Goal: Task Accomplishment & Management: Use online tool/utility

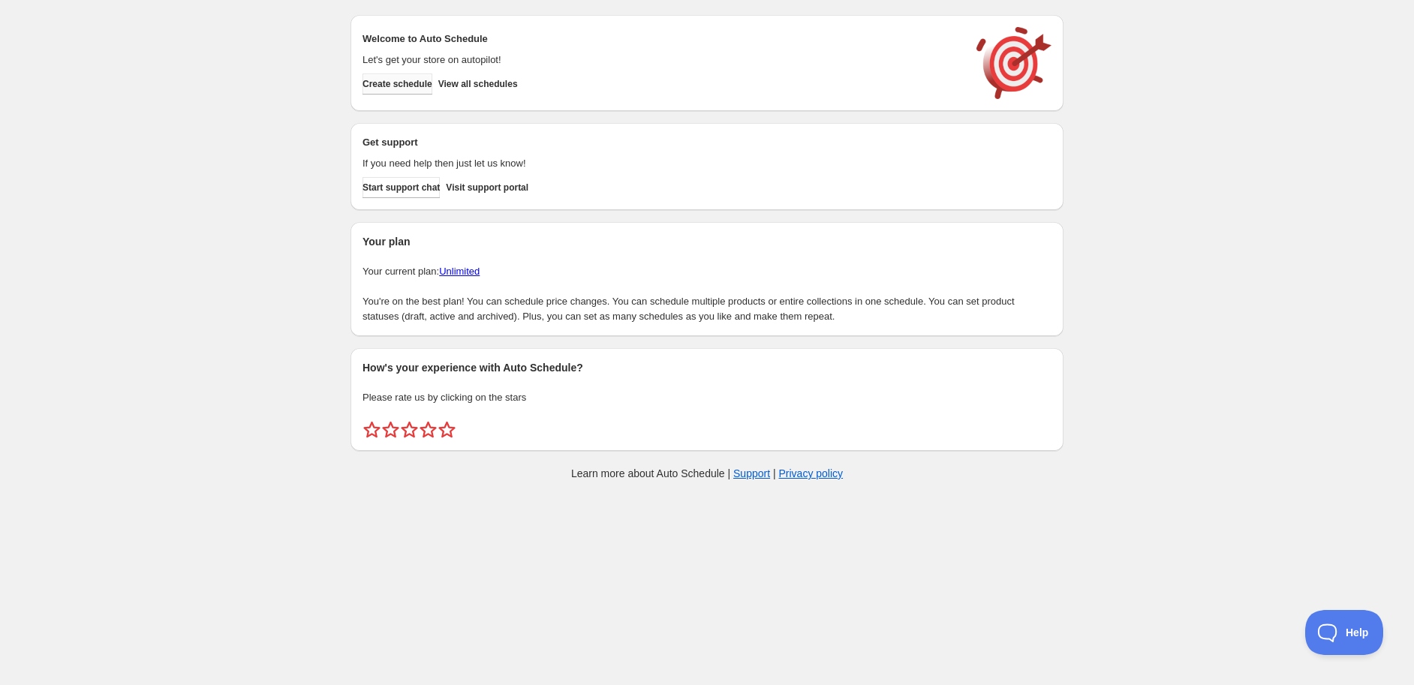
click at [399, 78] on span "Create schedule" at bounding box center [397, 84] width 70 height 12
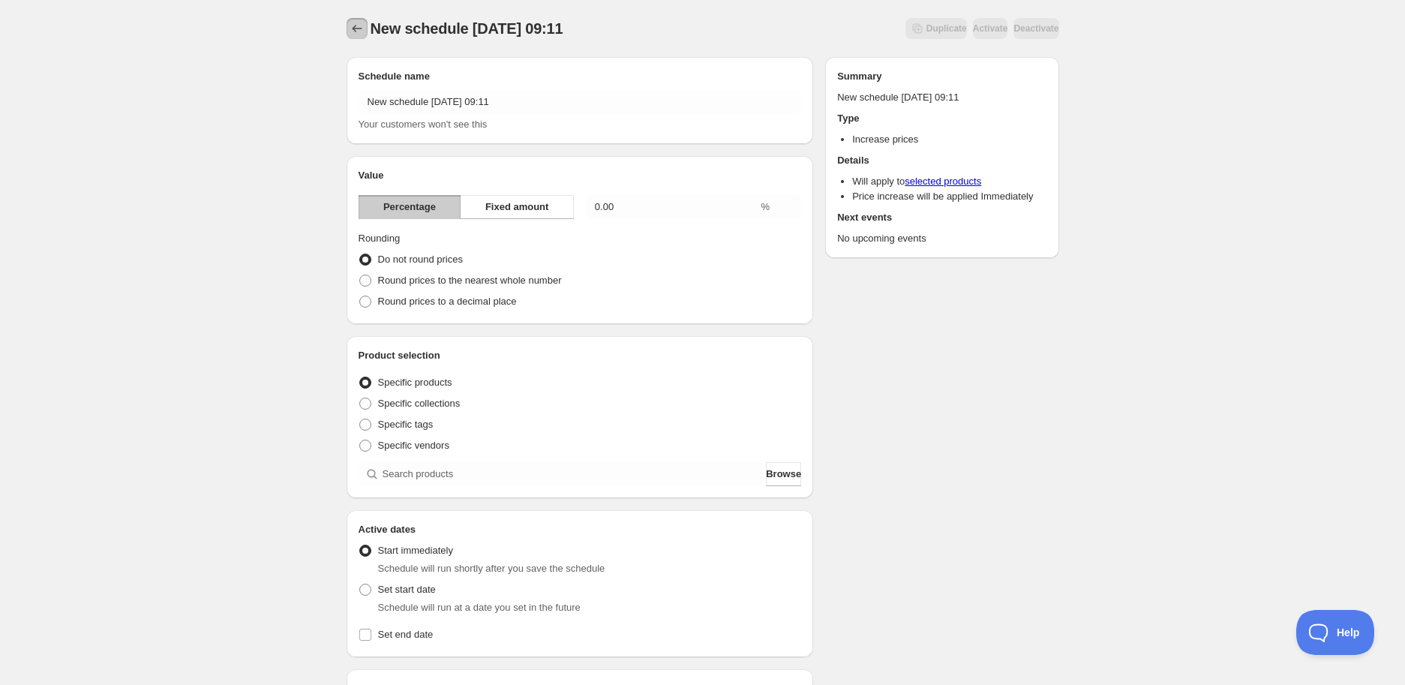
click at [357, 31] on icon "Schedules" at bounding box center [357, 28] width 15 height 15
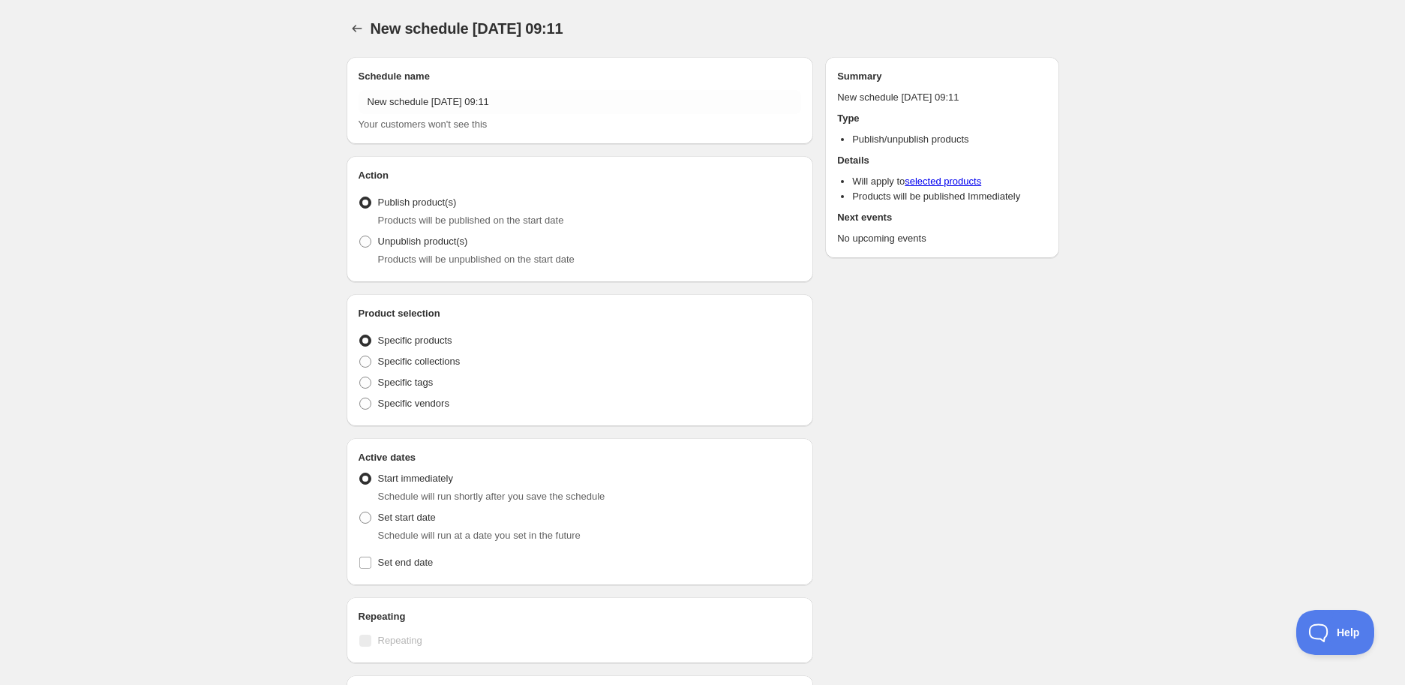
radio input "true"
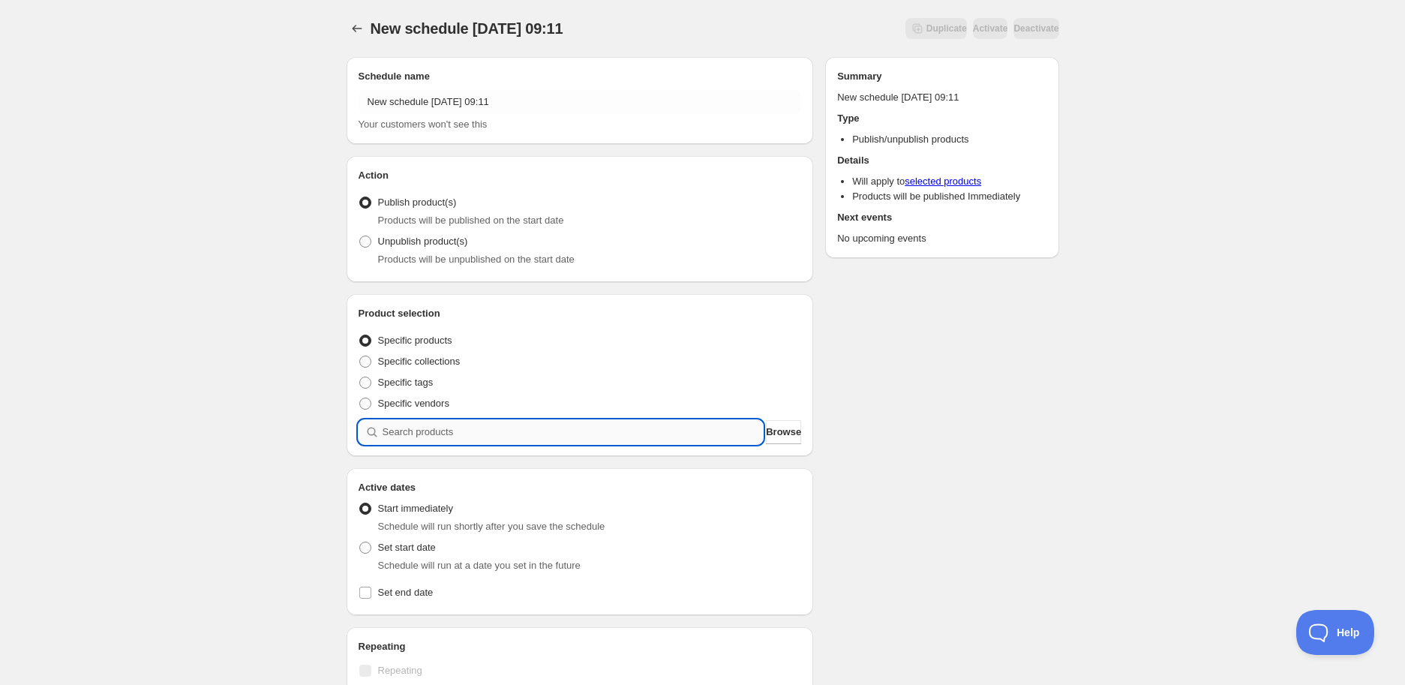
click at [469, 431] on input "search" at bounding box center [573, 432] width 381 height 24
paste input "STK004686"
type input "STK004686"
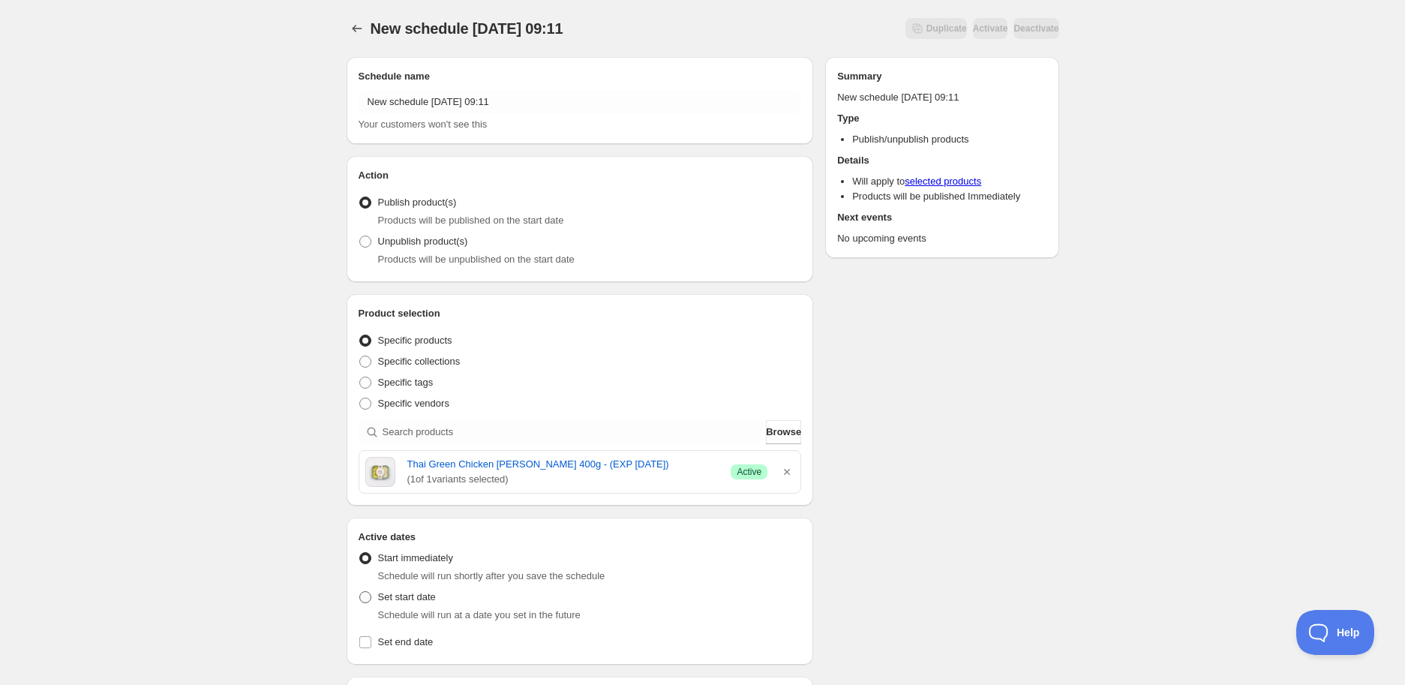
click at [366, 600] on span at bounding box center [365, 597] width 12 height 12
click at [360, 592] on input "Set start date" at bounding box center [359, 591] width 1 height 1
radio input "true"
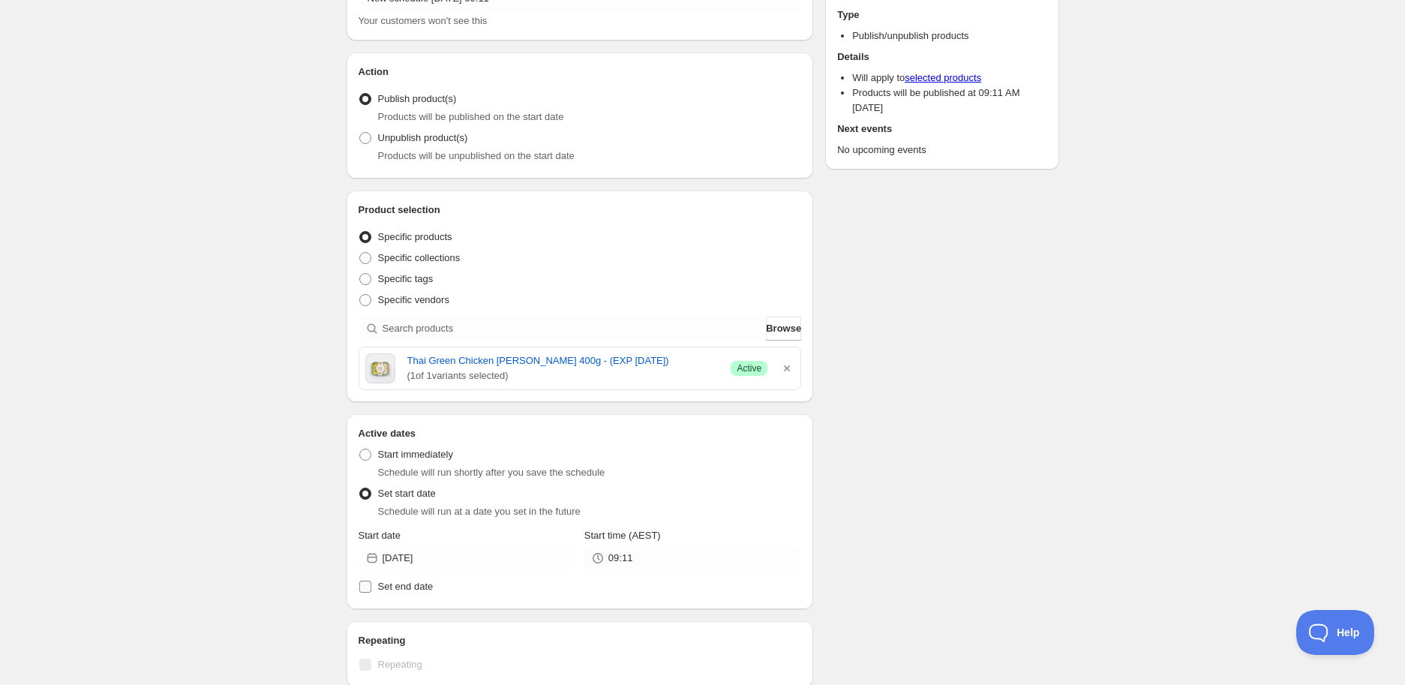
scroll to position [250, 0]
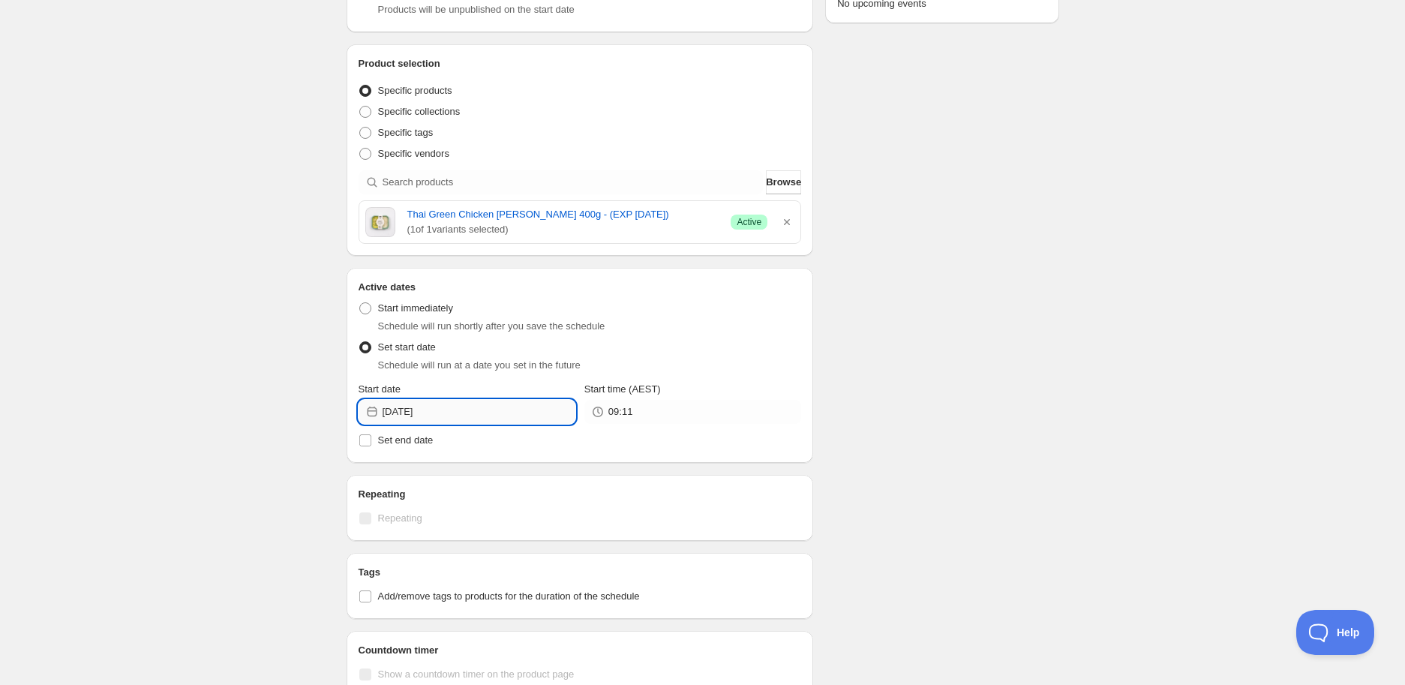
click at [497, 419] on input "[DATE]" at bounding box center [479, 412] width 193 height 24
click at [478, 519] on button "10" at bounding box center [467, 518] width 28 height 24
type input "[DATE]"
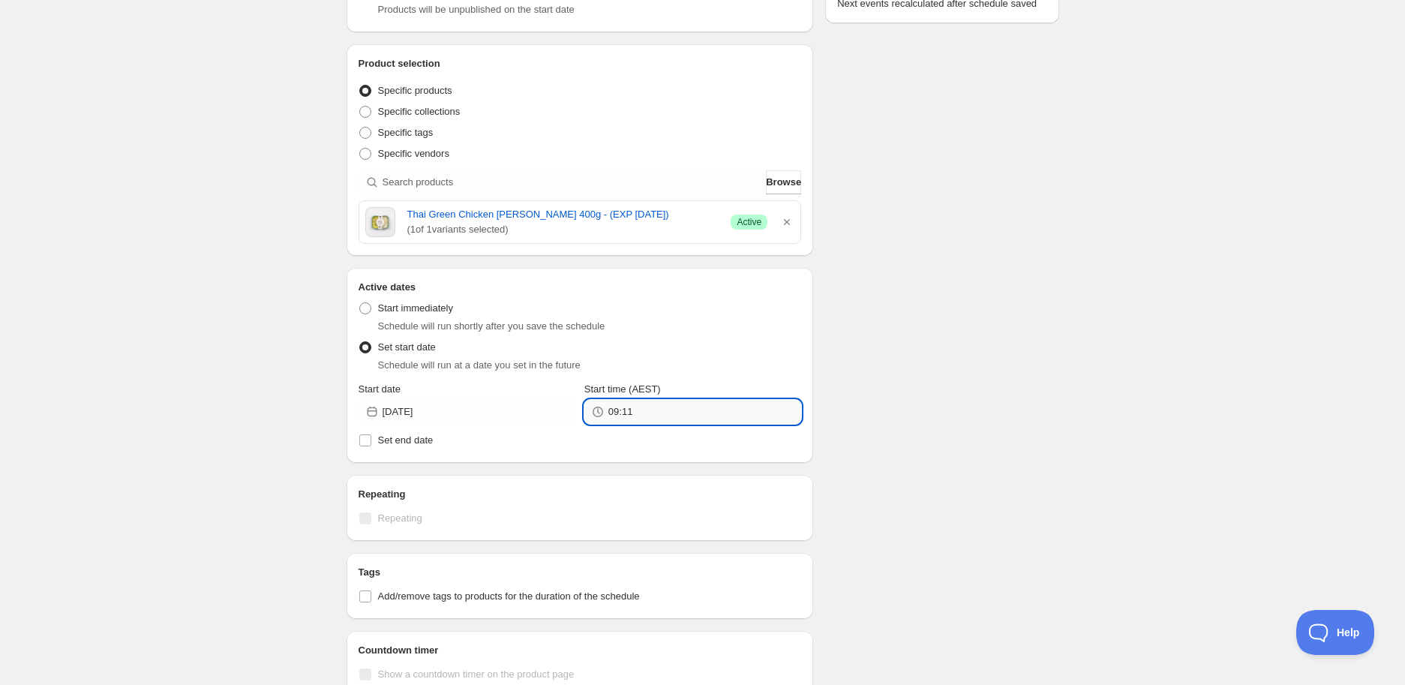
click at [634, 404] on input "09:11" at bounding box center [705, 412] width 193 height 24
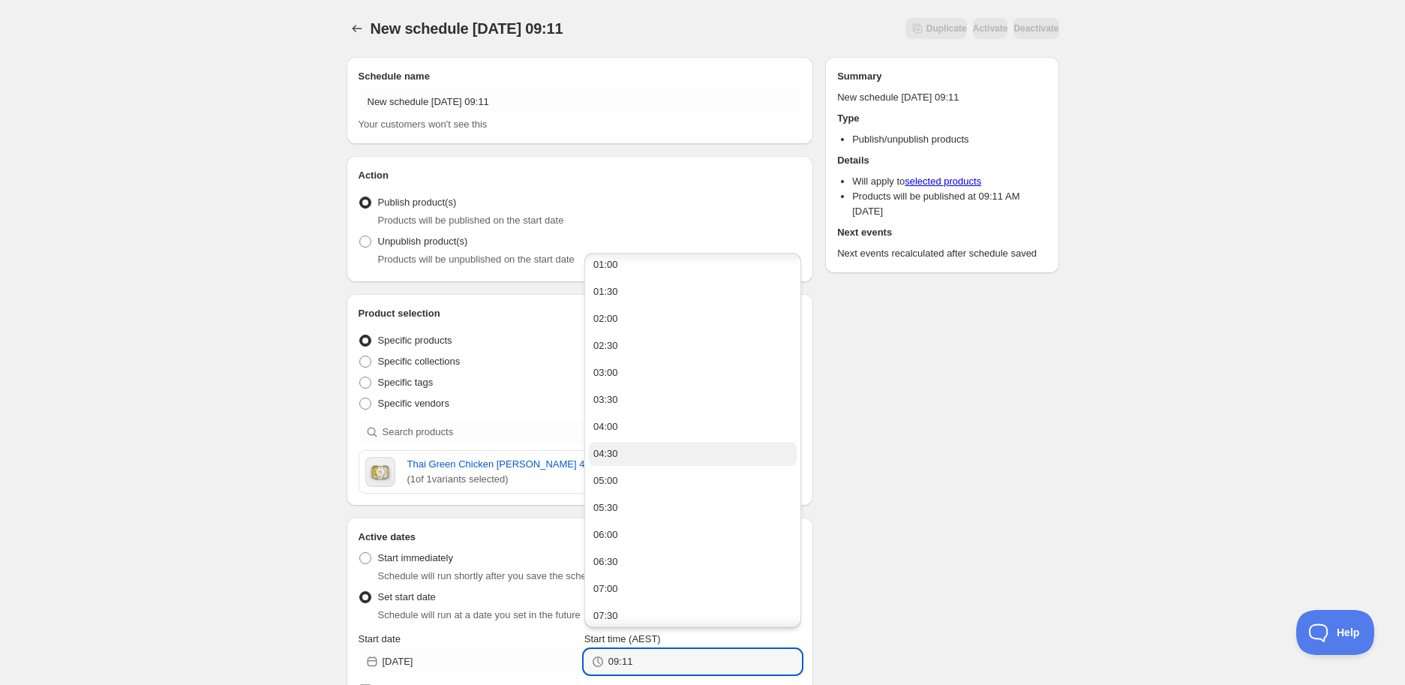
scroll to position [83, 0]
click at [624, 459] on button "05:00" at bounding box center [693, 456] width 208 height 24
type input "05:00"
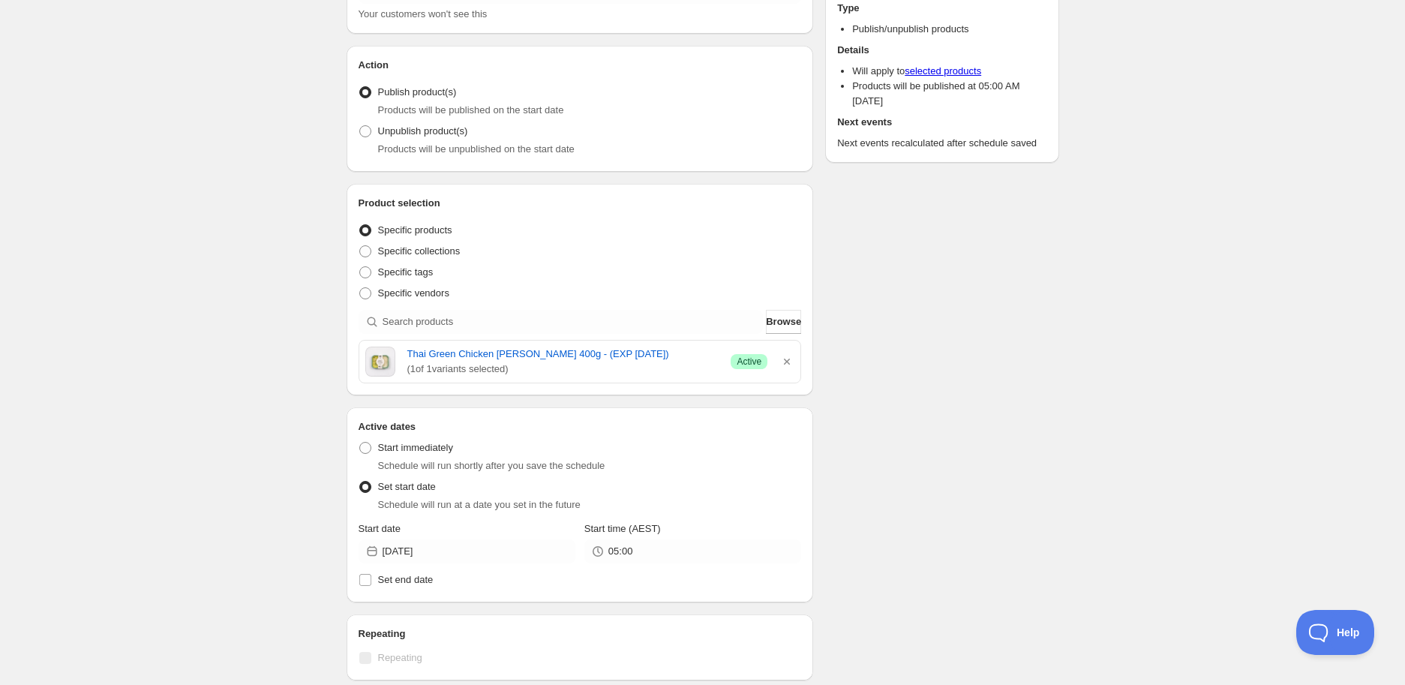
scroll to position [333, 0]
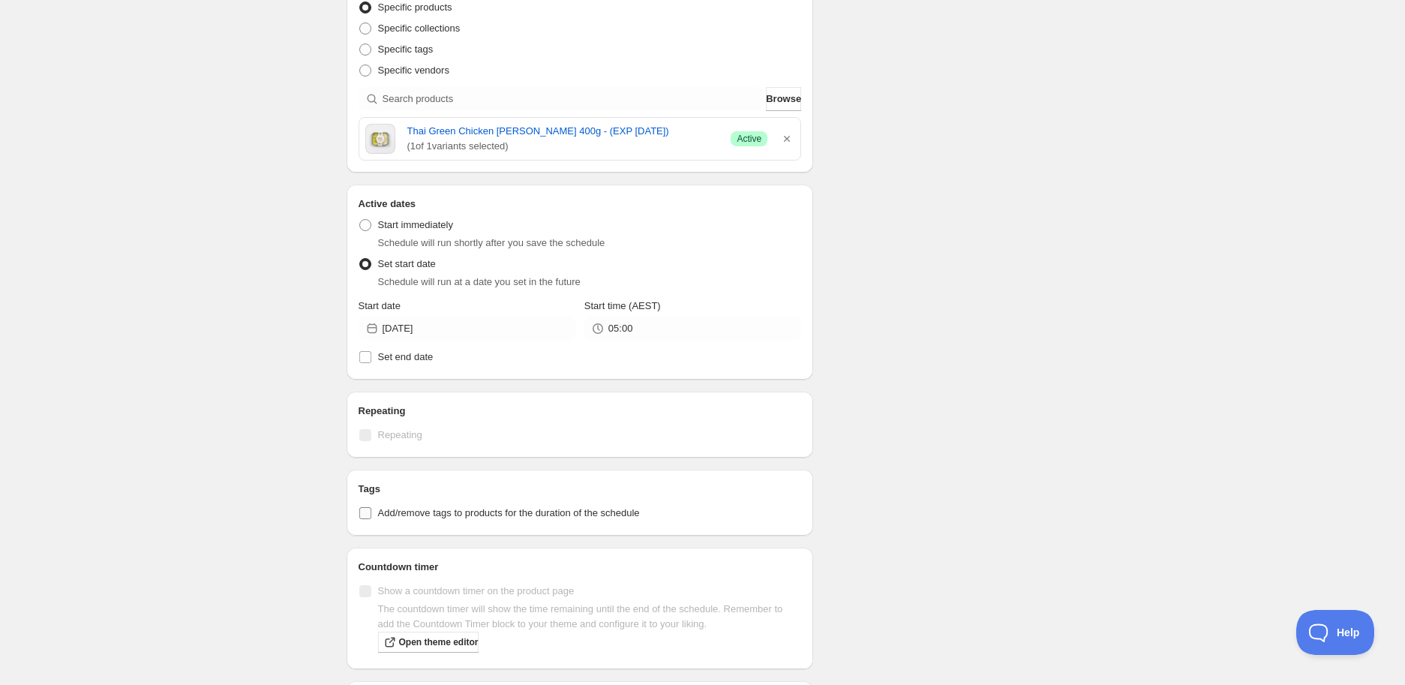
click at [425, 515] on span "Add/remove tags to products for the duration of the schedule" at bounding box center [509, 512] width 262 height 11
click at [371, 515] on input "Add/remove tags to products for the duration of the schedule" at bounding box center [365, 513] width 12 height 12
checkbox input "true"
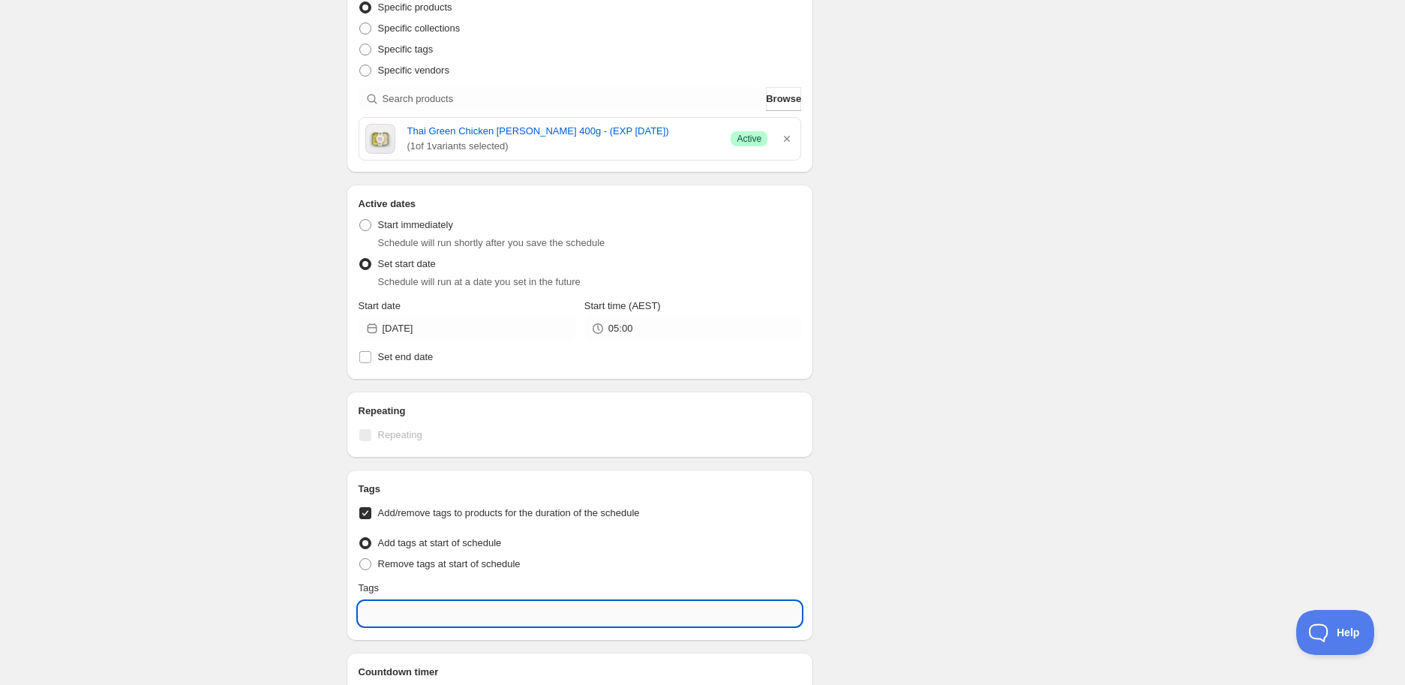
click at [401, 606] on input "text" at bounding box center [580, 614] width 443 height 24
click at [453, 535] on div "EXP Draft" at bounding box center [580, 548] width 431 height 27
type input "EXP Draft"
checkbox input "true"
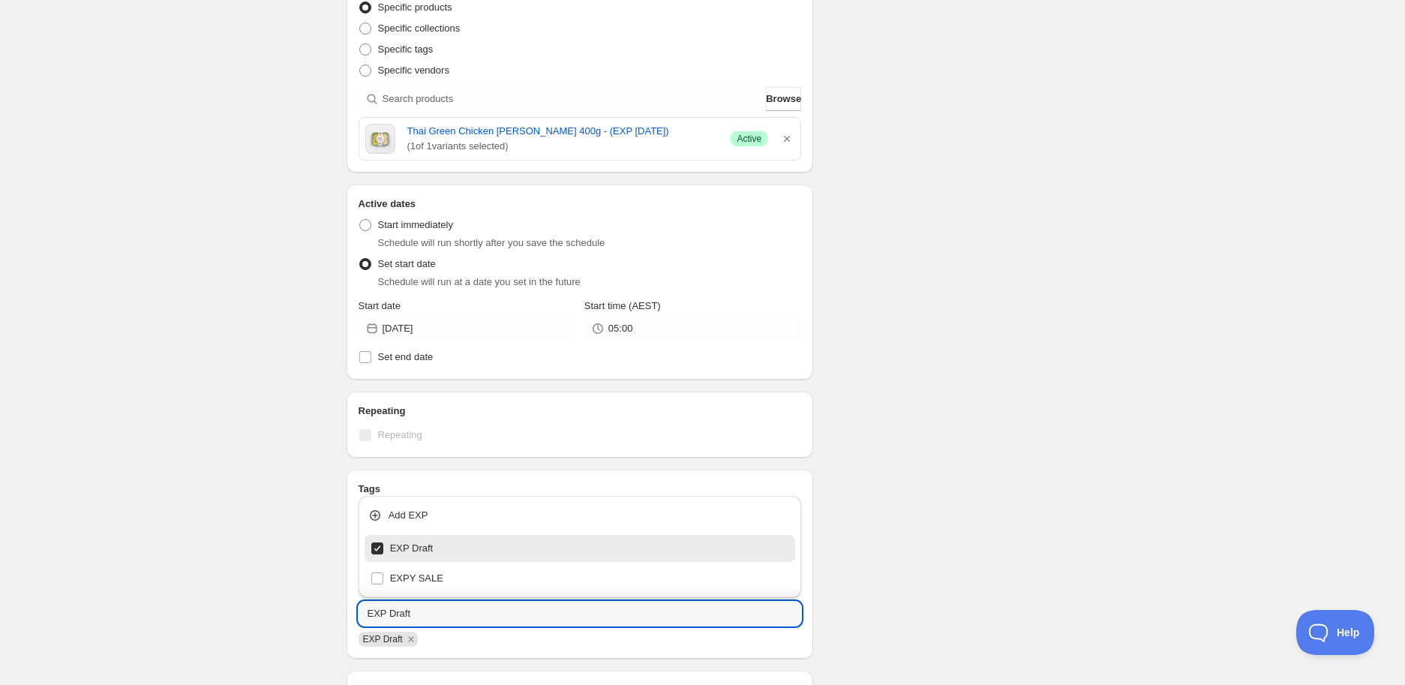
type input "EXP Draft"
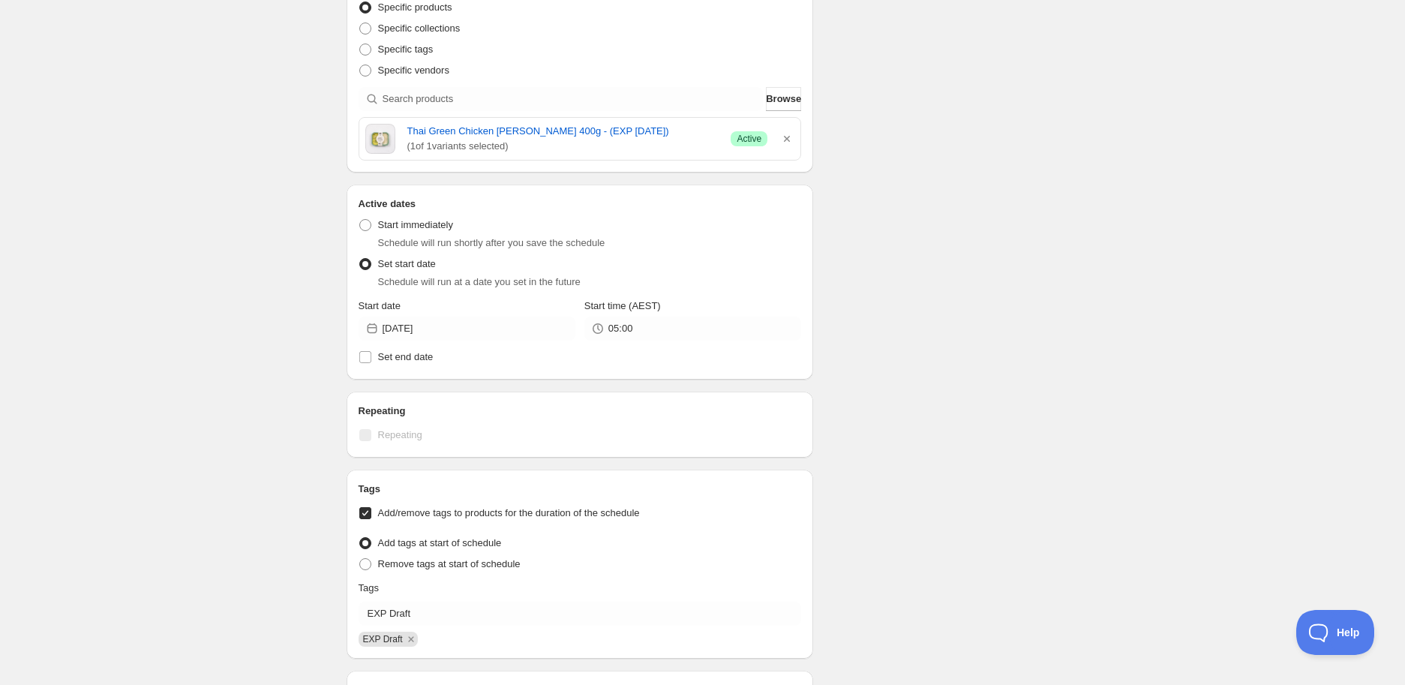
click at [880, 539] on div "Schedule name New schedule [DATE] 09:11 Your customers won't see this Action Ac…" at bounding box center [697, 356] width 725 height 1289
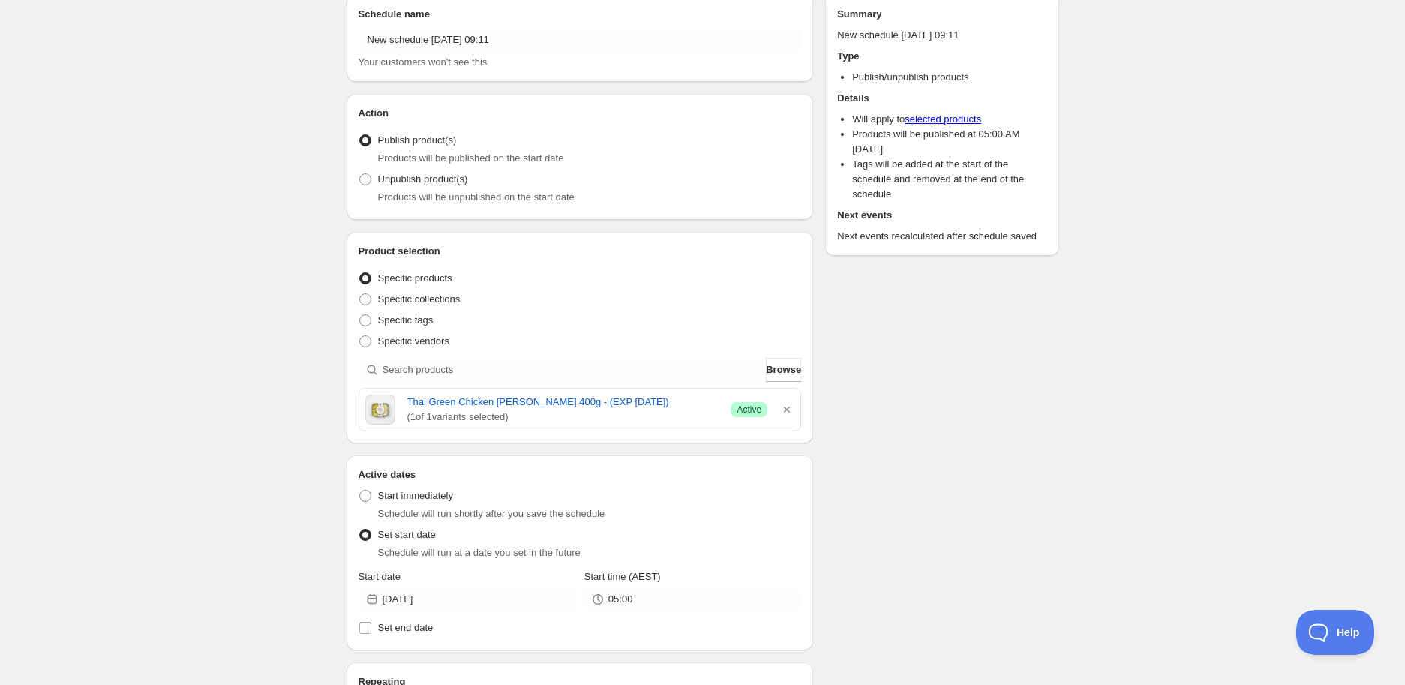
scroll to position [0, 0]
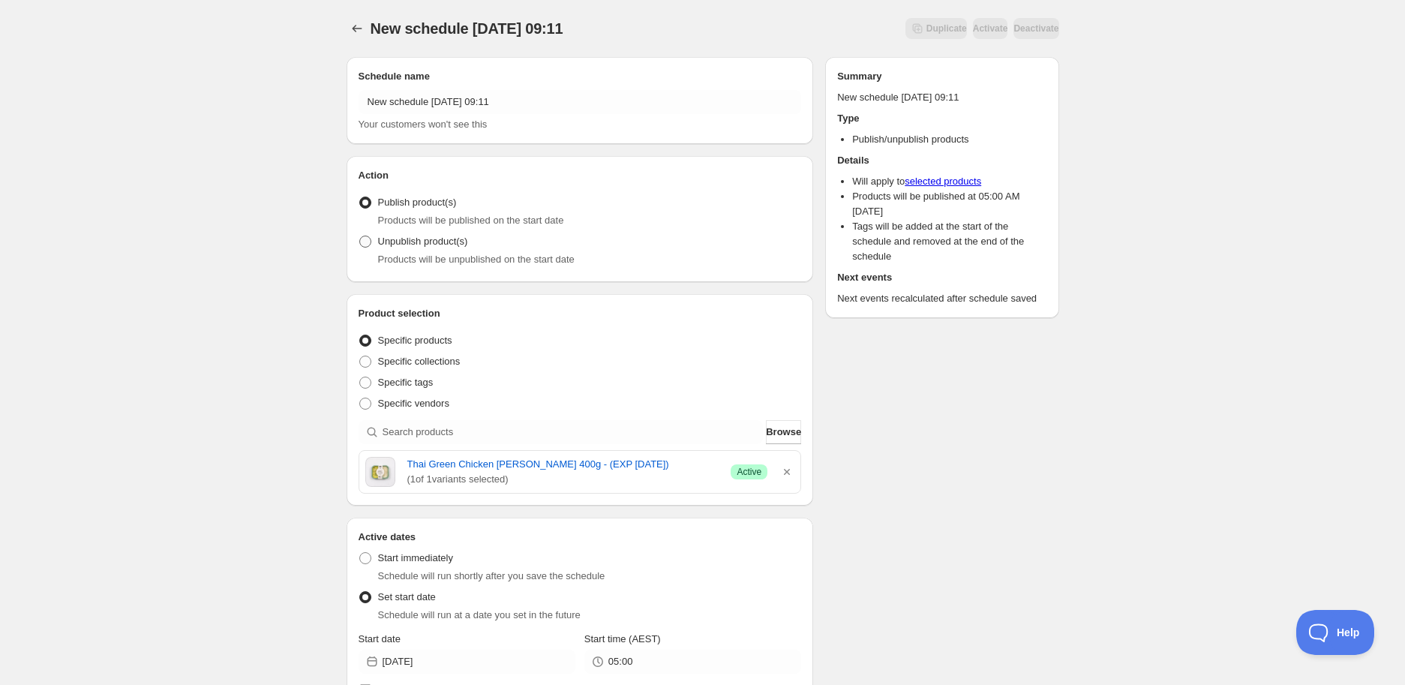
click at [419, 247] on span "Unpublish product(s)" at bounding box center [423, 241] width 90 height 11
click at [360, 236] on input "Unpublish product(s)" at bounding box center [359, 236] width 1 height 1
radio input "true"
drag, startPoint x: 403, startPoint y: 464, endPoint x: 627, endPoint y: 461, distance: 223.6
click at [627, 461] on div "Thai Green Chicken [PERSON_NAME] 400g - (EXP [DATE]) ( 1 of 1 variants selected…" at bounding box center [580, 472] width 430 height 30
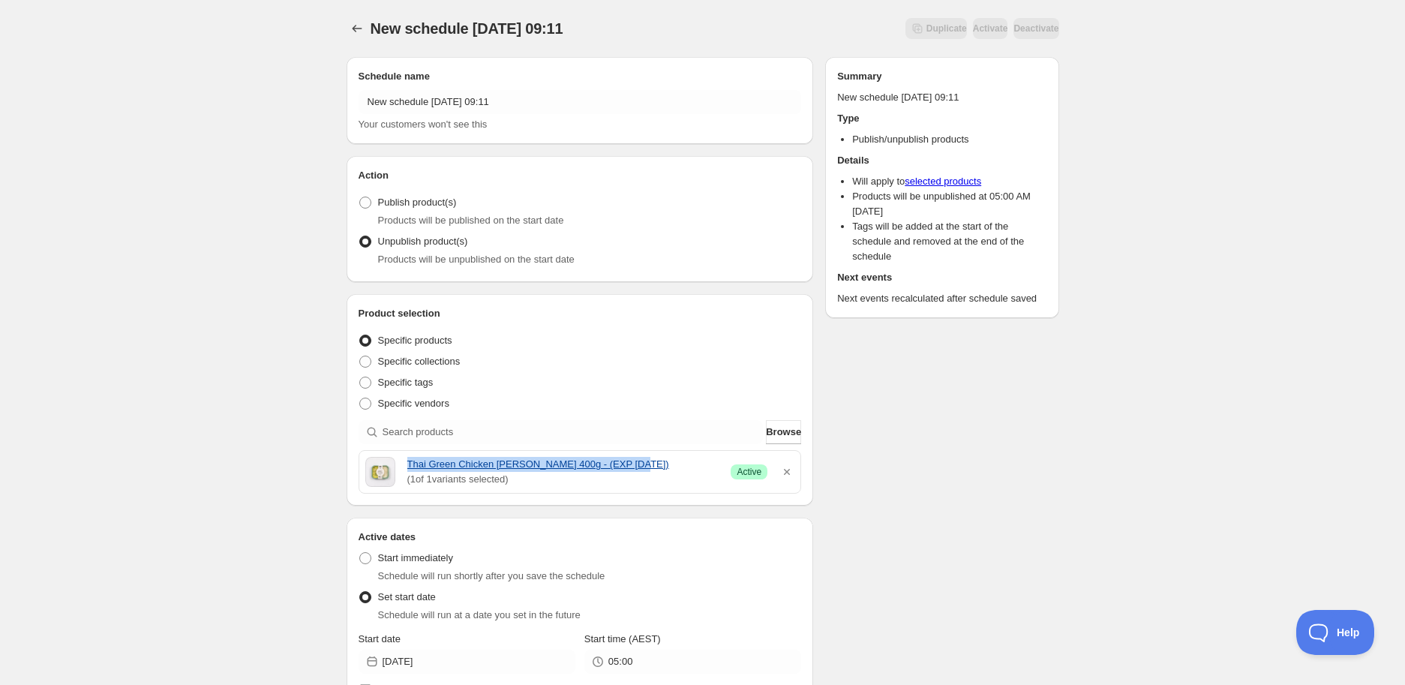
copy link "Thai Green Chicken [PERSON_NAME] 400g - (EXP [DATE])"
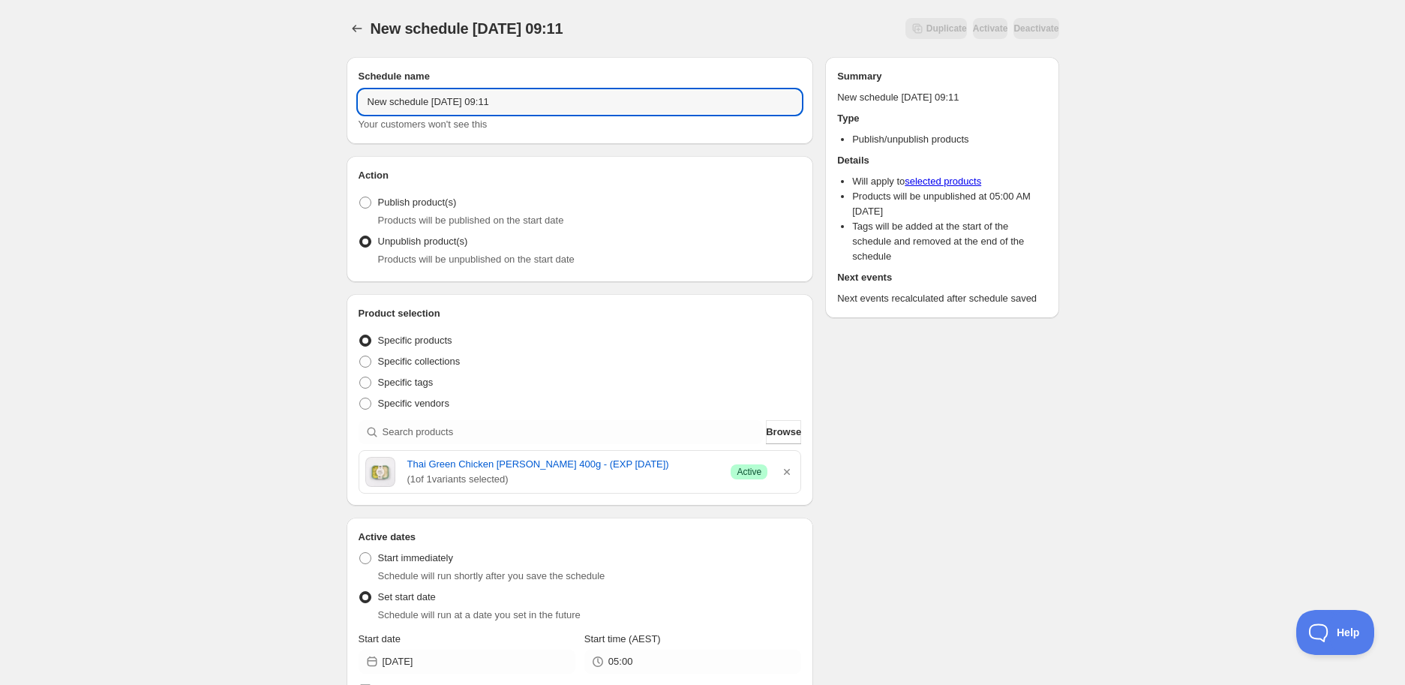
drag, startPoint x: 548, startPoint y: 99, endPoint x: 47, endPoint y: 93, distance: 501.3
click at [48, 94] on div "New schedule [DATE] 09:11. This page is ready New schedule [DATE] 09:11 Duplica…" at bounding box center [702, 680] width 1405 height 1361
paste input "Thai Green Chicken [PERSON_NAME] 400g - (EXP [DATE])"
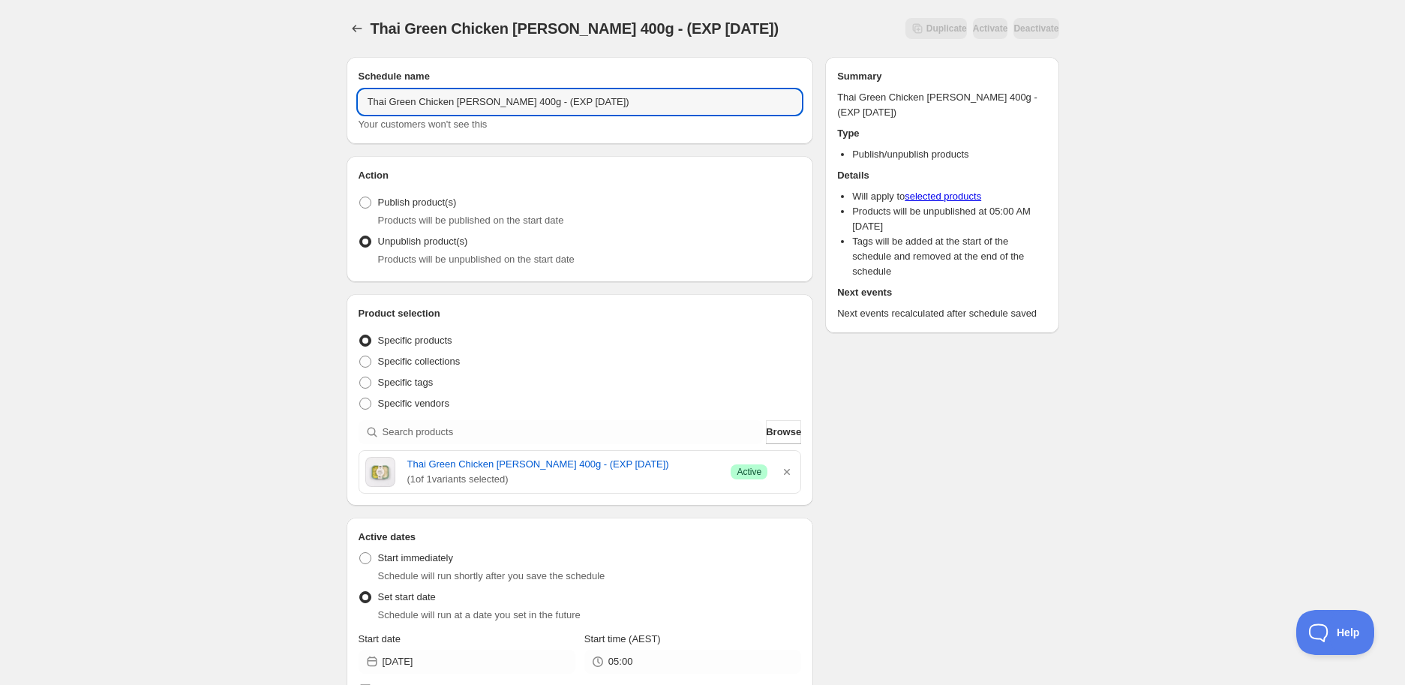
type input "Thai Green Chicken [PERSON_NAME] 400g - (EXP [DATE])"
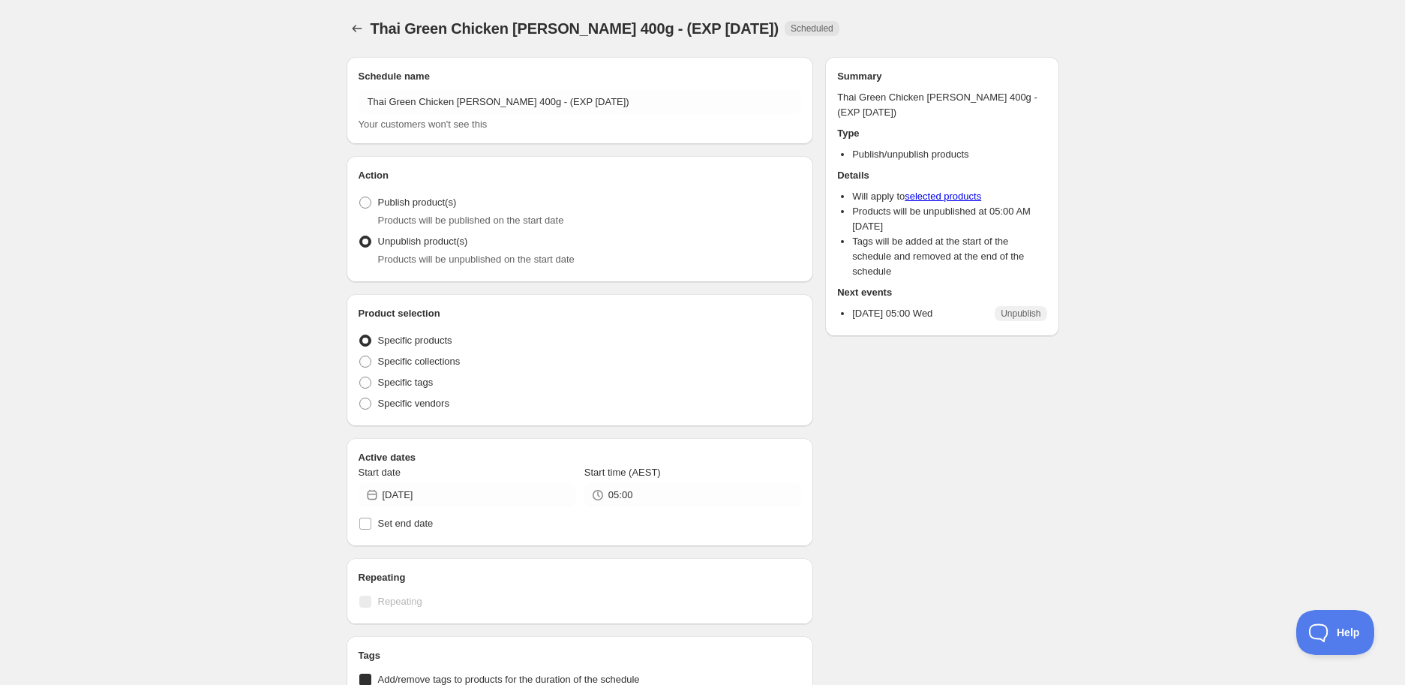
radio input "true"
checkbox input "true"
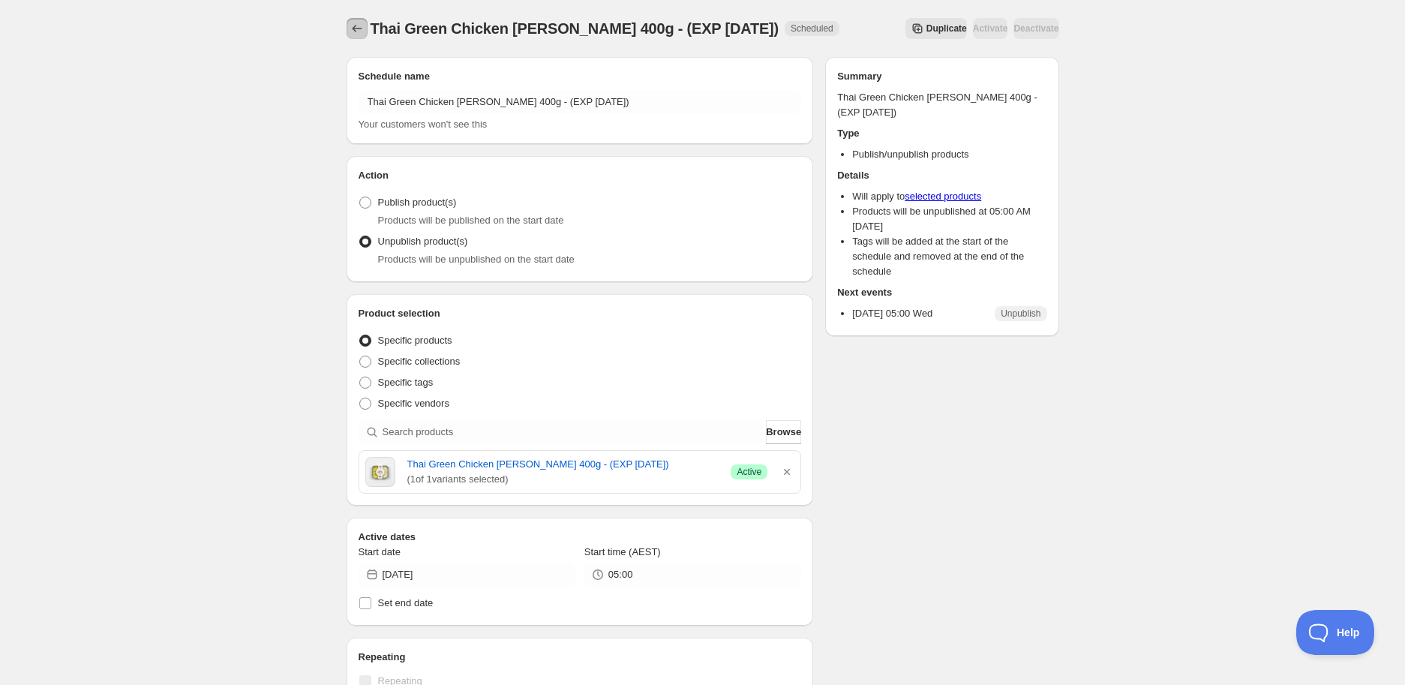
click at [360, 31] on icon "Schedules" at bounding box center [357, 28] width 15 height 15
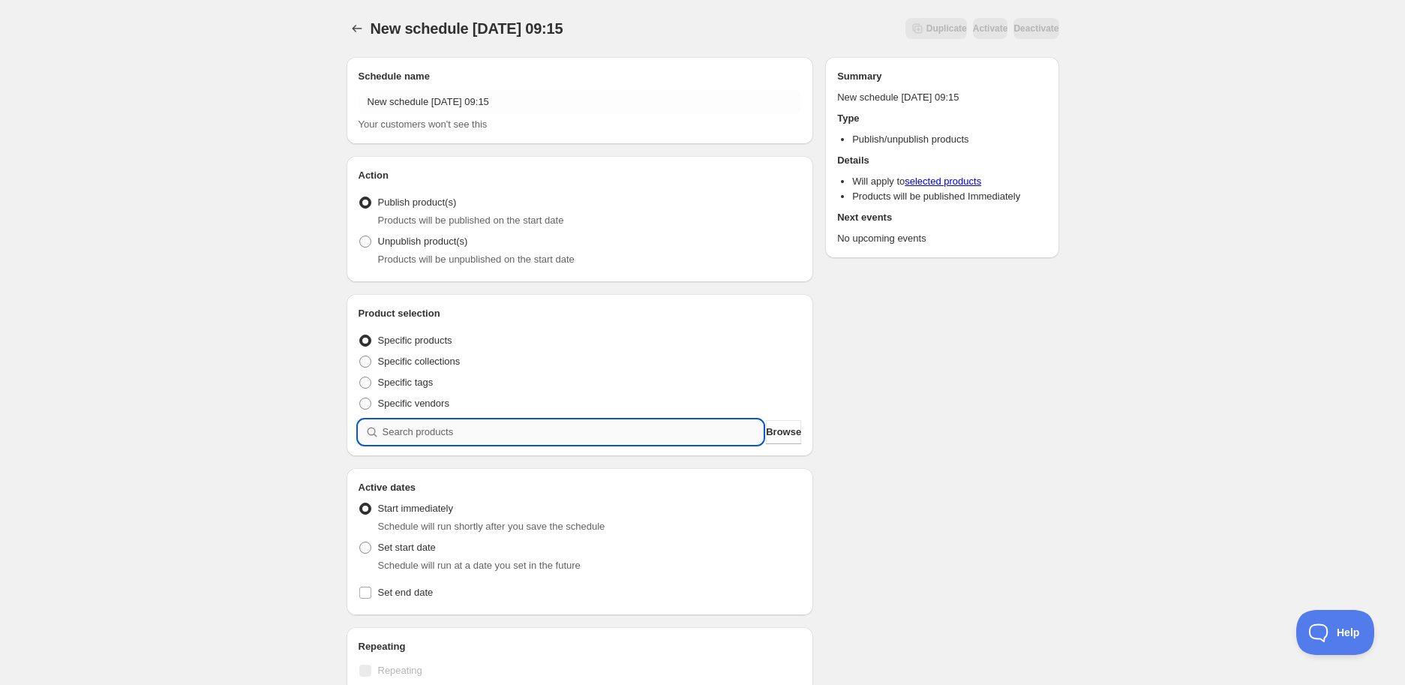
click at [435, 439] on input "search" at bounding box center [573, 432] width 381 height 24
paste input "search"
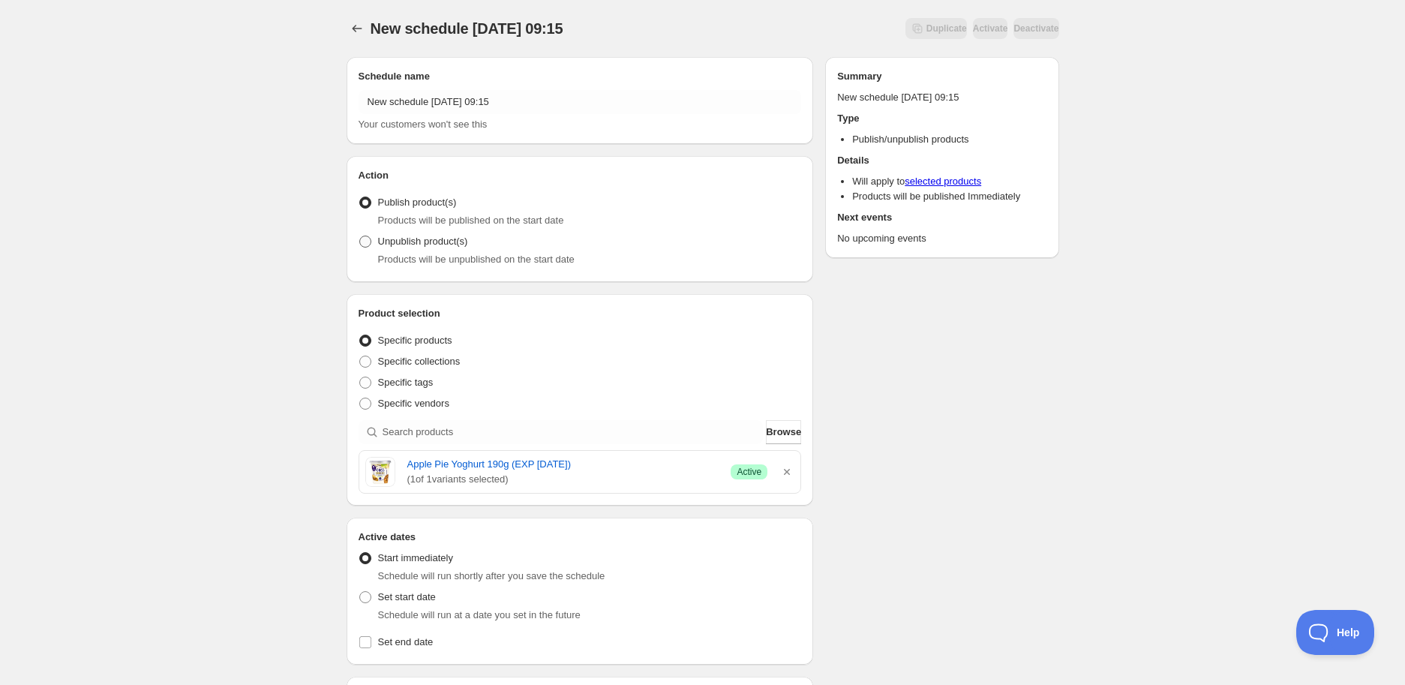
click at [377, 235] on label "Unpublish product(s)" at bounding box center [414, 241] width 110 height 21
click at [360, 236] on input "Unpublish product(s)" at bounding box center [359, 236] width 1 height 1
radio input "true"
drag, startPoint x: 401, startPoint y: 466, endPoint x: 598, endPoint y: 465, distance: 197.4
click at [598, 465] on div "Apple Pie Yoghurt 190g (EXP [DATE]) ( 1 of 1 variants selected) Success Active" at bounding box center [580, 472] width 430 height 30
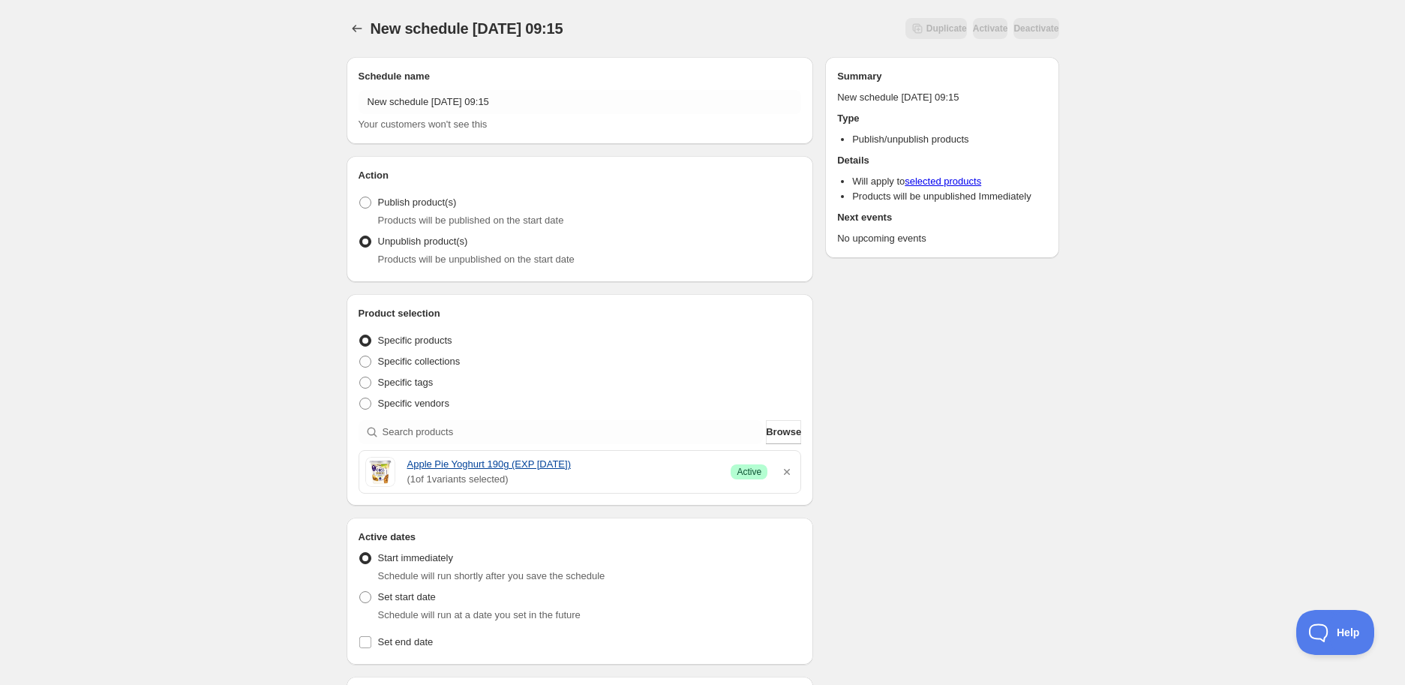
copy link "Apple Pie Yoghurt 190g (EXP [DATE])"
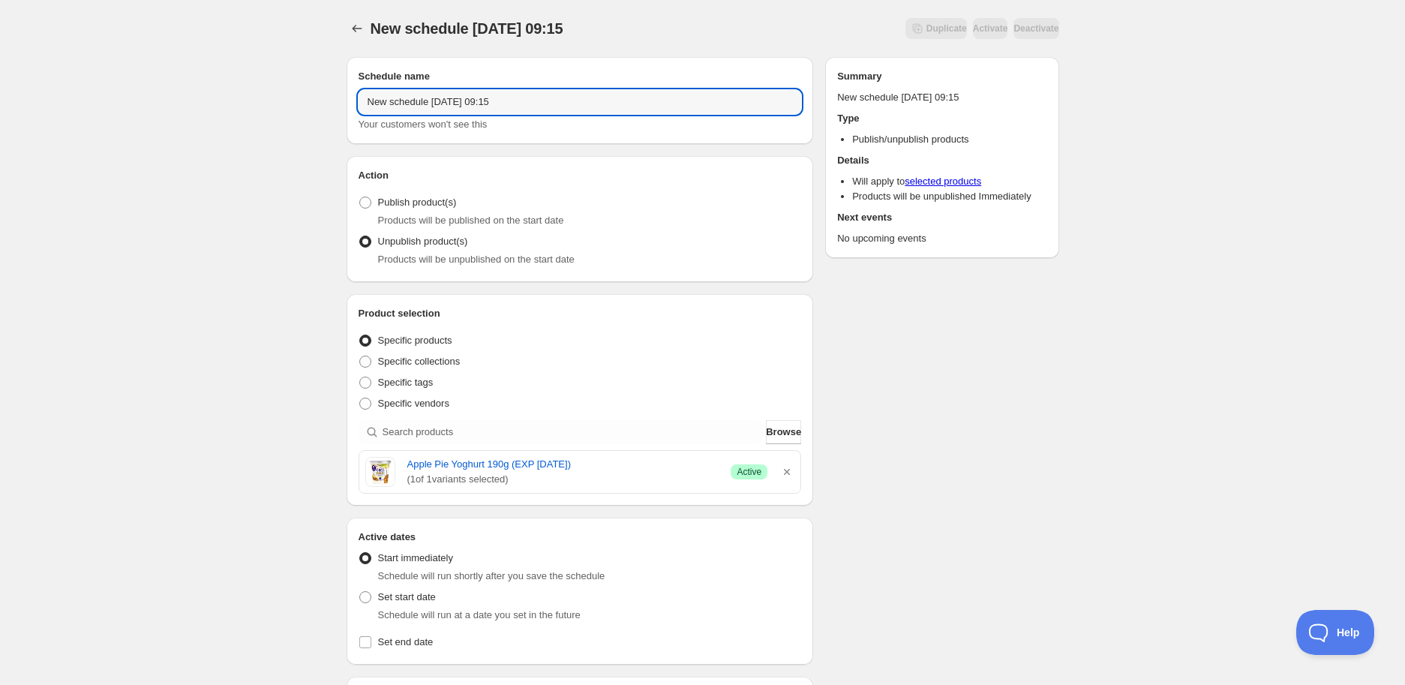
drag, startPoint x: 533, startPoint y: 92, endPoint x: -8, endPoint y: 23, distance: 544.7
click at [0, 23] on html "New schedule [DATE] 09:15. This page is ready New schedule [DATE] 09:15 Duplica…" at bounding box center [702, 342] width 1405 height 685
paste input "Apple Pie Yoghurt 190g (EXP [DATE])"
type input "Apple Pie Yoghurt 190g (EXP [DATE])"
click at [406, 596] on span "Set start date" at bounding box center [407, 596] width 58 height 11
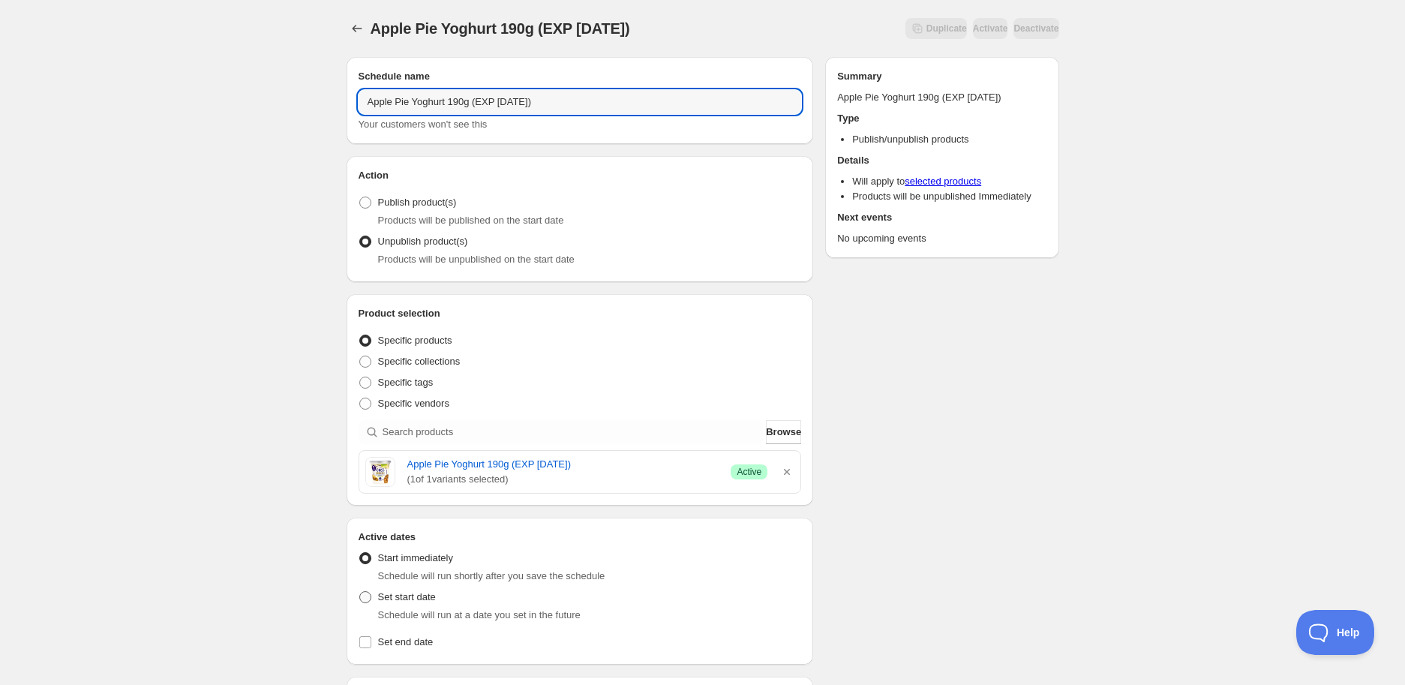
click at [360, 592] on input "Set start date" at bounding box center [359, 591] width 1 height 1
radio input "true"
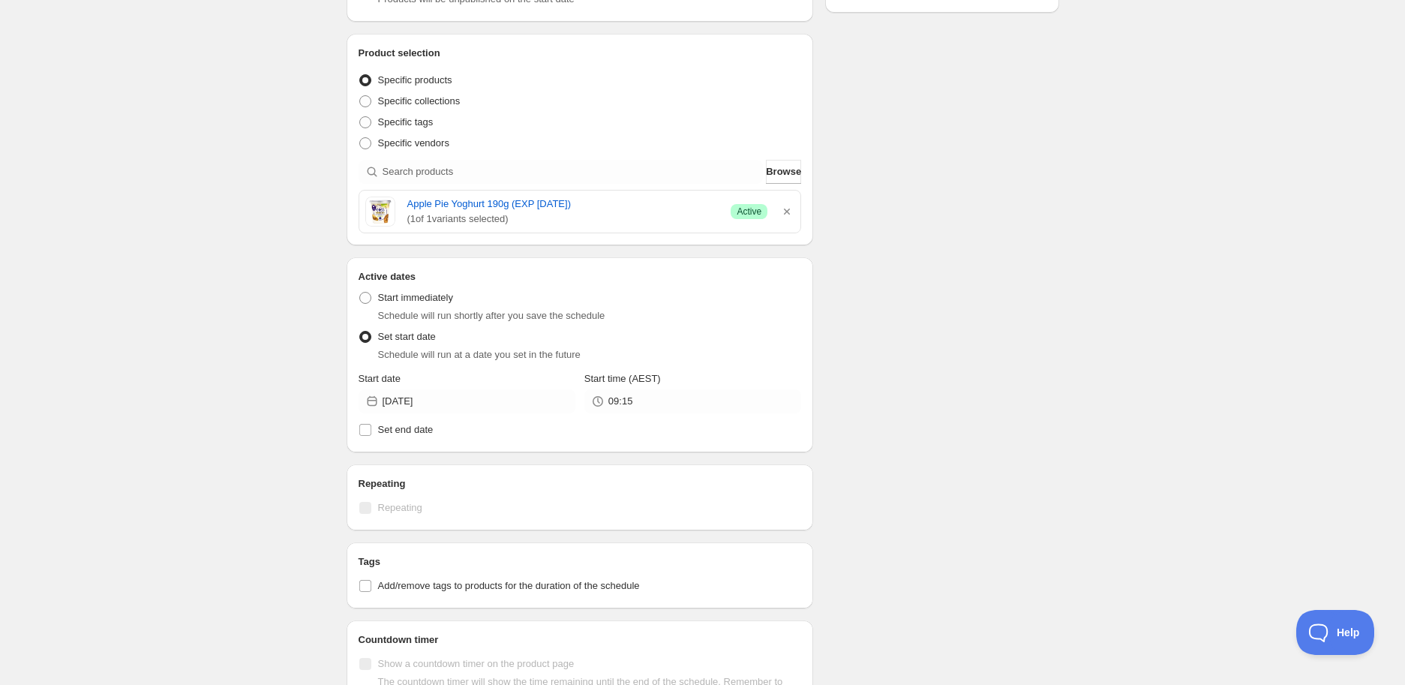
scroll to position [416, 0]
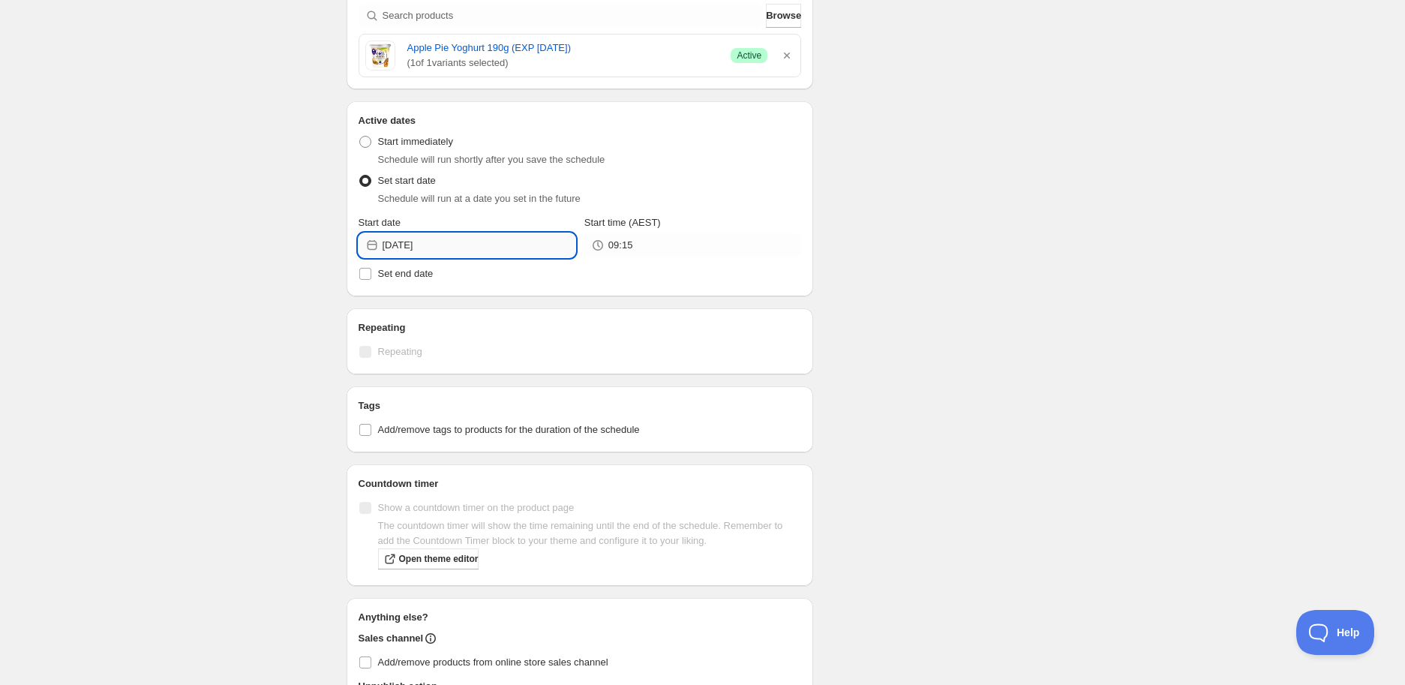
click at [458, 250] on input "[DATE]" at bounding box center [479, 245] width 193 height 24
click at [471, 346] on span "10" at bounding box center [467, 351] width 16 height 12
type input "[DATE]"
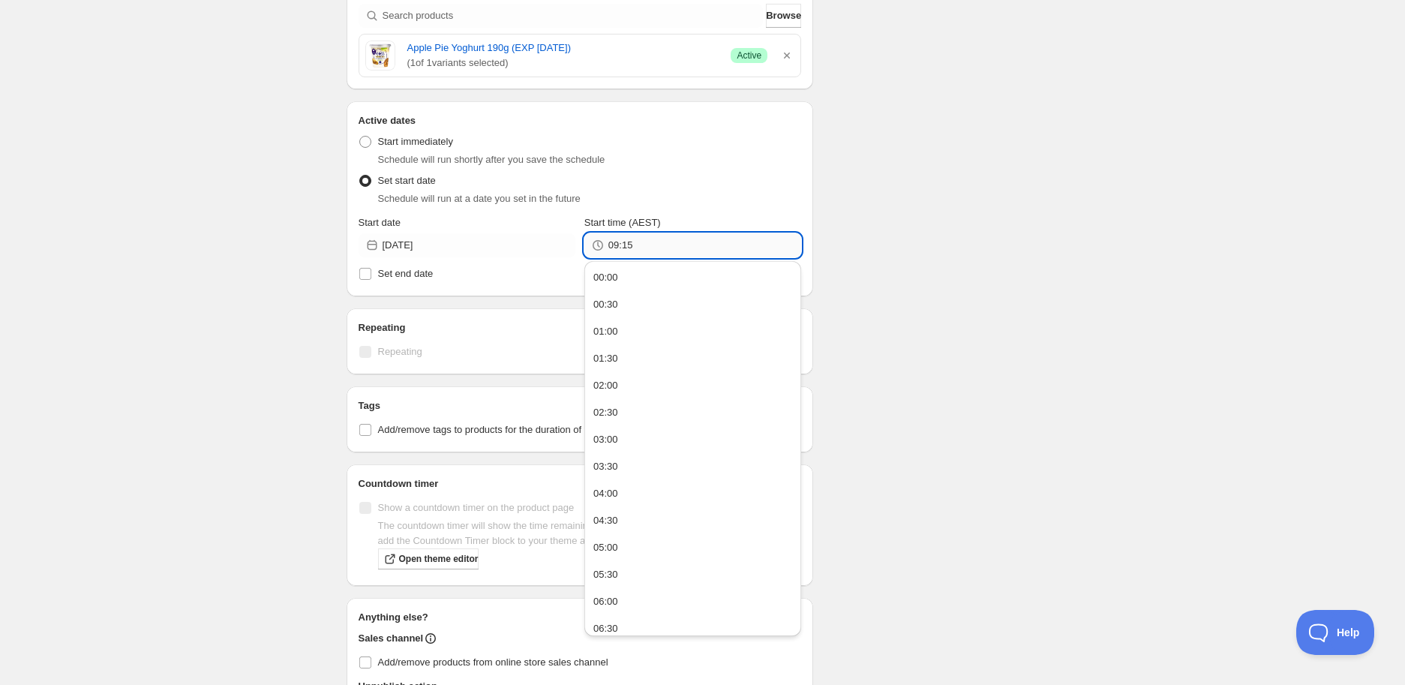
click at [648, 236] on input "09:15" at bounding box center [705, 245] width 193 height 24
click at [597, 544] on div "05:00" at bounding box center [606, 547] width 25 height 15
type input "05:00"
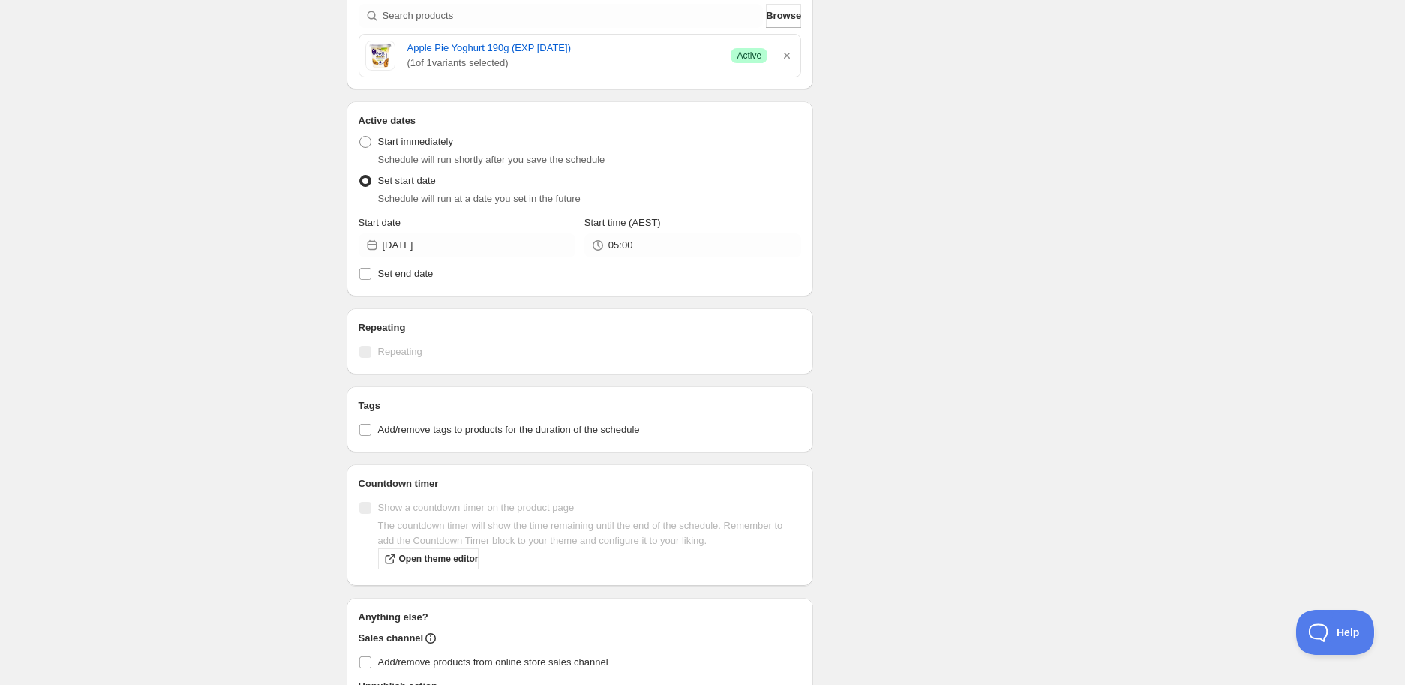
click at [936, 449] on div "Schedule name Apple Pie Yoghurt 190g (EXP [DATE]) Your customers won't see this…" at bounding box center [697, 210] width 725 height 1163
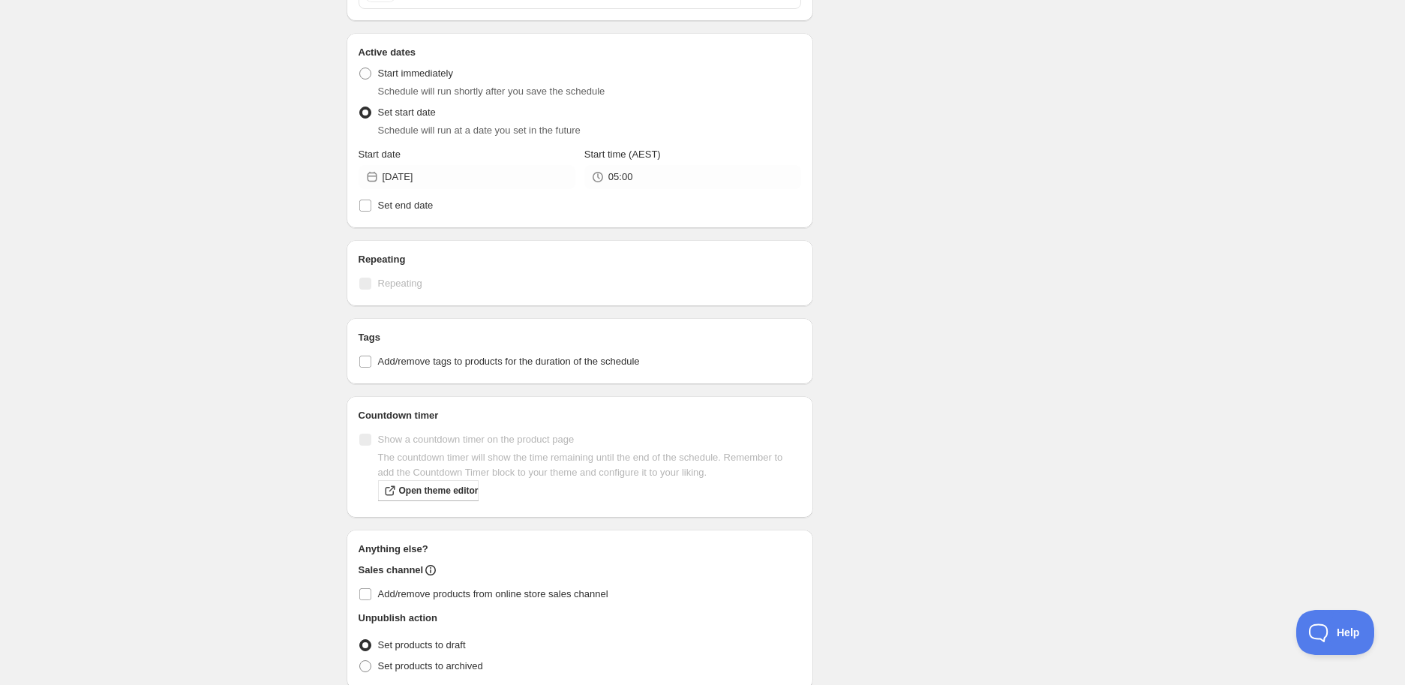
scroll to position [550, 0]
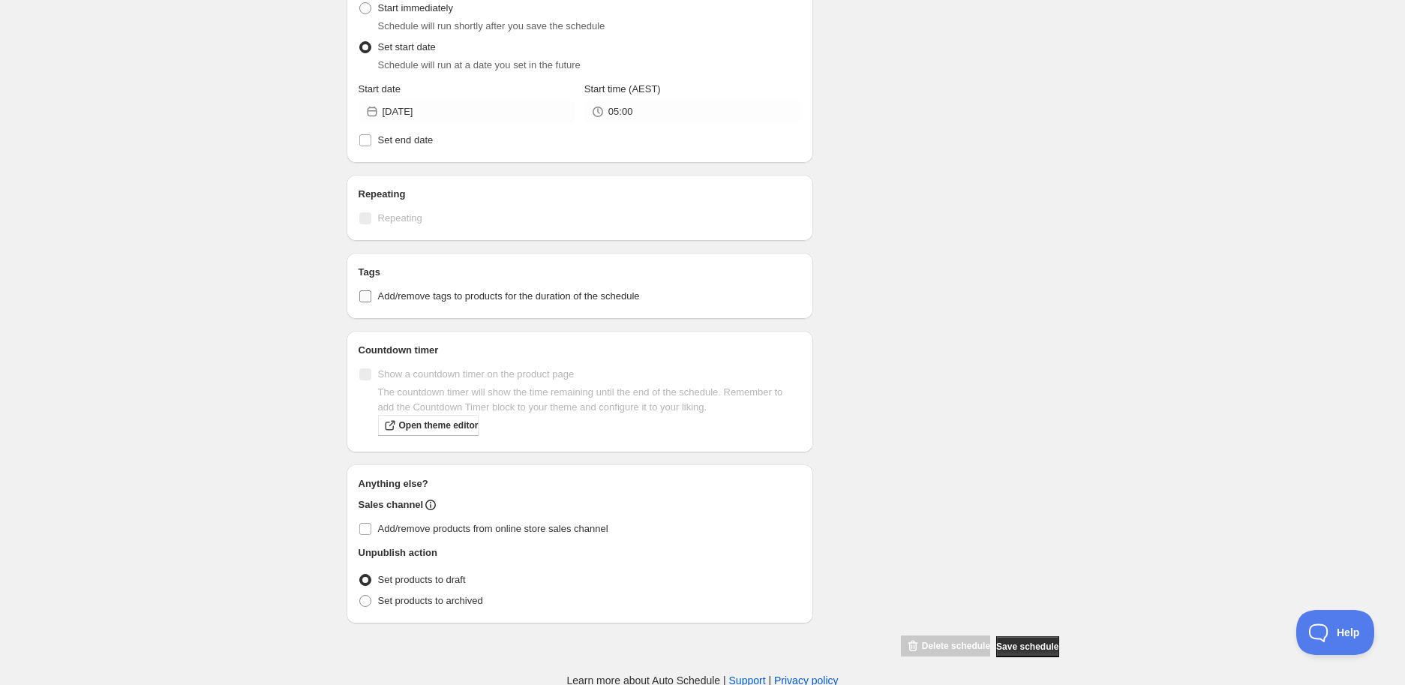
drag, startPoint x: 377, startPoint y: 301, endPoint x: 402, endPoint y: 310, distance: 27.1
click at [377, 300] on label "Add/remove tags to products for the duration of the schedule" at bounding box center [580, 296] width 443 height 21
click at [371, 300] on input "Add/remove tags to products for the duration of the schedule" at bounding box center [365, 296] width 12 height 12
checkbox input "true"
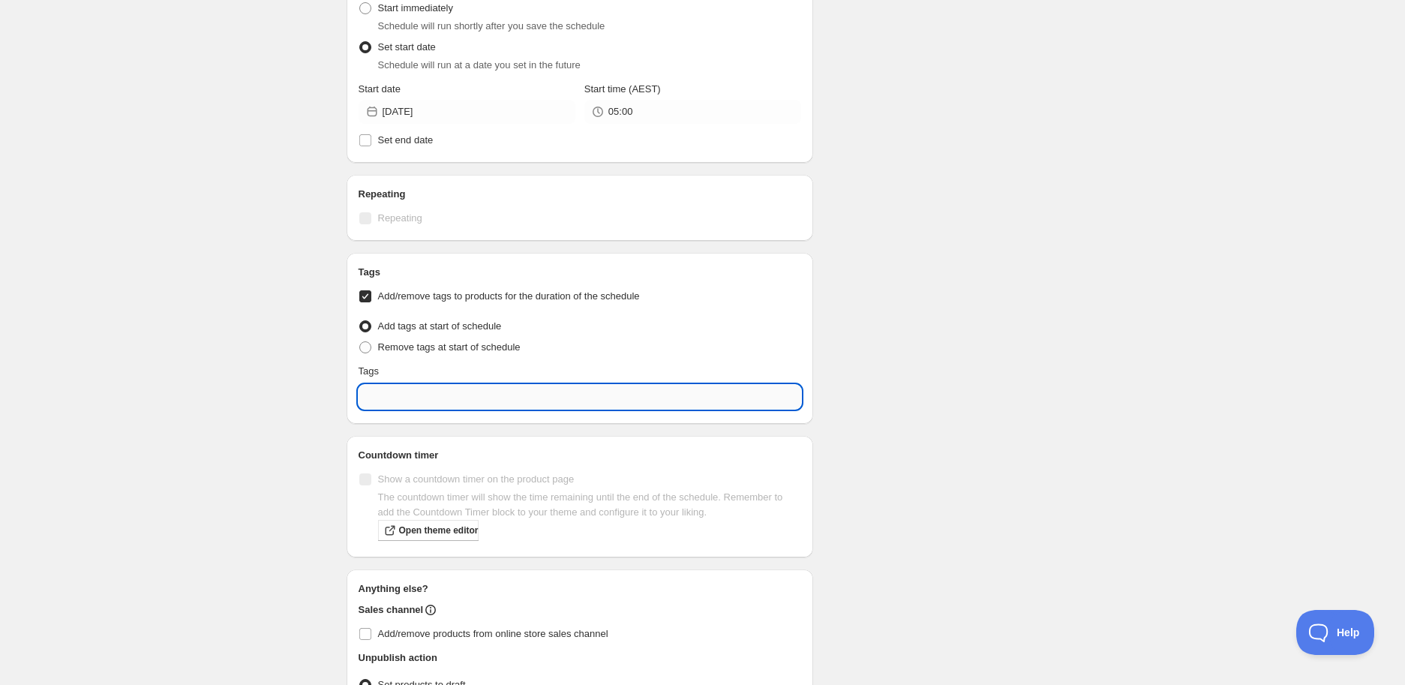
click at [417, 398] on input "text" at bounding box center [580, 397] width 443 height 24
click at [452, 467] on div "EXP Draft" at bounding box center [580, 465] width 419 height 21
type input "EXP Draft"
checkbox input "true"
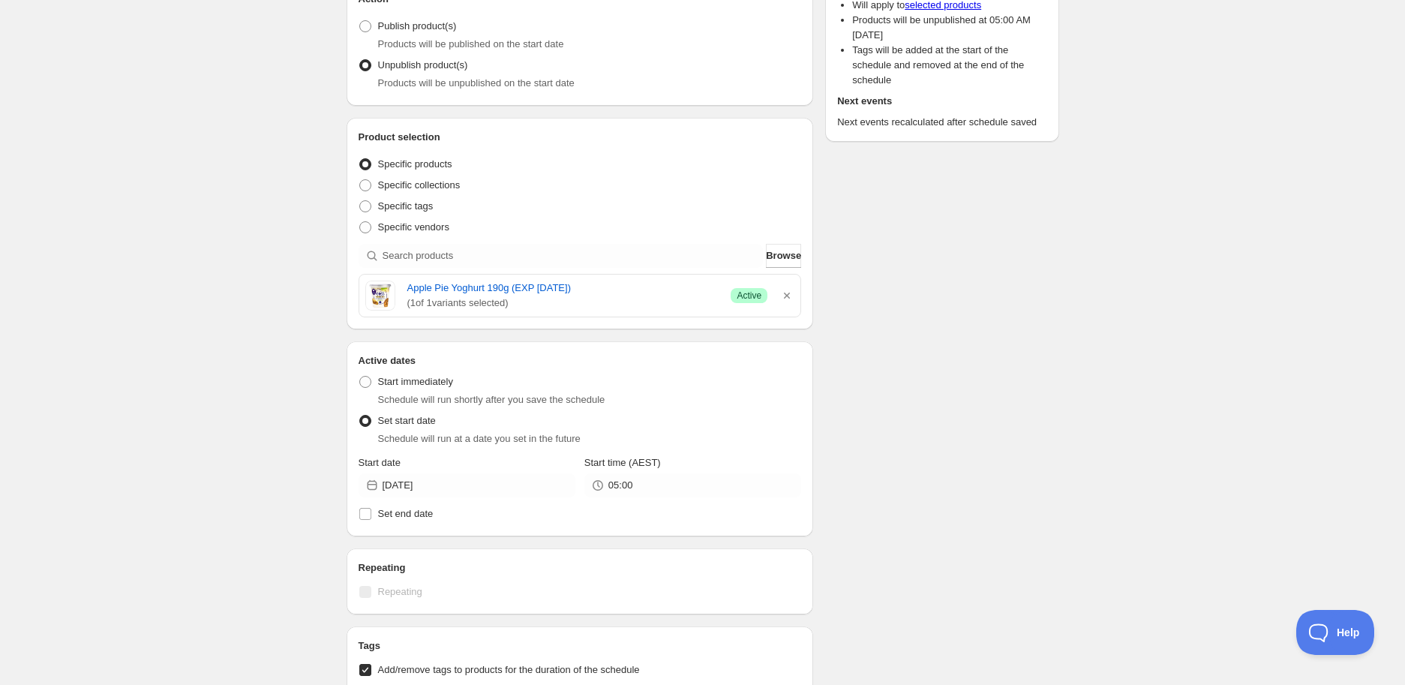
scroll to position [50, 0]
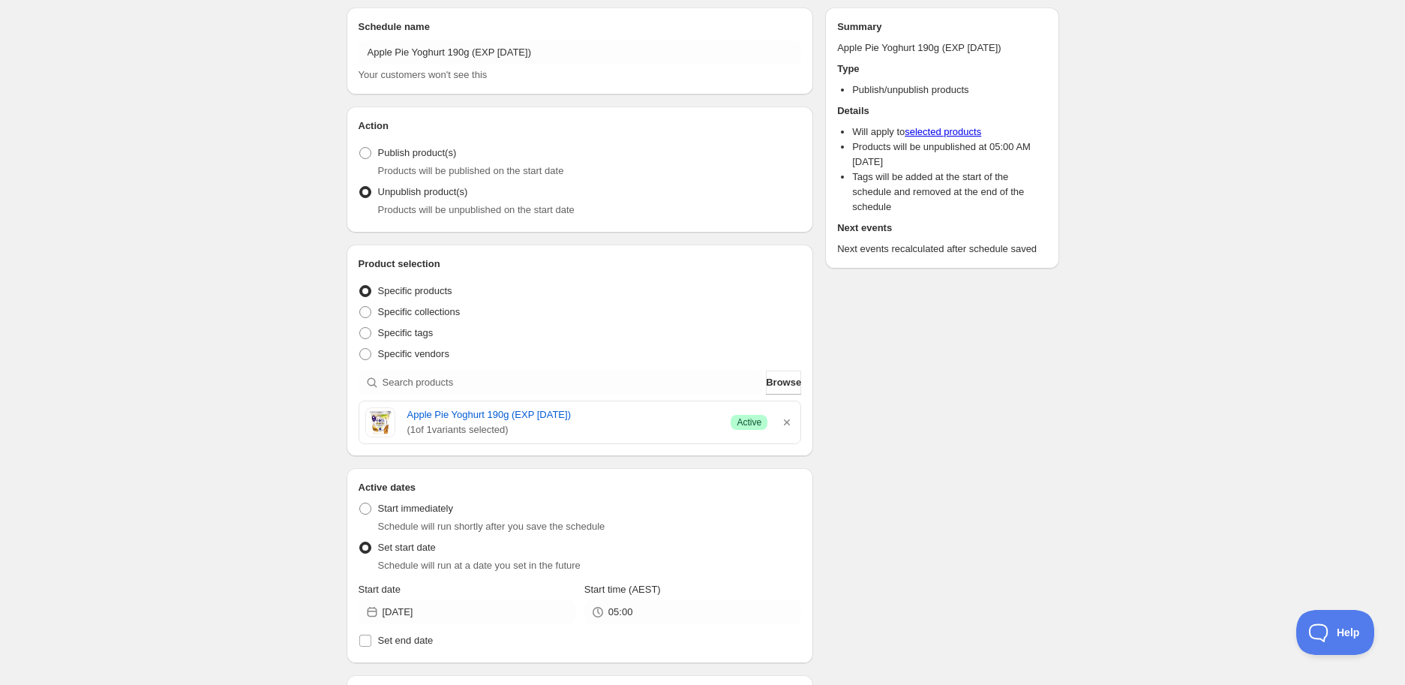
type input "EXP Draft"
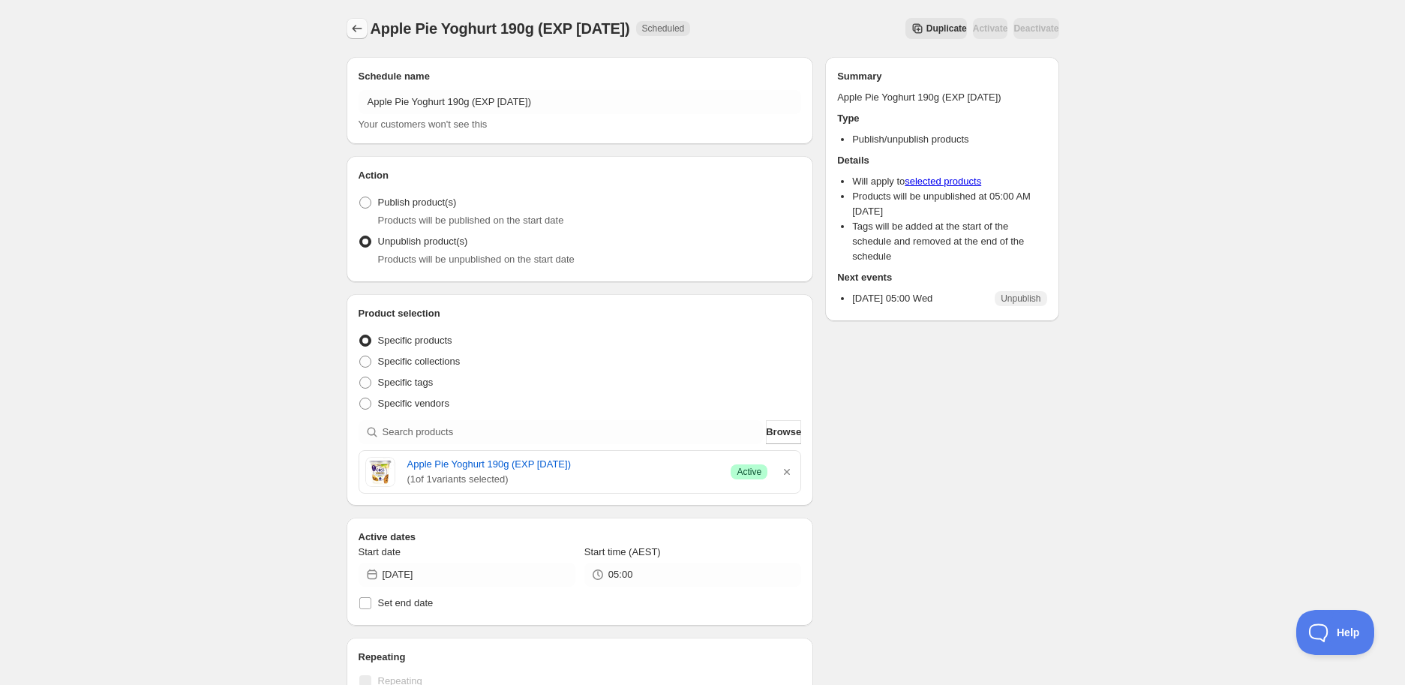
click at [356, 30] on icon "Schedules" at bounding box center [357, 28] width 15 height 15
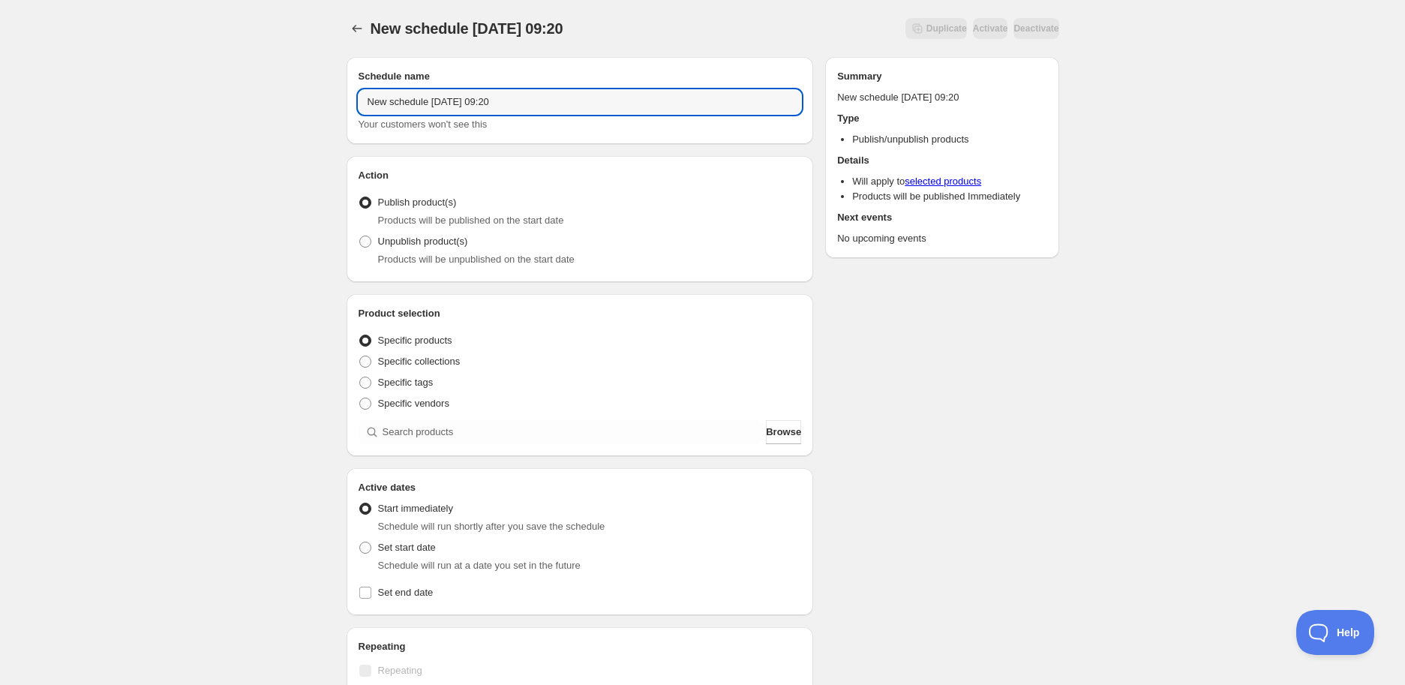
drag, startPoint x: 536, startPoint y: 98, endPoint x: 50, endPoint y: 113, distance: 486.5
click at [44, 96] on div "New schedule [DATE] 09:20. This page is ready New schedule [DATE] 09:20 Duplica…" at bounding box center [702, 572] width 1405 height 1144
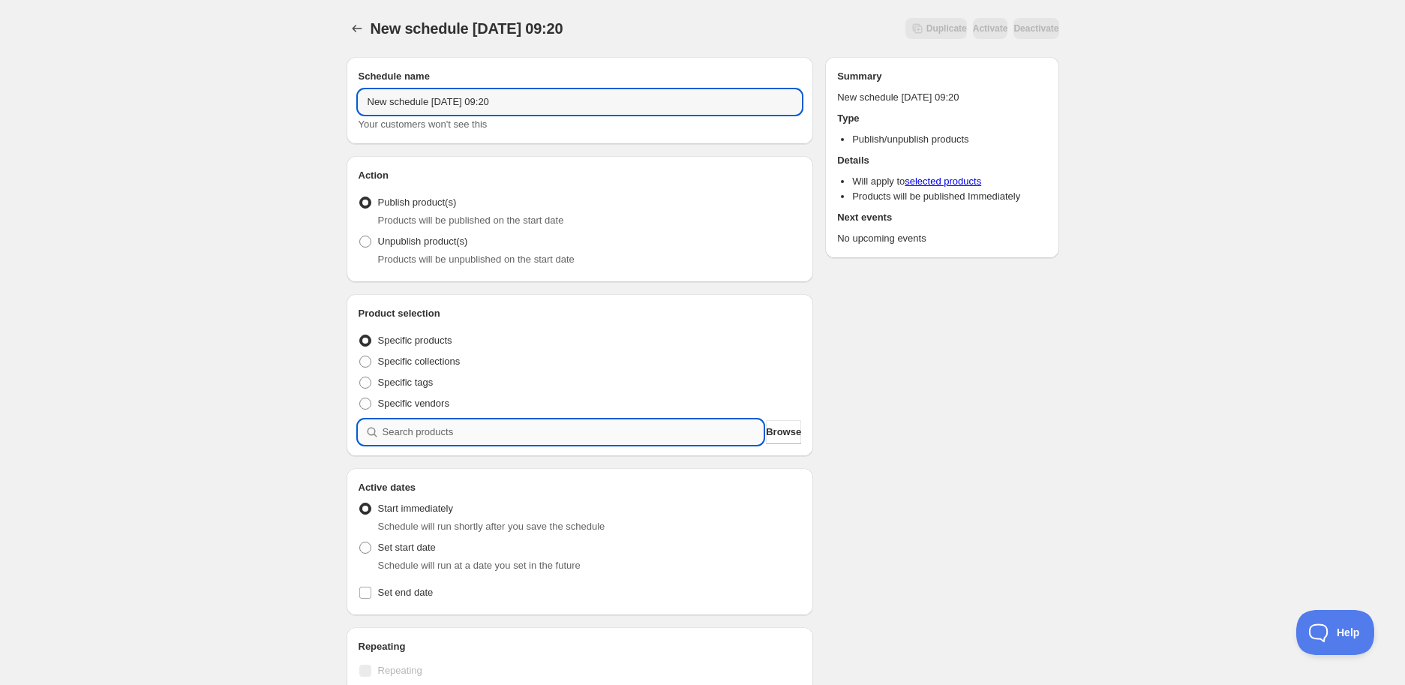
click at [394, 436] on input "search" at bounding box center [573, 432] width 381 height 24
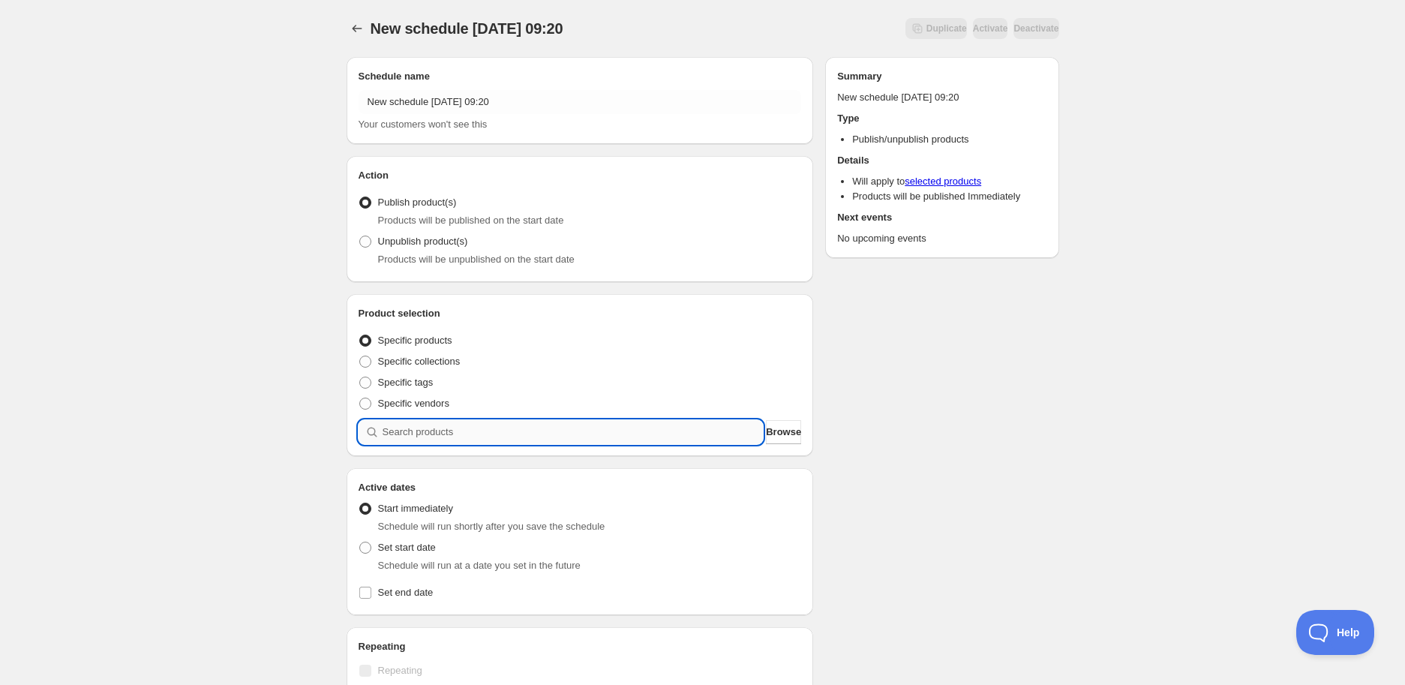
paste input "search"
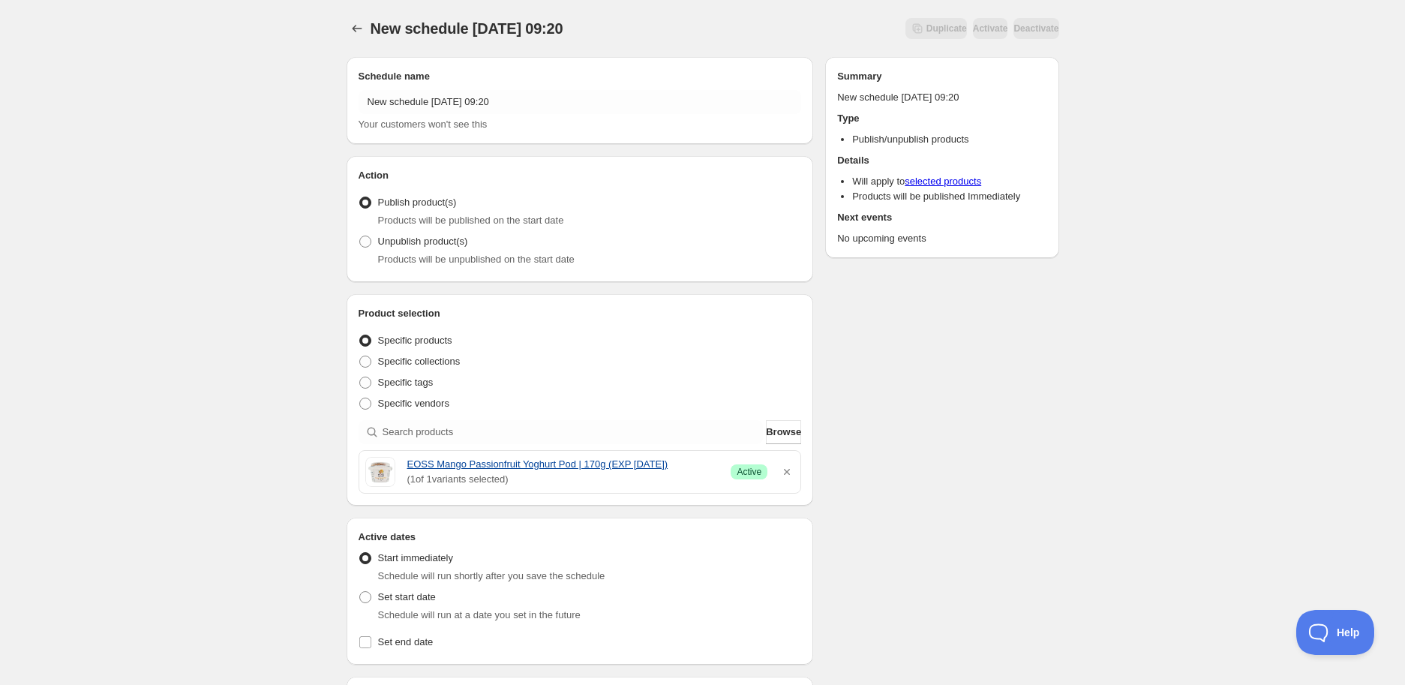
drag, startPoint x: 404, startPoint y: 465, endPoint x: 686, endPoint y: 456, distance: 282.3
click at [686, 457] on div "EOSS Mango Passionfruit Yoghurt Pod | 170g (EXP [DATE]) ( 1 of 1 variants selec…" at bounding box center [580, 472] width 430 height 30
copy link "EOSS Mango Passionfruit Yoghurt Pod | 170g (EXP [DATE])"
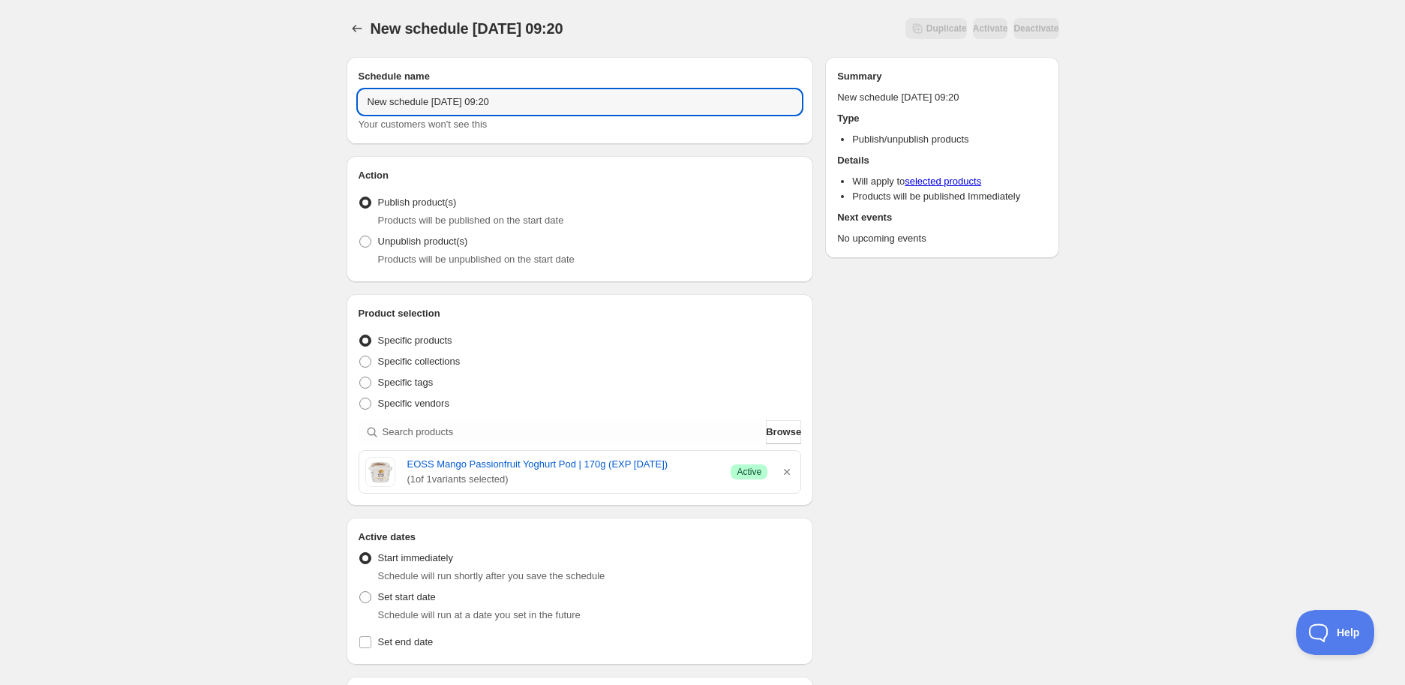
drag, startPoint x: 543, startPoint y: 104, endPoint x: 76, endPoint y: 95, distance: 466.8
click at [76, 95] on div "New schedule [DATE] 09:20. This page is ready New schedule [DATE] 09:20 Duplica…" at bounding box center [702, 596] width 1405 height 1193
paste input "EOSS Mango Passionfruit Yoghurt Pod | 170g (EXP [DATE])"
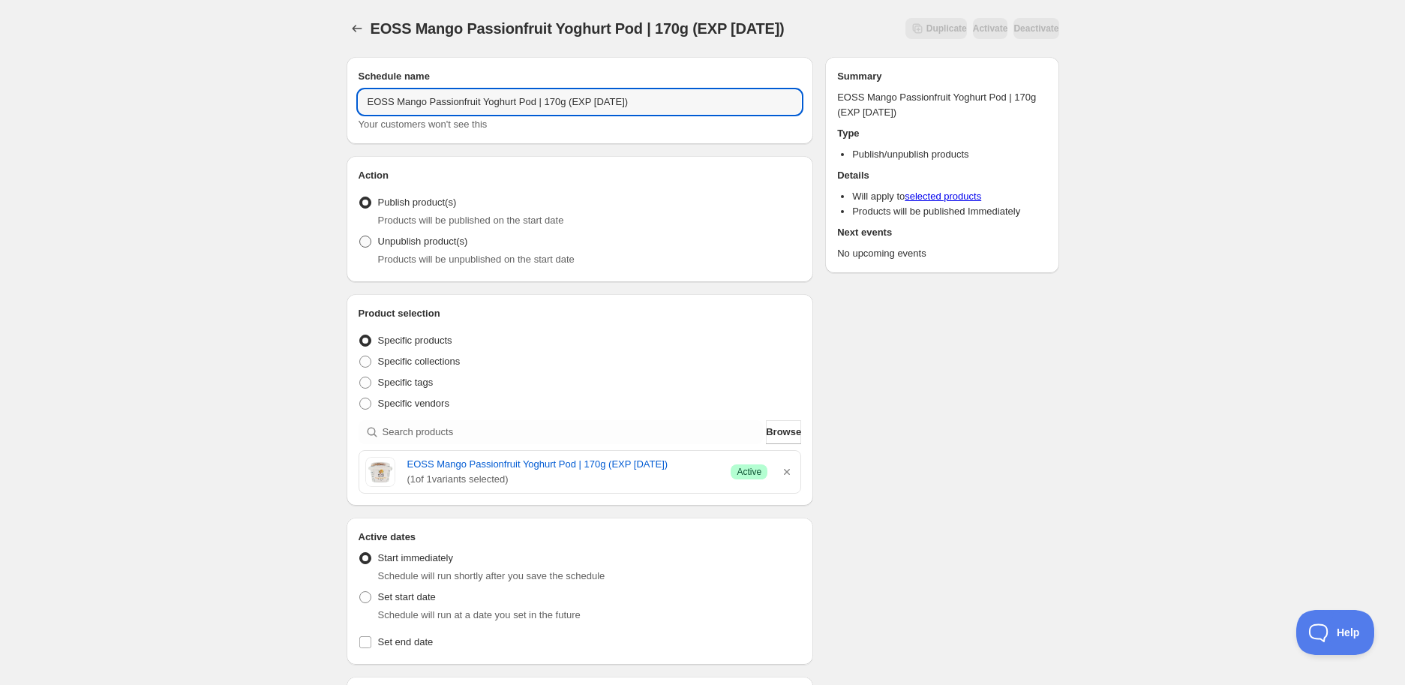
type input "EOSS Mango Passionfruit Yoghurt Pod | 170g (EXP [DATE])"
click at [401, 243] on span "Unpublish product(s)" at bounding box center [423, 241] width 90 height 11
click at [360, 236] on input "Unpublish product(s)" at bounding box center [359, 236] width 1 height 1
radio input "true"
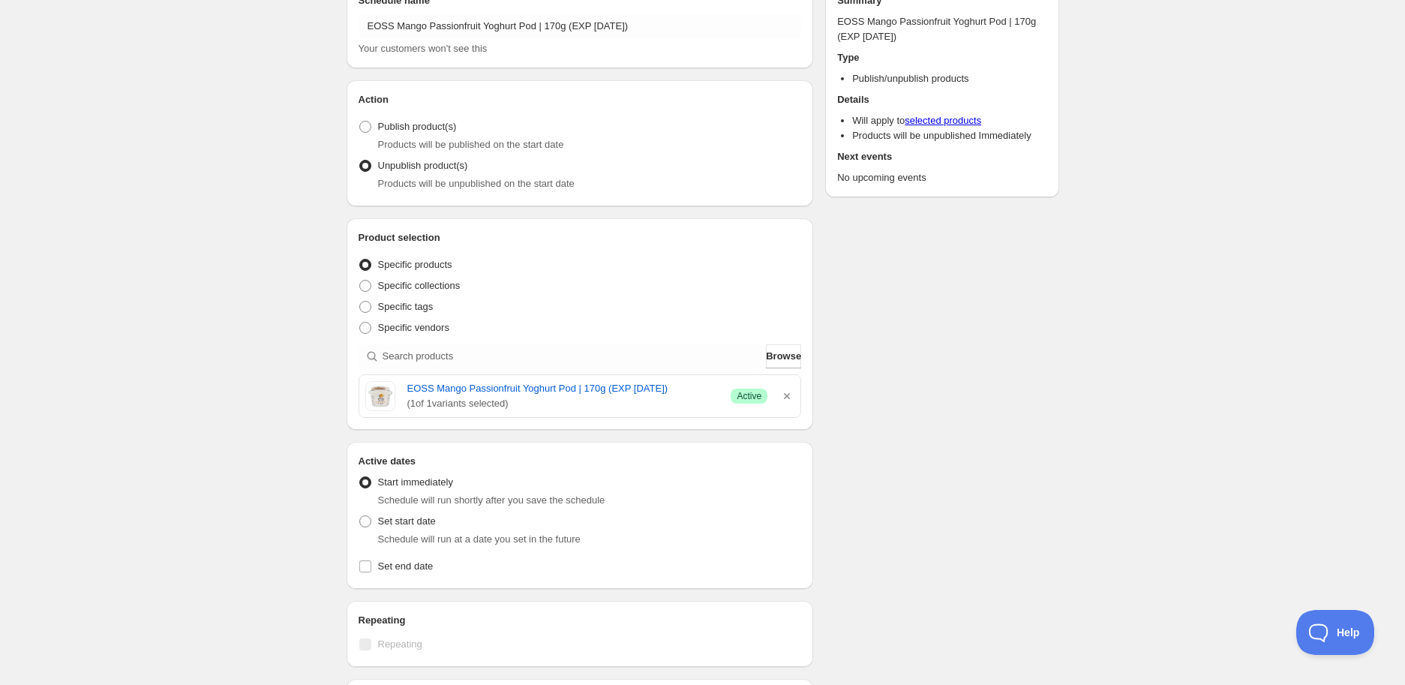
scroll to position [167, 0]
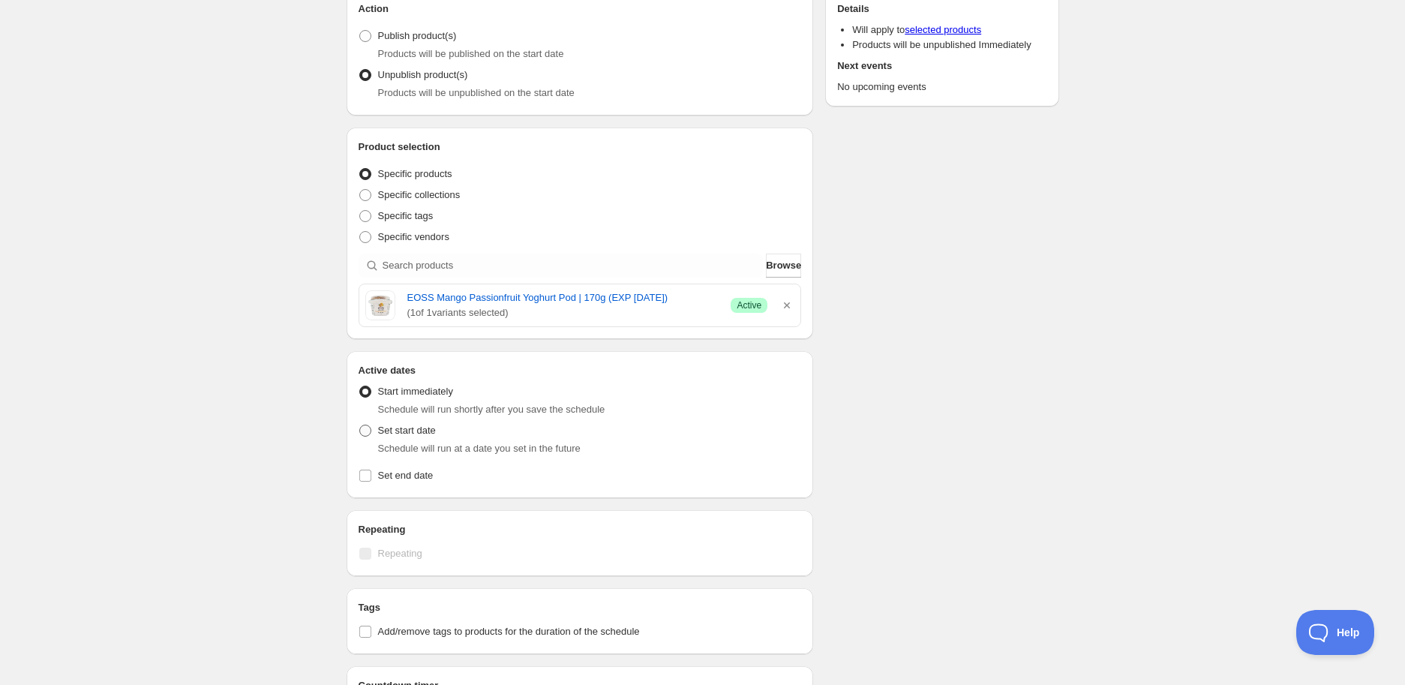
click at [433, 439] on label "Set start date" at bounding box center [397, 430] width 77 height 21
click at [360, 425] on input "Set start date" at bounding box center [359, 425] width 1 height 1
radio input "true"
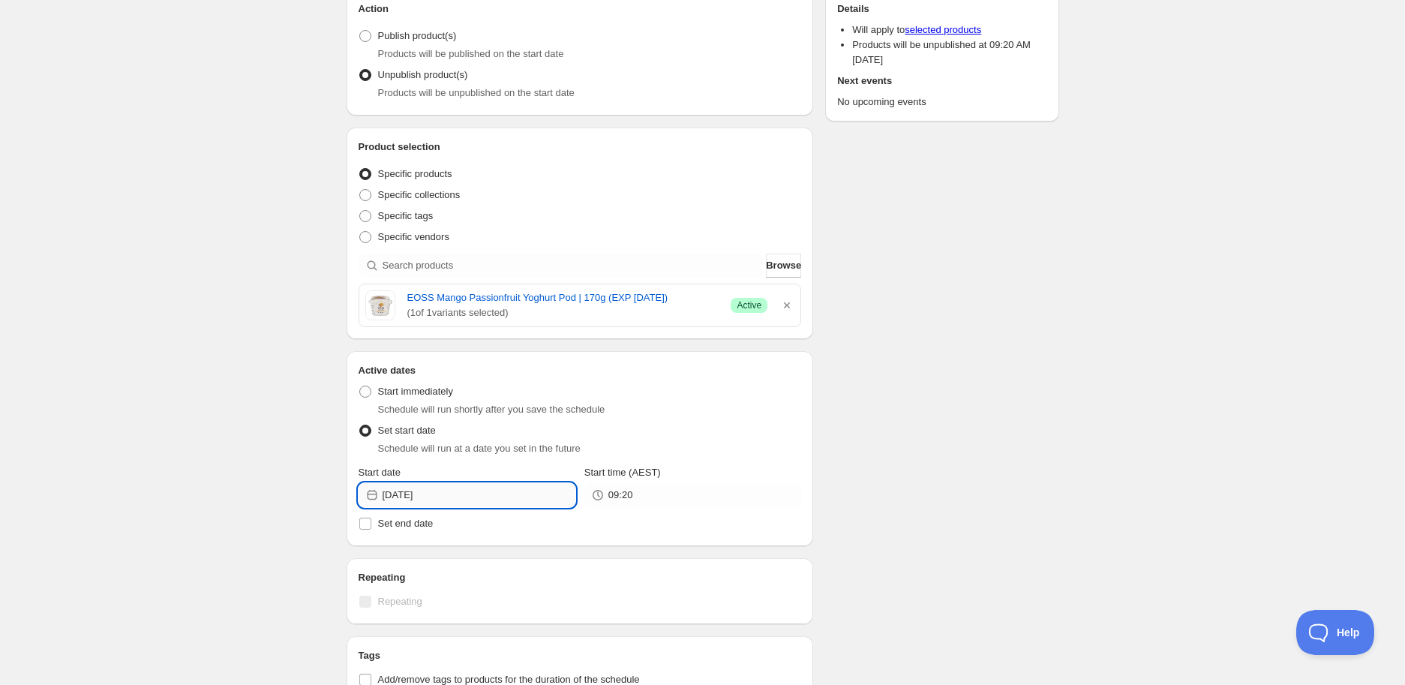
click at [459, 498] on input "[DATE]" at bounding box center [479, 495] width 193 height 24
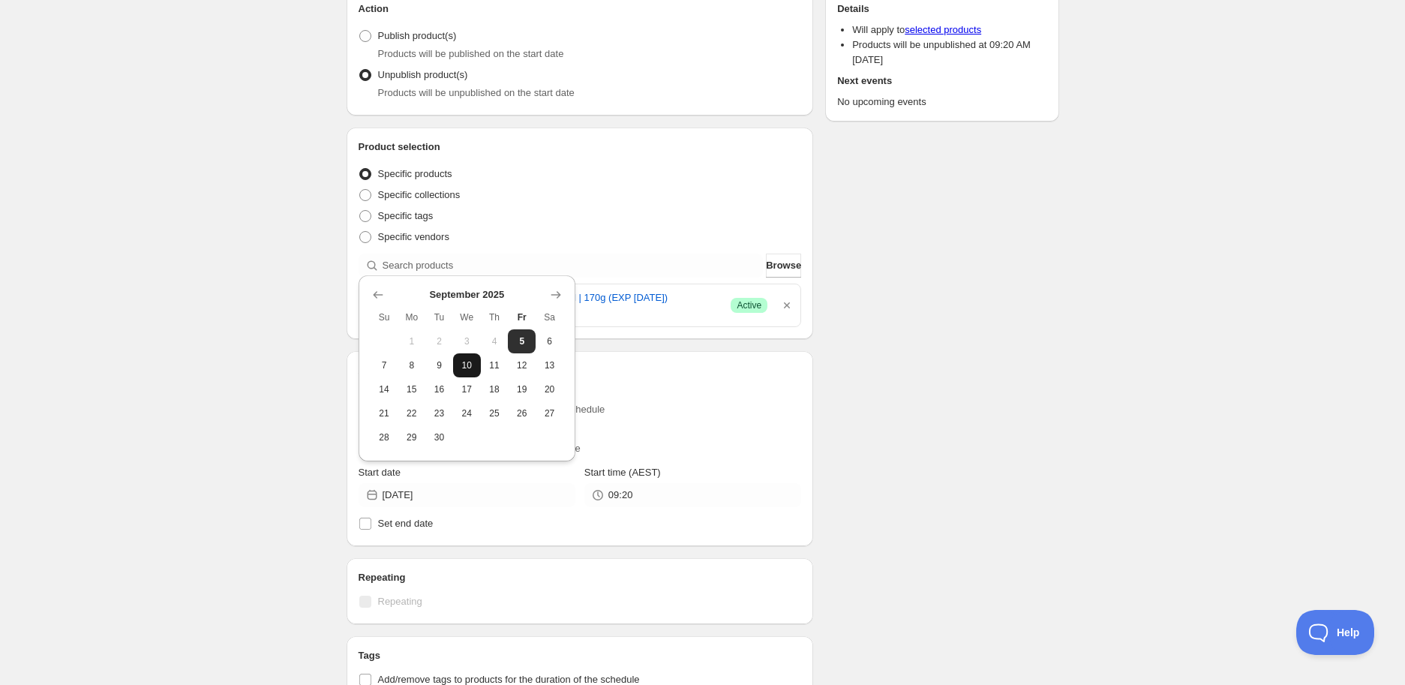
click at [468, 362] on span "10" at bounding box center [467, 365] width 16 height 12
type input "[DATE]"
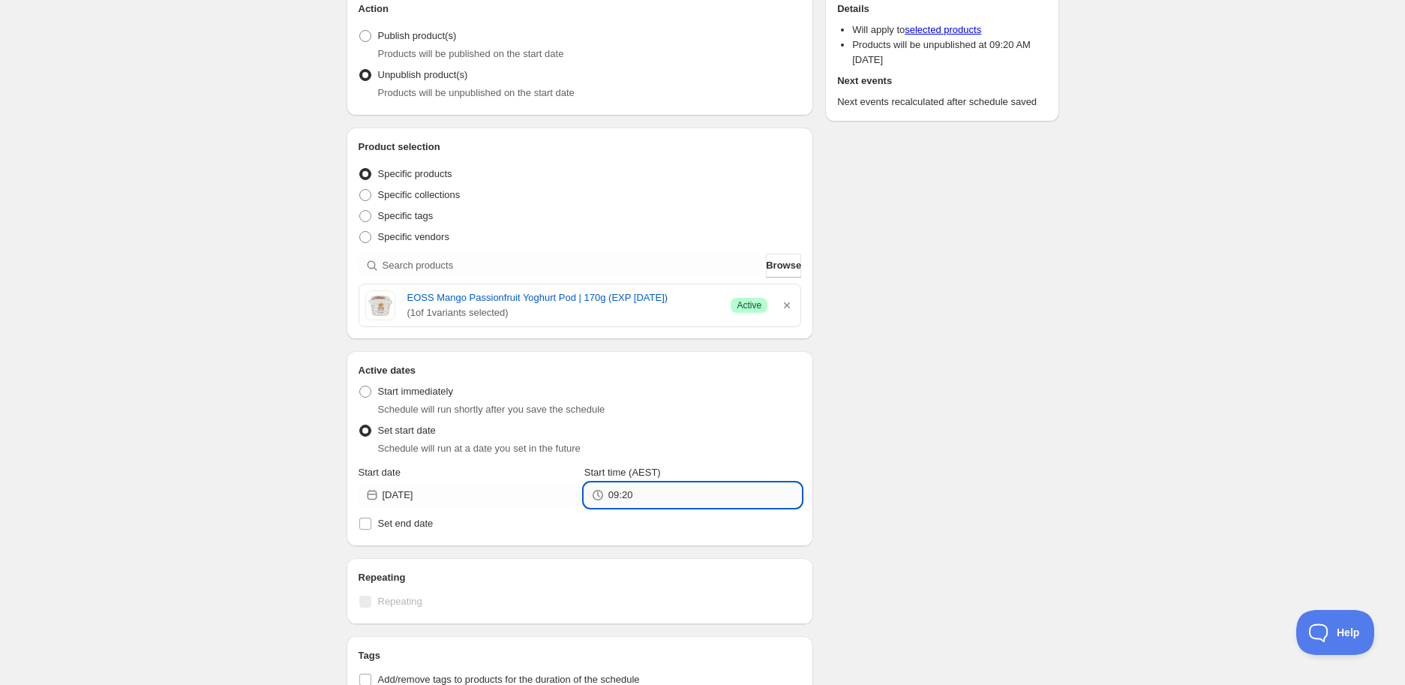
click at [708, 496] on input "09:20" at bounding box center [705, 495] width 193 height 24
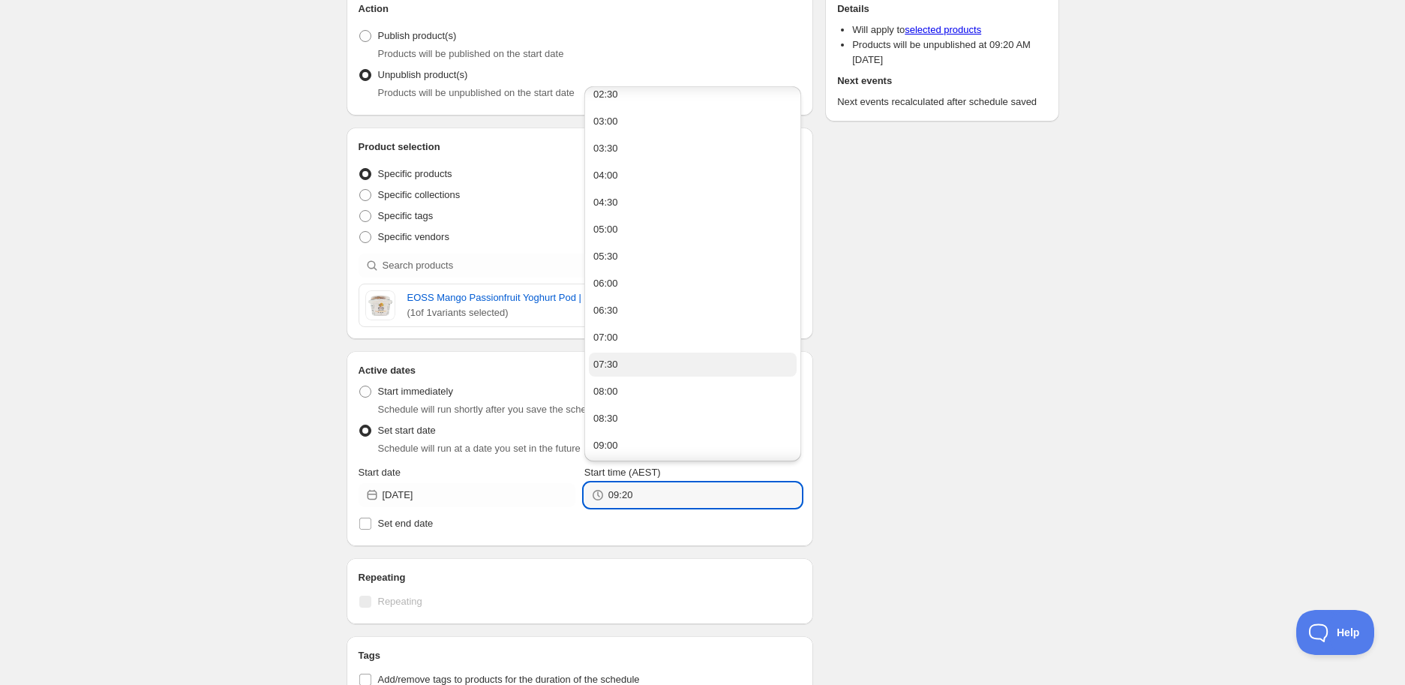
scroll to position [0, 0]
click at [633, 368] on button "05:00" at bounding box center [693, 373] width 208 height 24
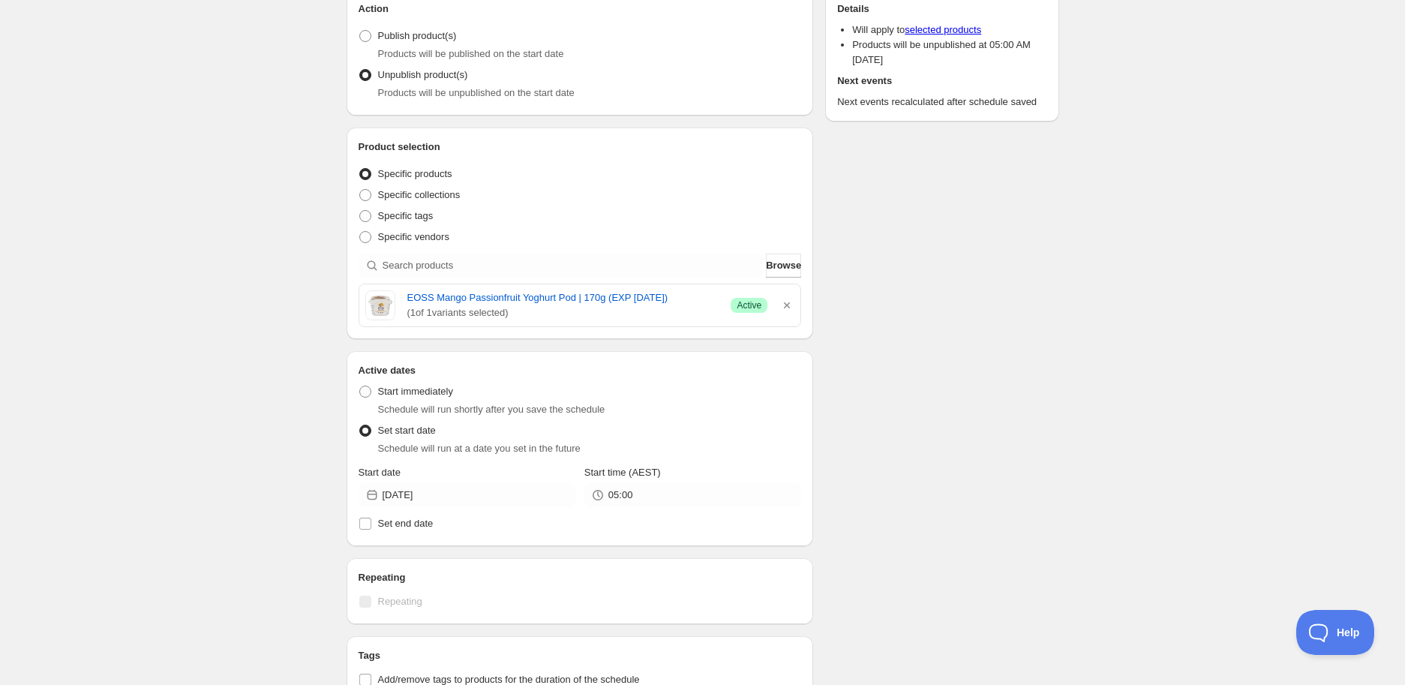
type input "05:00"
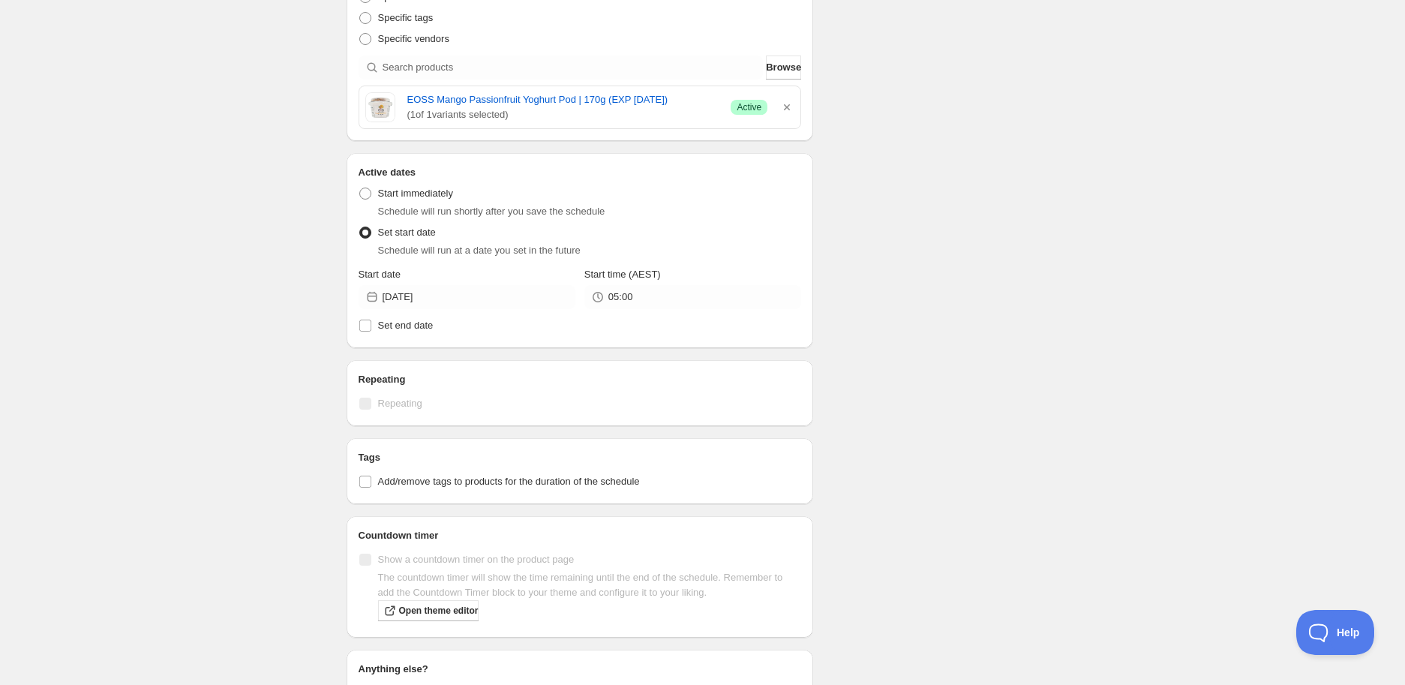
scroll to position [416, 0]
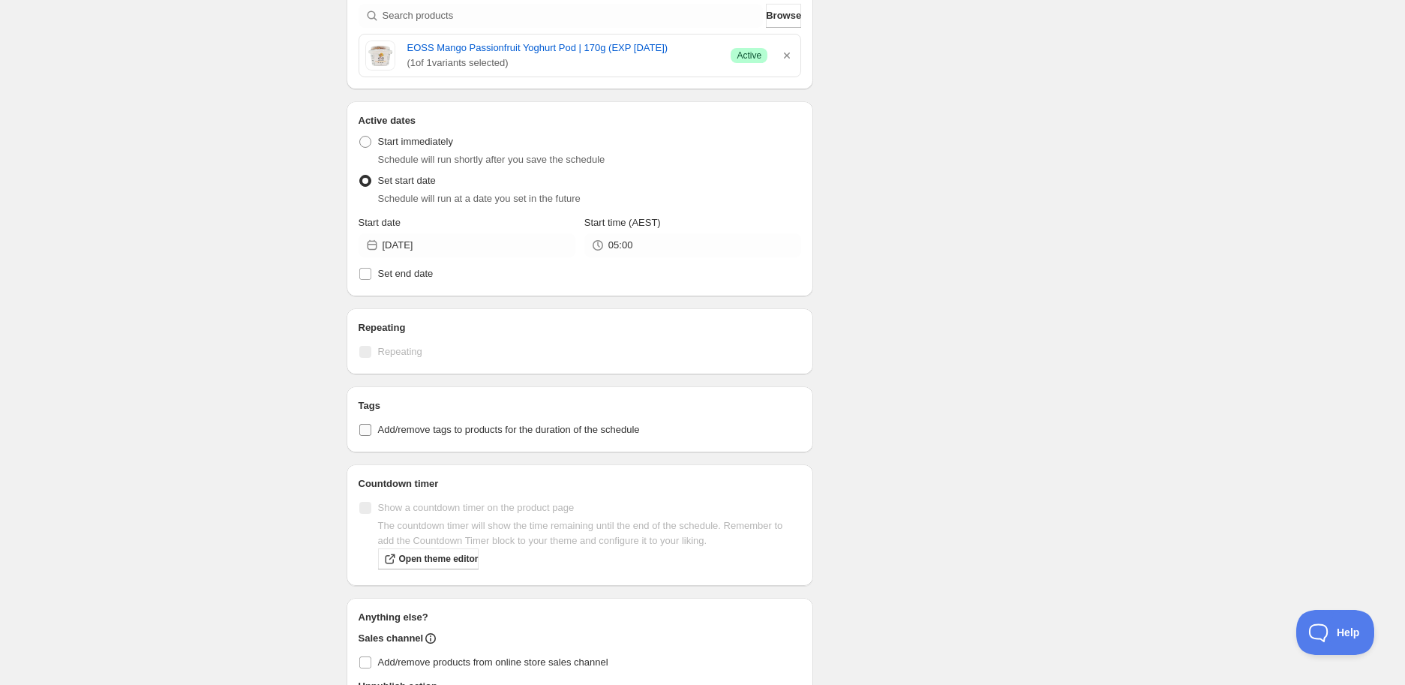
click at [486, 432] on span "Add/remove tags to products for the duration of the schedule" at bounding box center [509, 429] width 262 height 11
click at [371, 432] on input "Add/remove tags to products for the duration of the schedule" at bounding box center [365, 430] width 12 height 12
checkbox input "true"
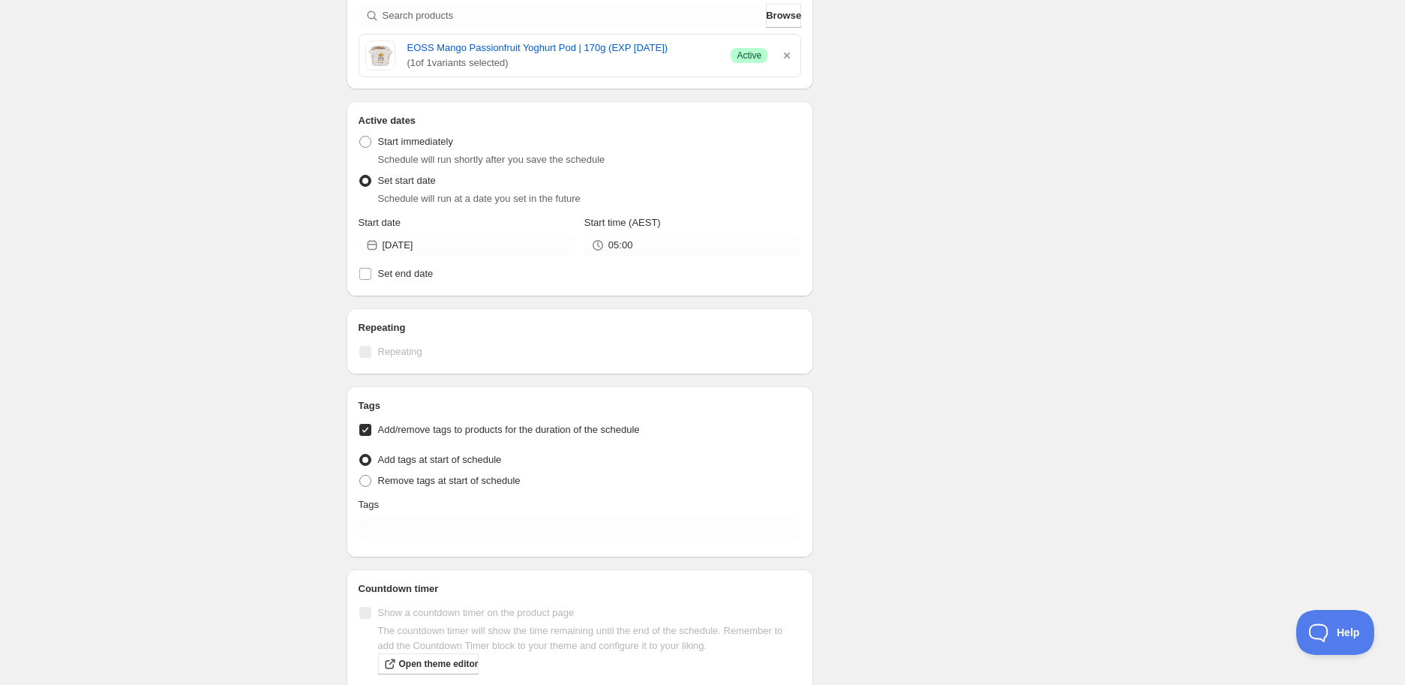
click at [450, 544] on div "Tags Add/remove tags to products for the duration of the schedule Tag type Add …" at bounding box center [580, 471] width 443 height 147
click at [449, 528] on input "text" at bounding box center [580, 531] width 443 height 24
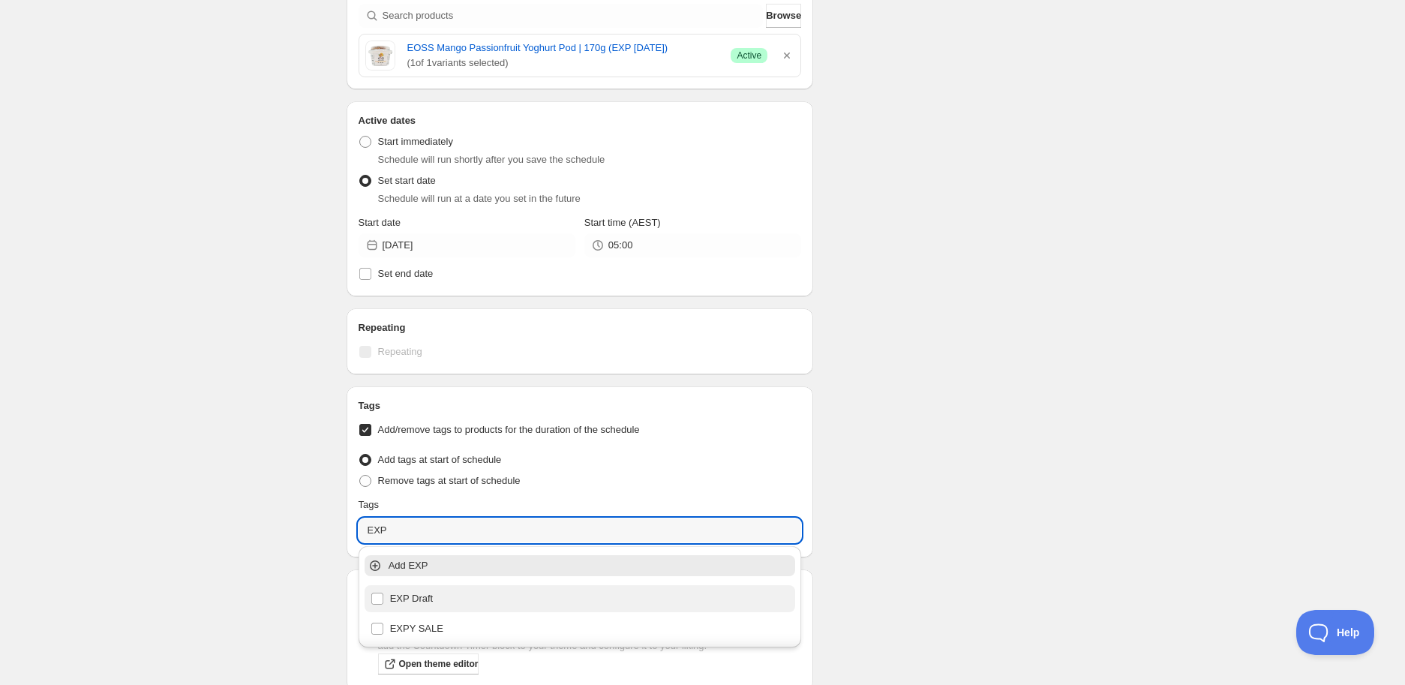
click at [451, 609] on div "EXP Draft" at bounding box center [580, 598] width 431 height 27
type input "EXP Draft"
checkbox input "true"
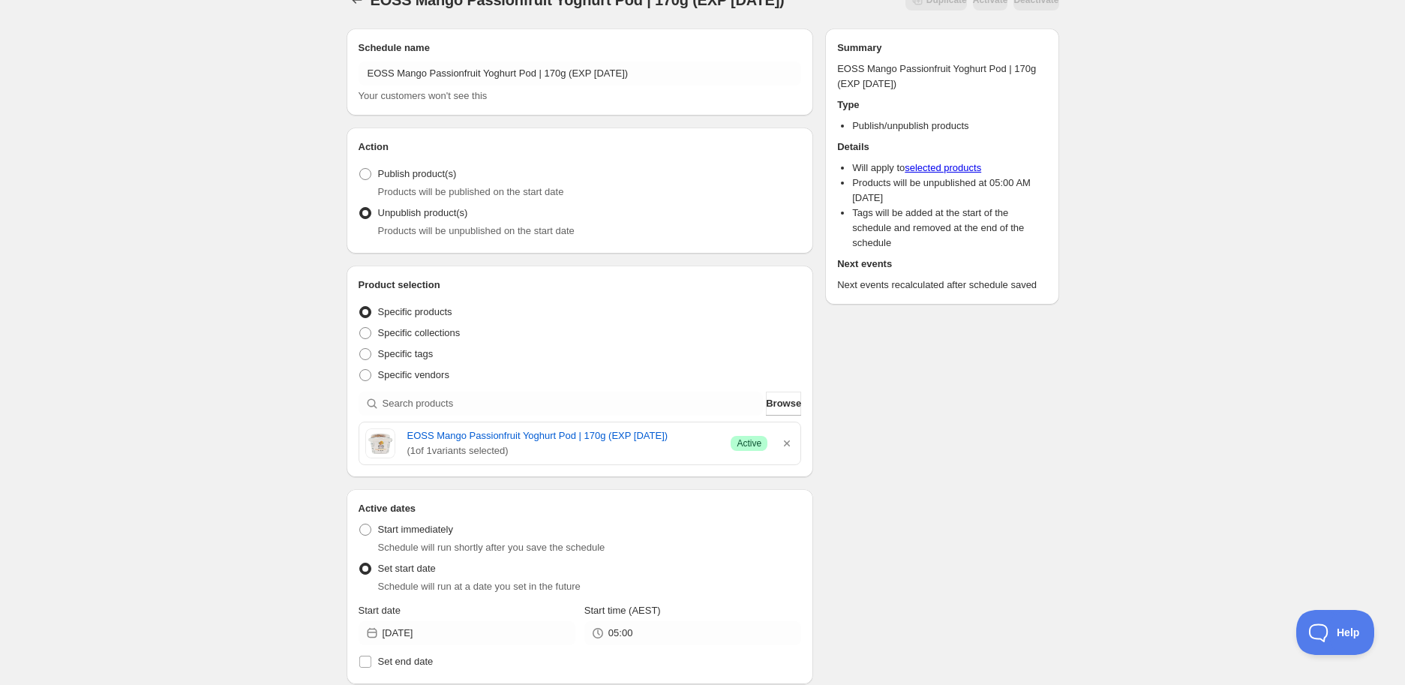
scroll to position [0, 0]
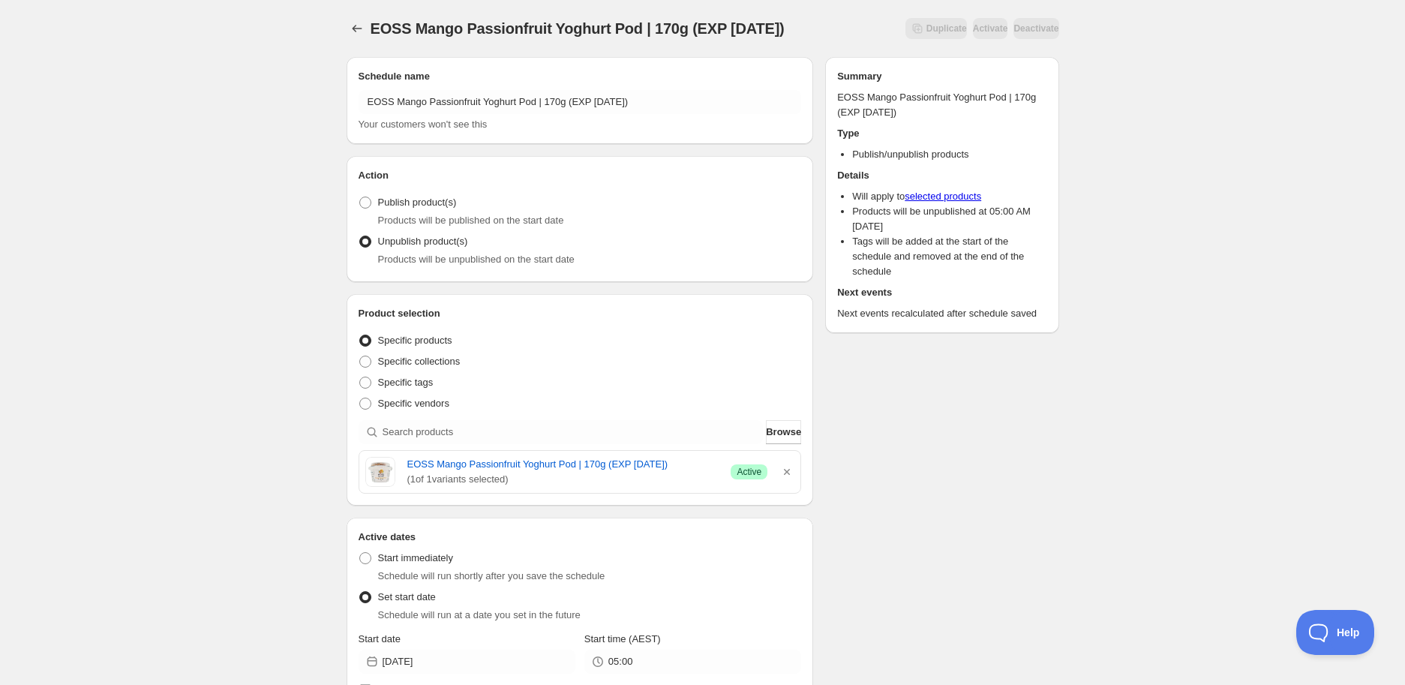
type input "EXP Draft"
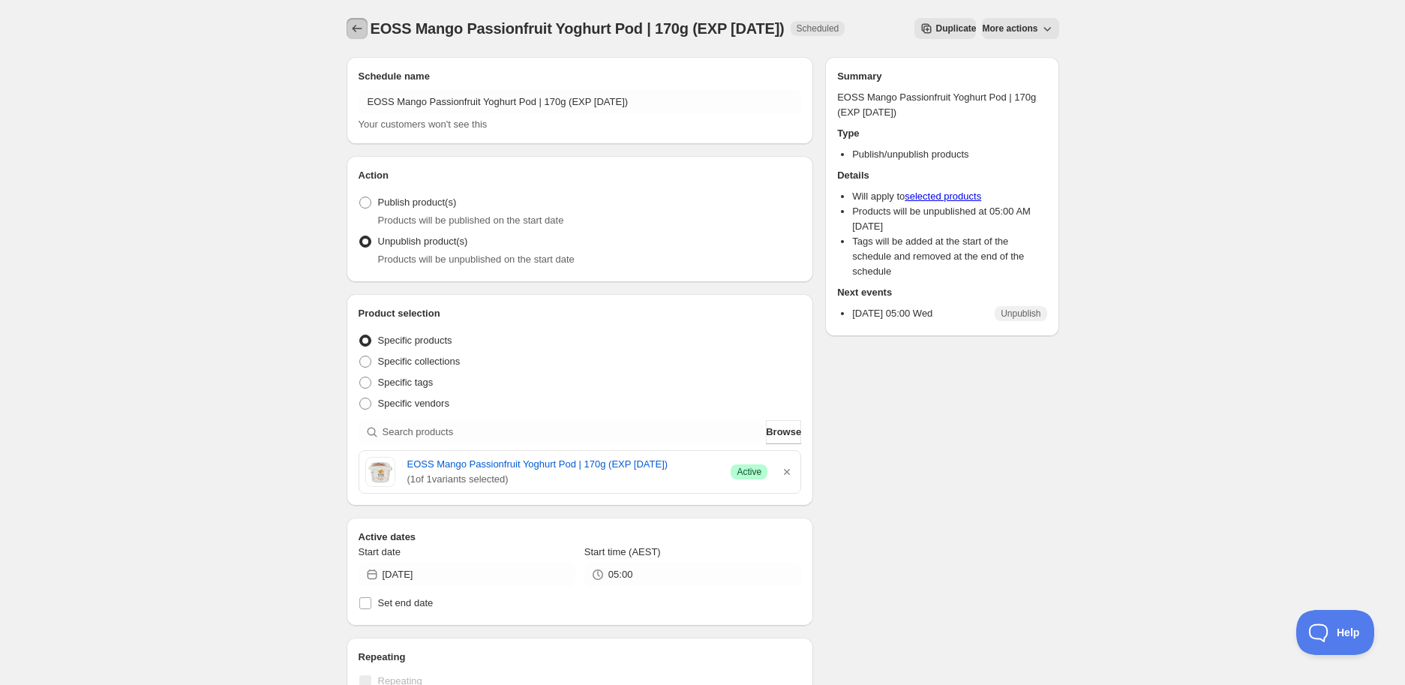
click at [348, 26] on button "Schedules" at bounding box center [357, 28] width 21 height 21
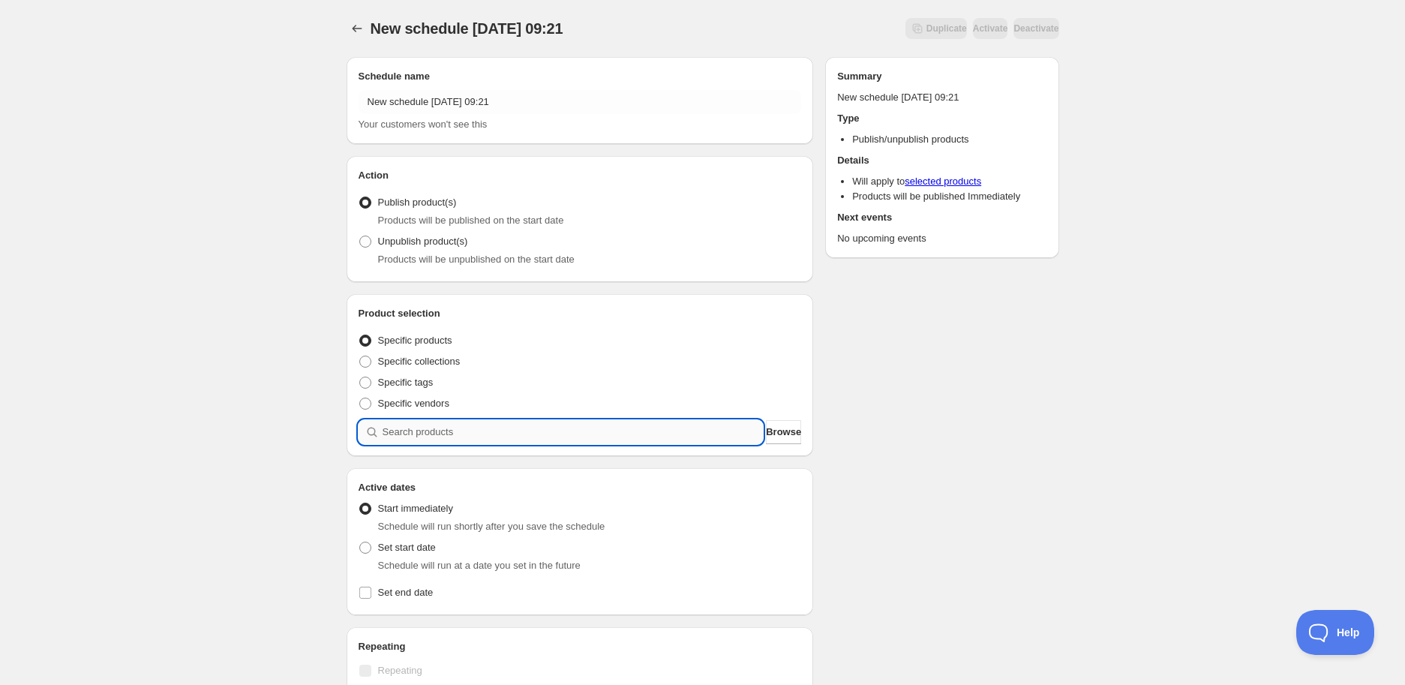
click at [510, 439] on input "search" at bounding box center [573, 432] width 381 height 24
paste input "search"
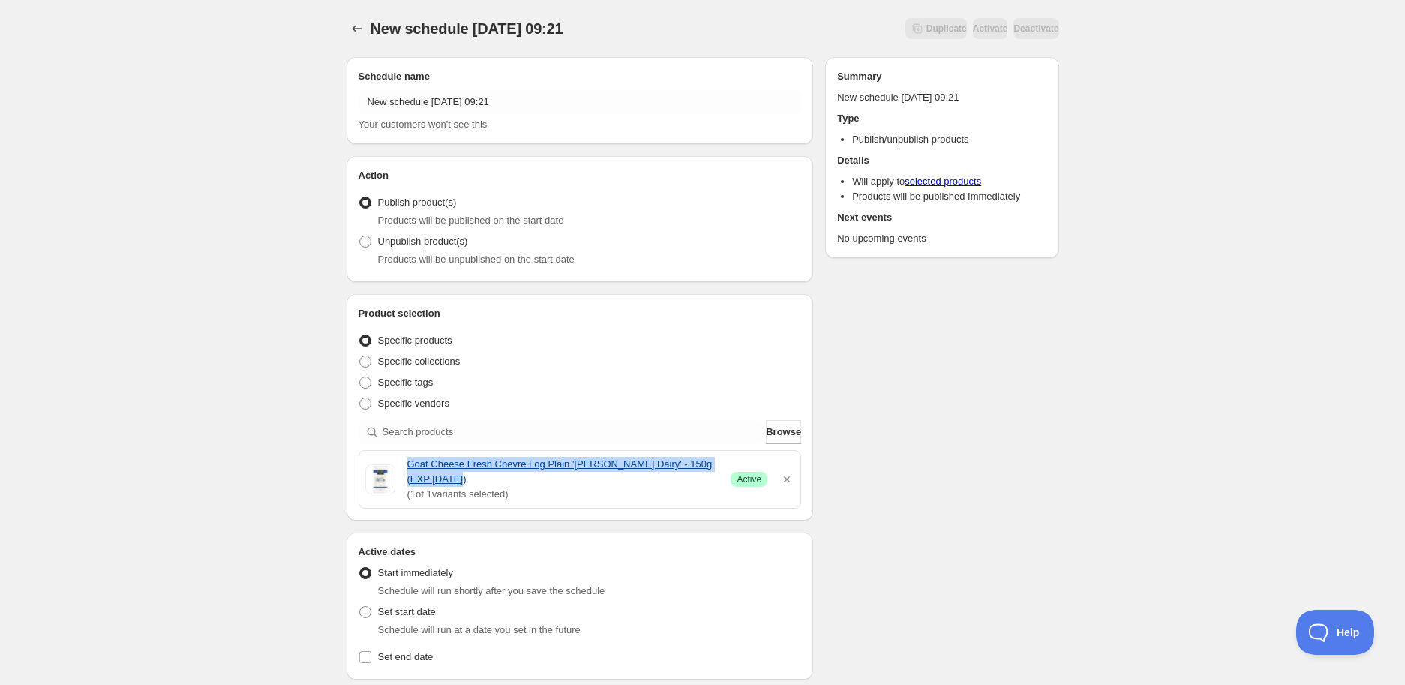
drag, startPoint x: 405, startPoint y: 462, endPoint x: 467, endPoint y: 484, distance: 66.0
click at [467, 484] on div "Goat Cheese Fresh Chevre Log Plain '[PERSON_NAME] Dairy' - 150g (EXP [DATE]) ( …" at bounding box center [580, 479] width 430 height 45
copy link "Goat Cheese Fresh Chevre Log Plain '[PERSON_NAME] Dairy' - 150g (EXP [DATE])"
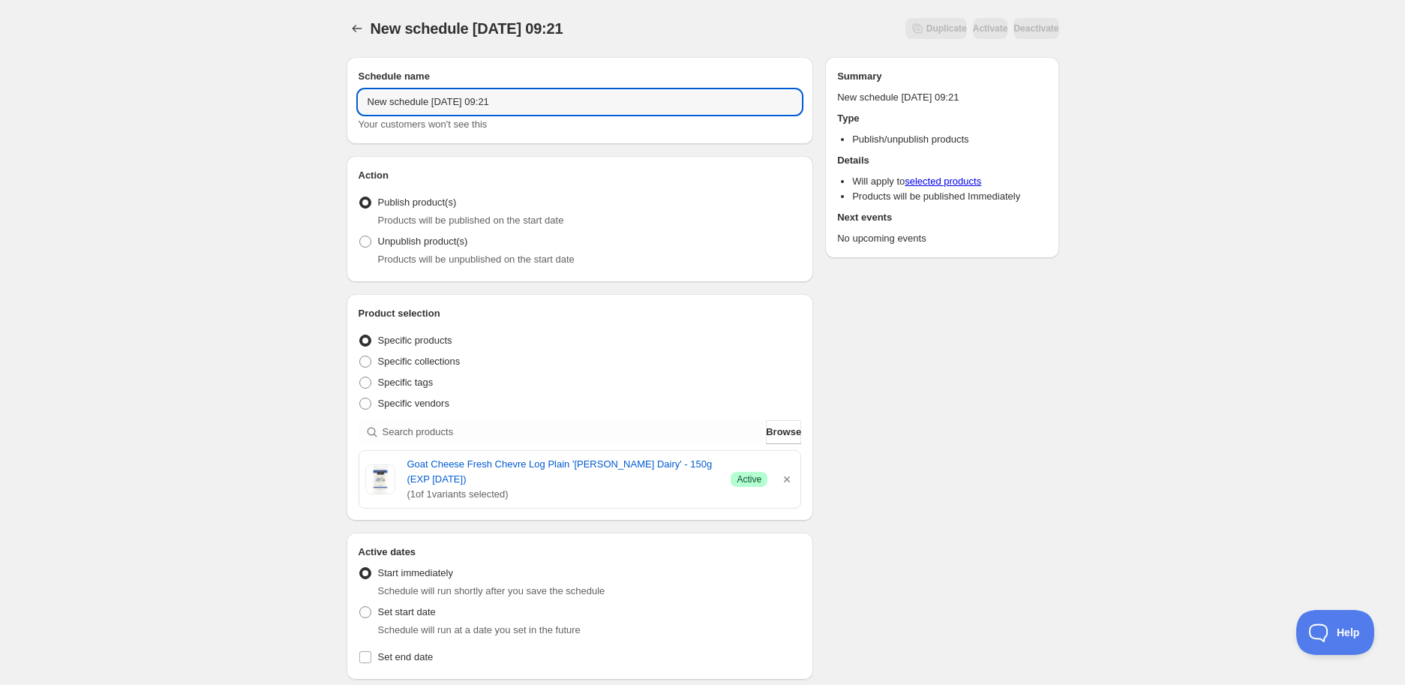
drag, startPoint x: 291, startPoint y: 104, endPoint x: 61, endPoint y: 104, distance: 230.4
click at [61, 104] on div "New schedule [DATE] 09:21. This page is ready New schedule [DATE] 09:21 Duplica…" at bounding box center [702, 604] width 1405 height 1208
paste input "Goat Cheese Fresh Chevre Log Plain '[PERSON_NAME] Dairy' - 150g (EXP [DATE])"
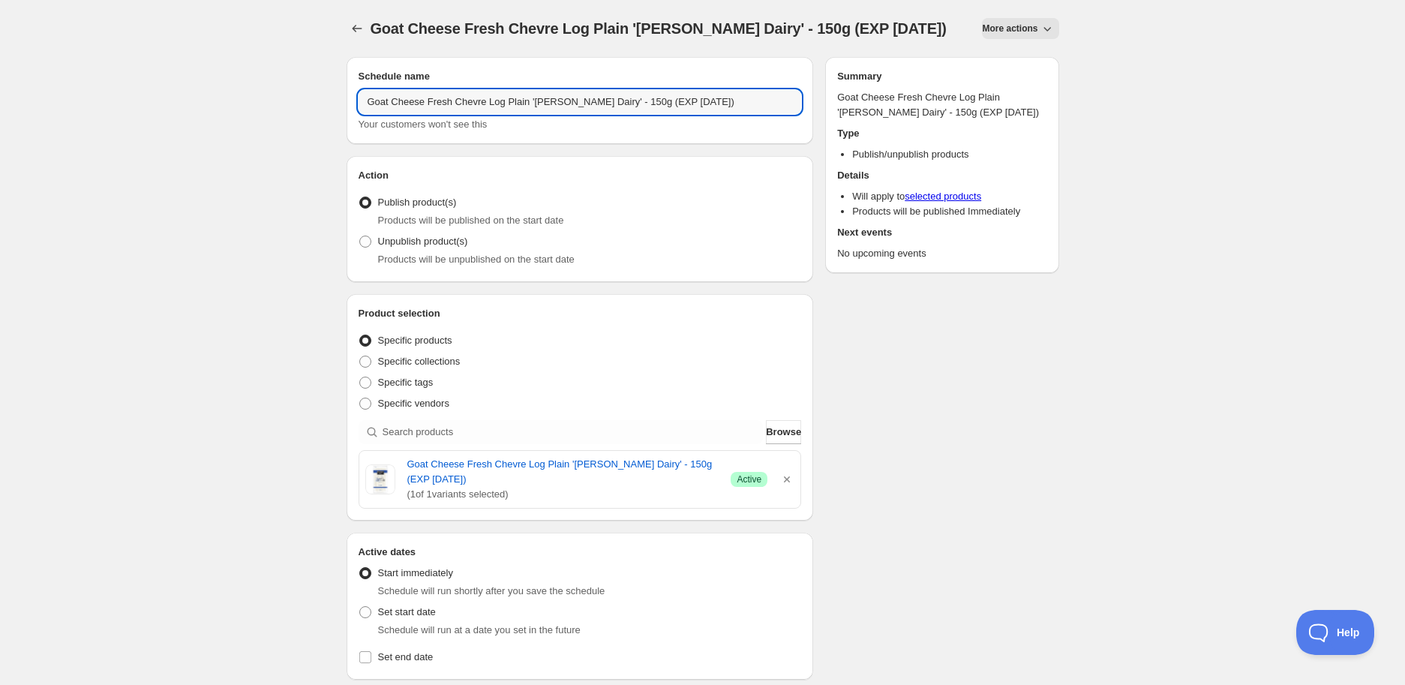
scroll to position [83, 0]
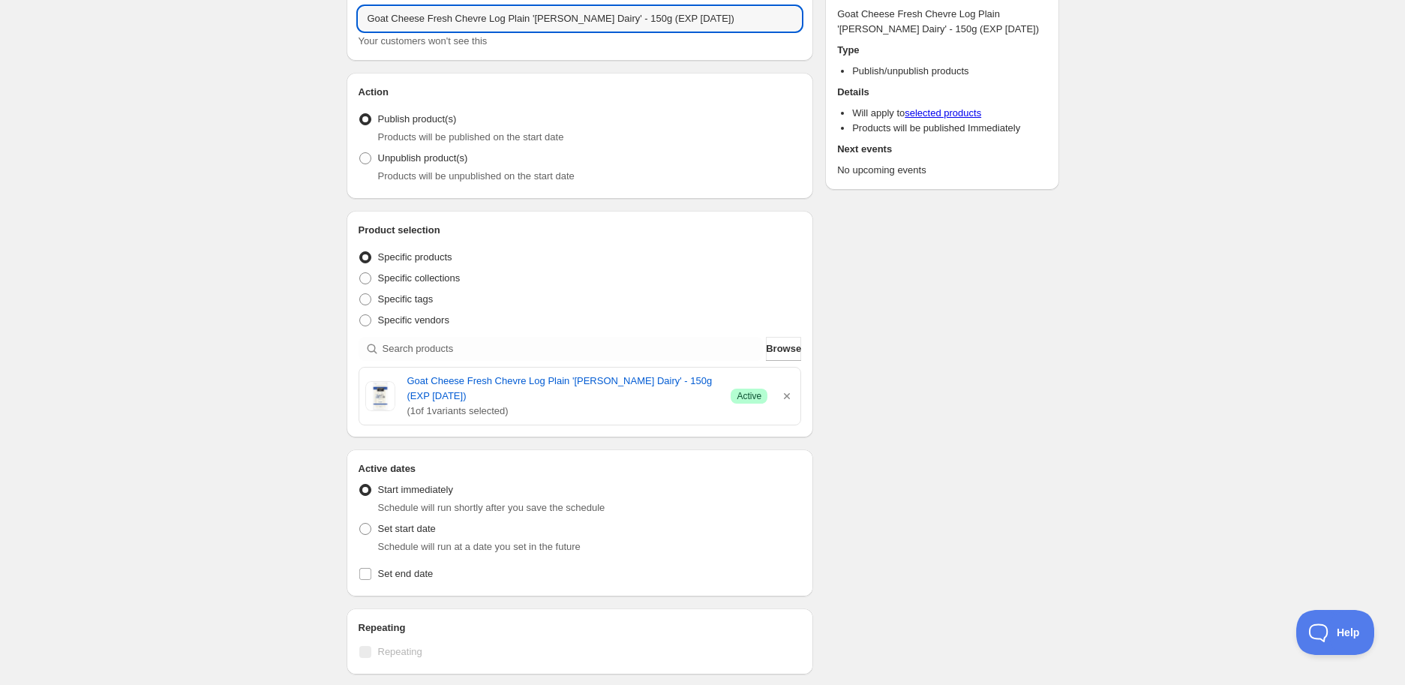
type input "Goat Cheese Fresh Chevre Log Plain '[PERSON_NAME] Dairy' - 150g (EXP [DATE])"
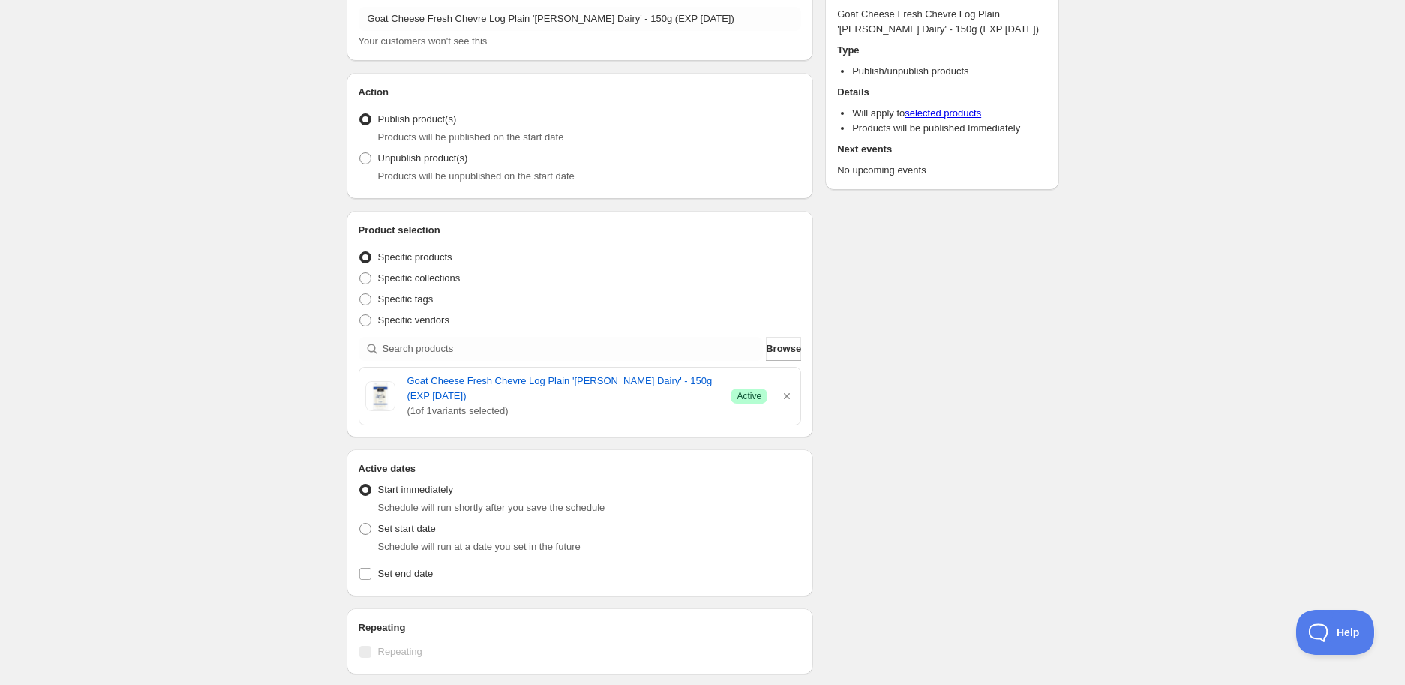
click at [387, 173] on span "Products will be unpublished on the start date" at bounding box center [476, 175] width 197 height 11
click at [386, 161] on span "Unpublish product(s)" at bounding box center [423, 157] width 90 height 11
click at [360, 153] on input "Unpublish product(s)" at bounding box center [359, 152] width 1 height 1
radio input "true"
click at [413, 534] on span "Set start date" at bounding box center [407, 528] width 58 height 11
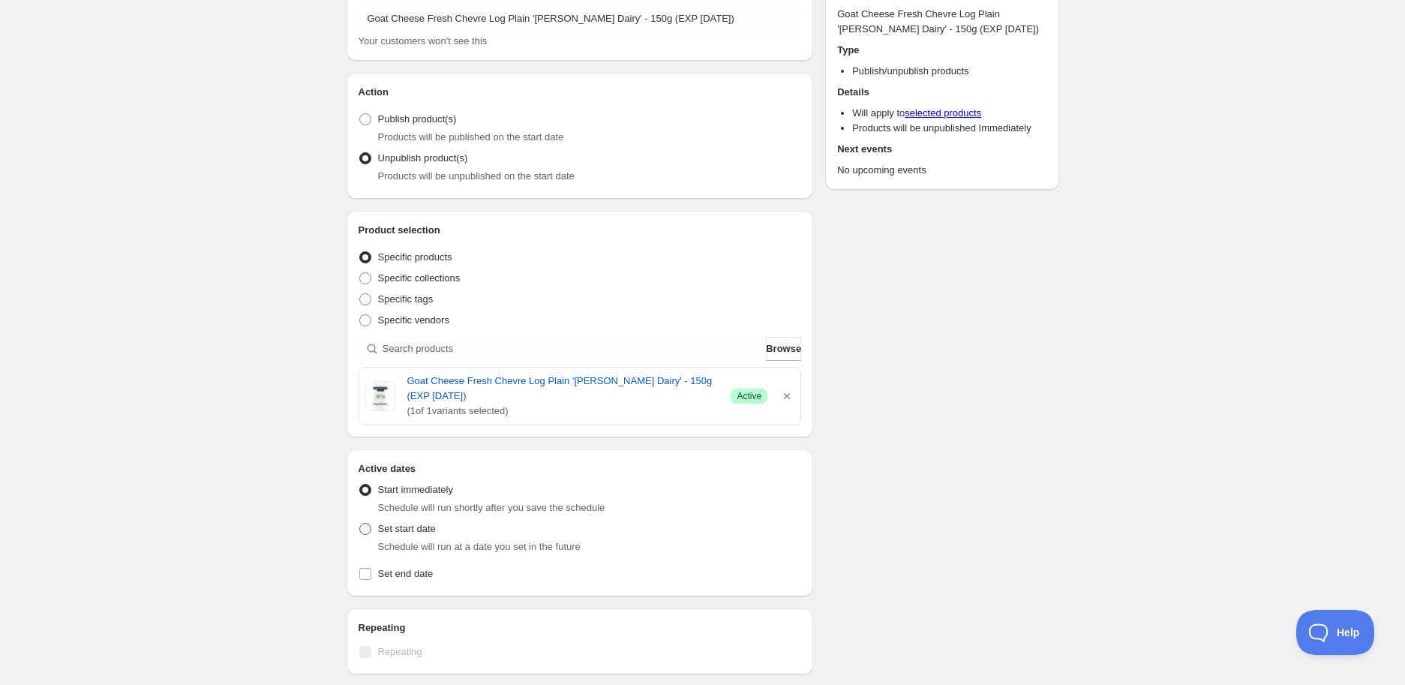
click at [360, 524] on input "Set start date" at bounding box center [359, 523] width 1 height 1
radio input "true"
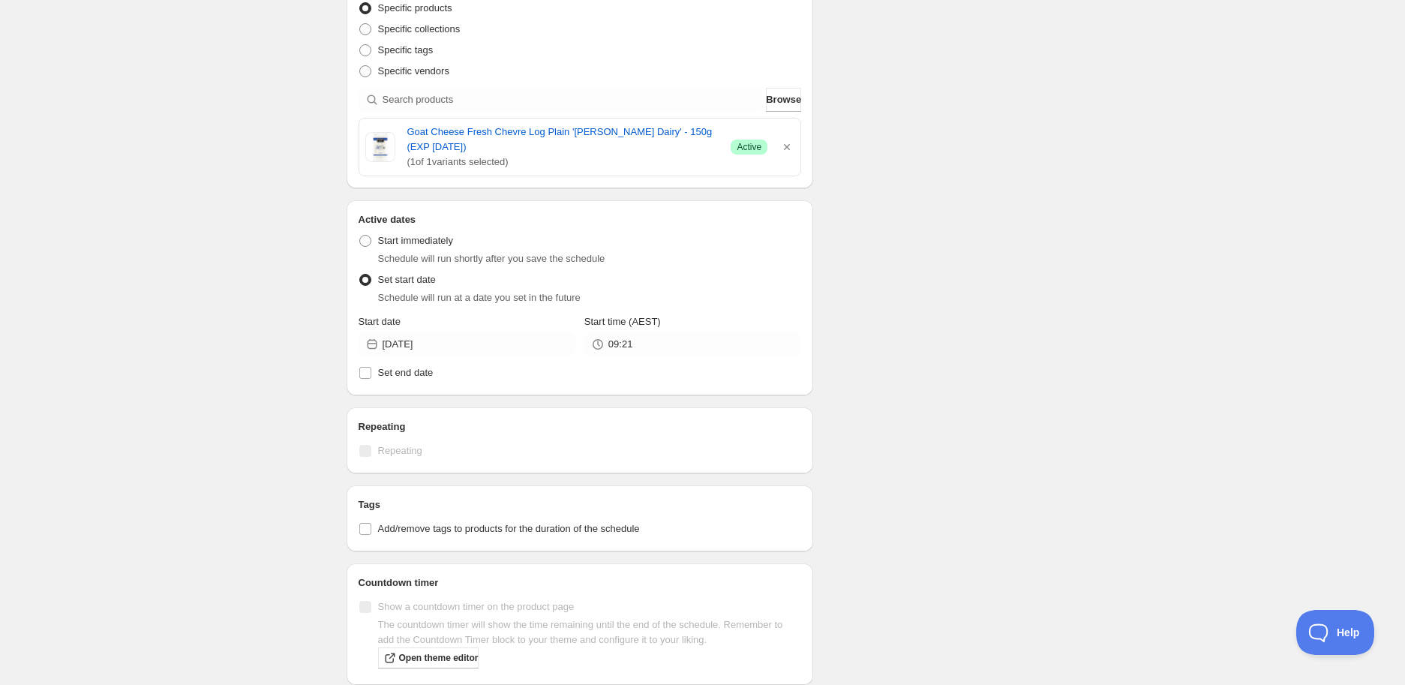
scroll to position [333, 0]
click at [474, 341] on input "[DATE]" at bounding box center [479, 344] width 193 height 24
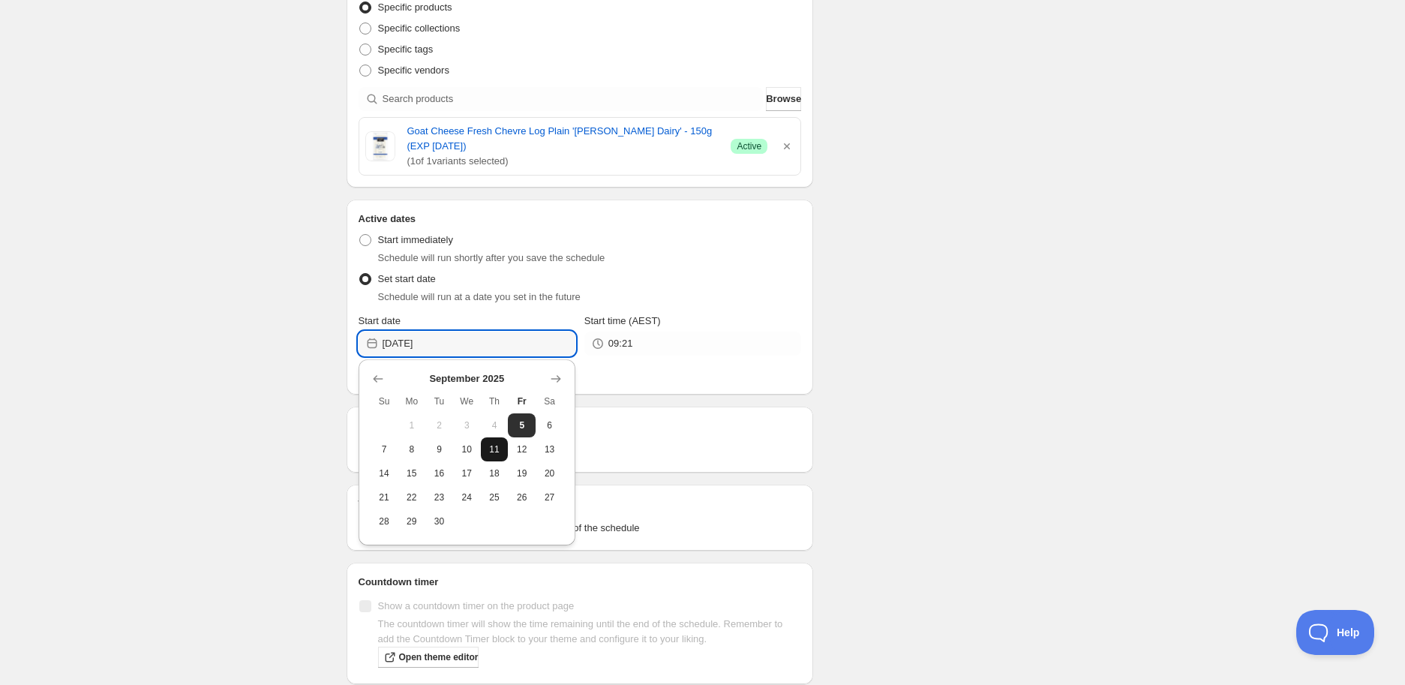
click at [487, 450] on span "11" at bounding box center [495, 449] width 16 height 12
type input "[DATE]"
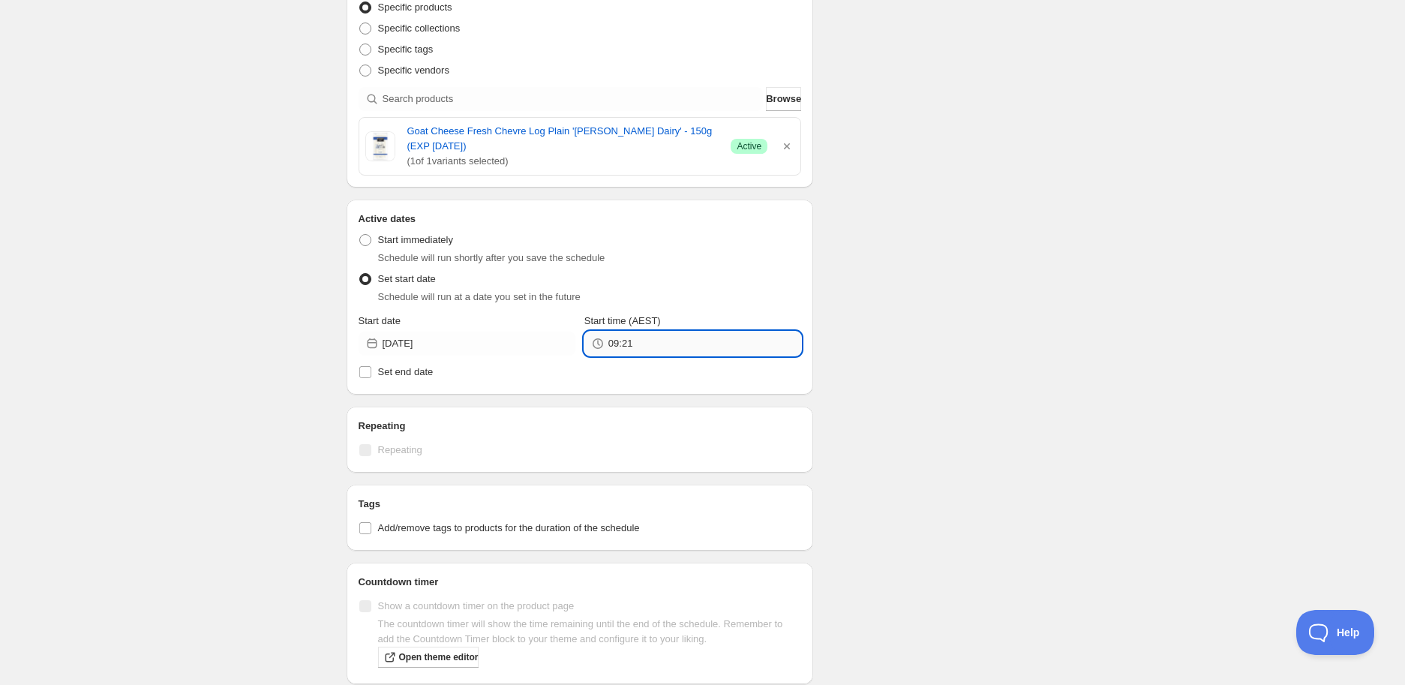
click at [619, 350] on input "09:21" at bounding box center [705, 344] width 193 height 24
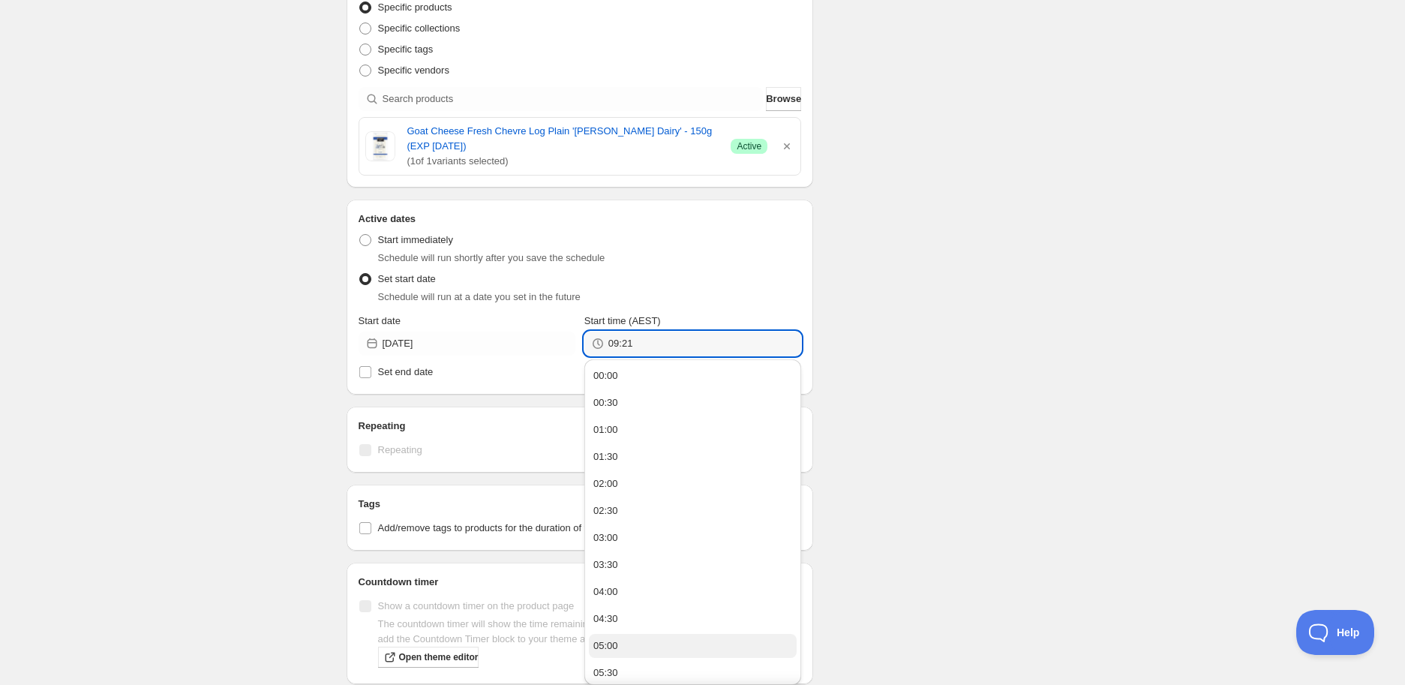
click at [621, 635] on button "05:00" at bounding box center [693, 646] width 208 height 24
type input "05:00"
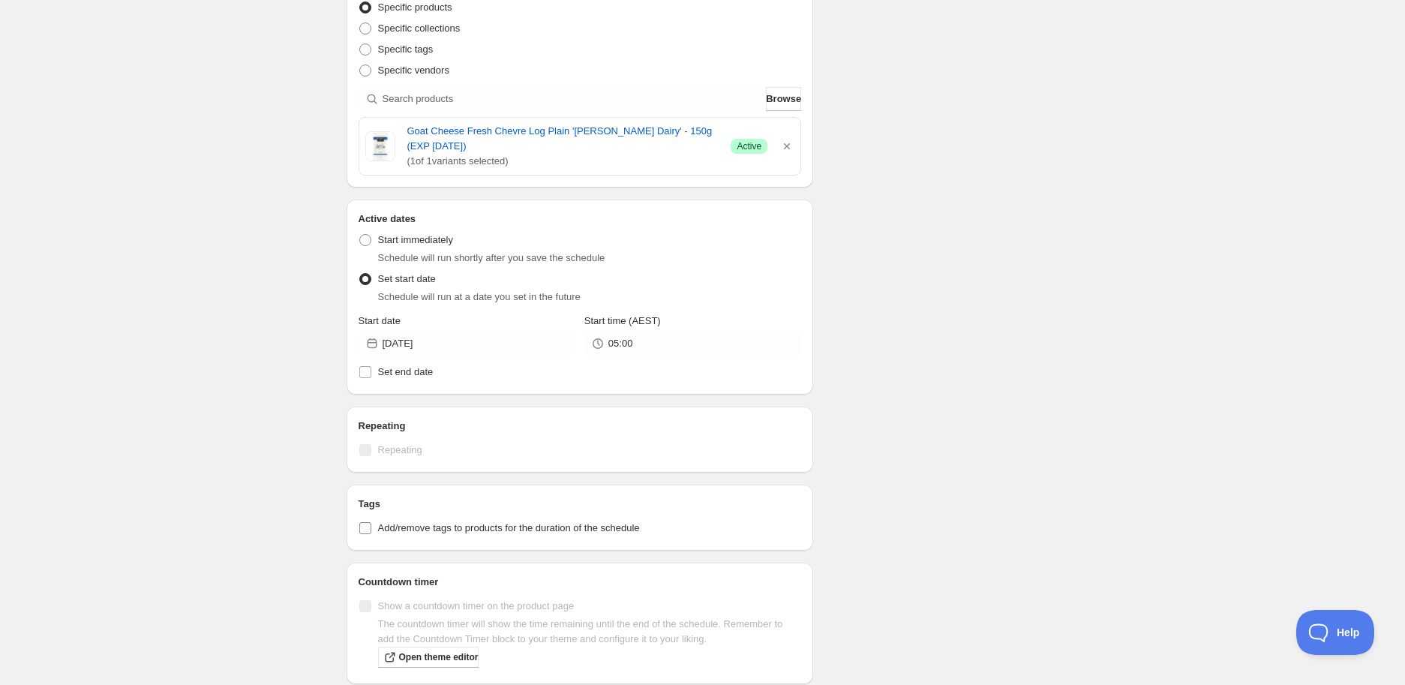
click at [448, 529] on span "Add/remove tags to products for the duration of the schedule" at bounding box center [509, 527] width 262 height 11
click at [371, 529] on input "Add/remove tags to products for the duration of the schedule" at bounding box center [365, 528] width 12 height 12
checkbox input "true"
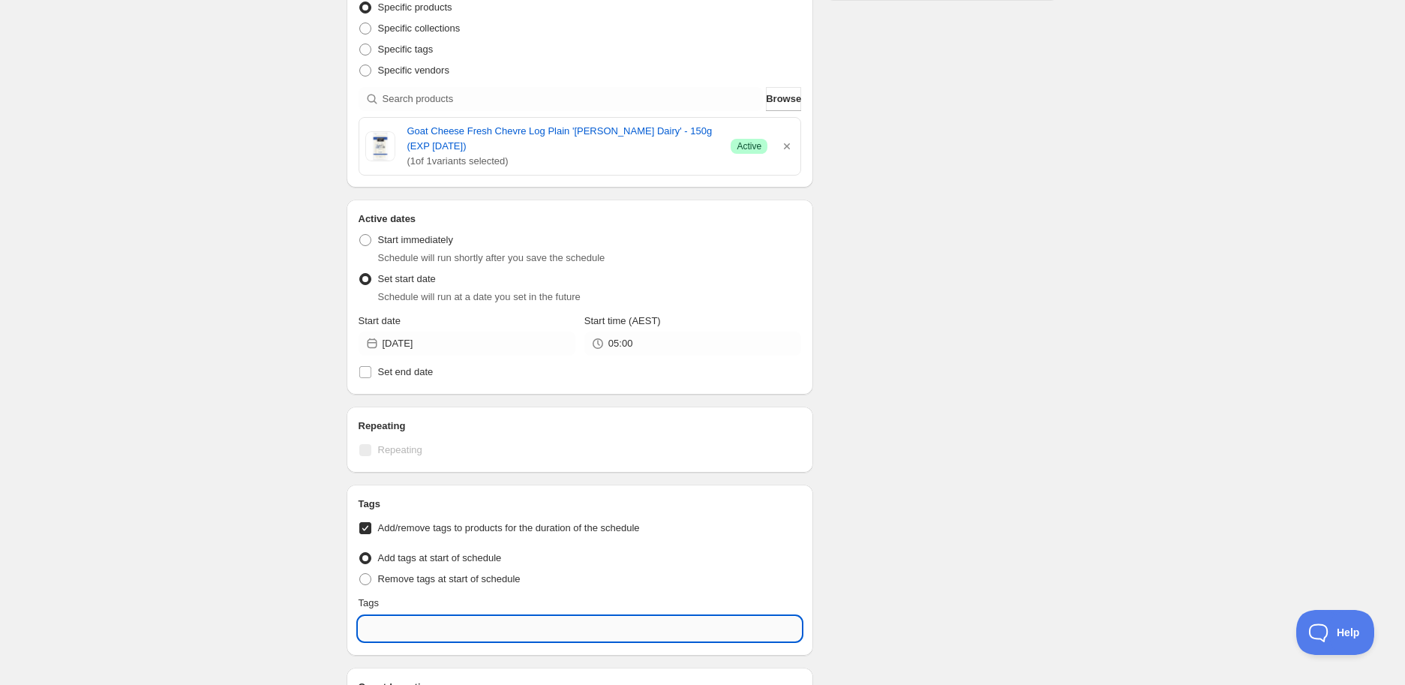
click at [449, 627] on input "text" at bounding box center [580, 629] width 443 height 24
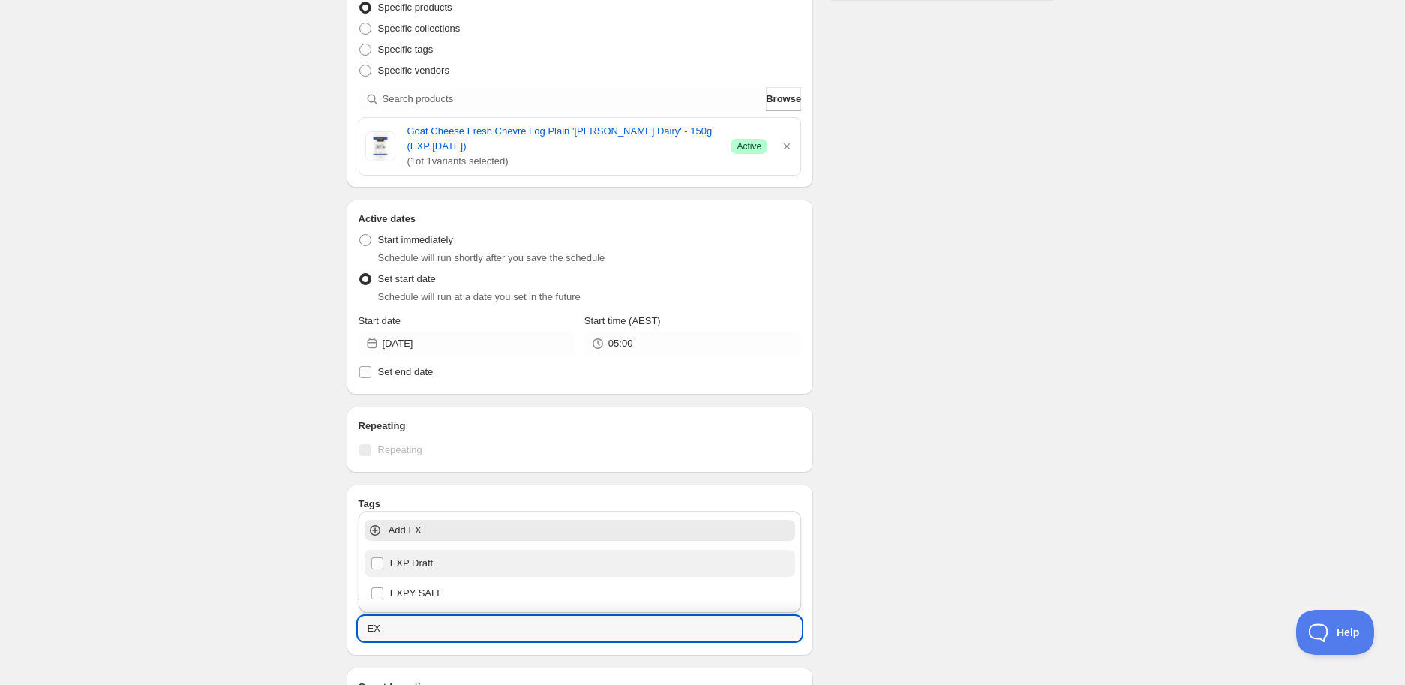
drag, startPoint x: 458, startPoint y: 557, endPoint x: 526, endPoint y: 559, distance: 68.3
click at [458, 557] on div "EXP Draft" at bounding box center [580, 563] width 419 height 21
type input "EXP Draft"
checkbox input "true"
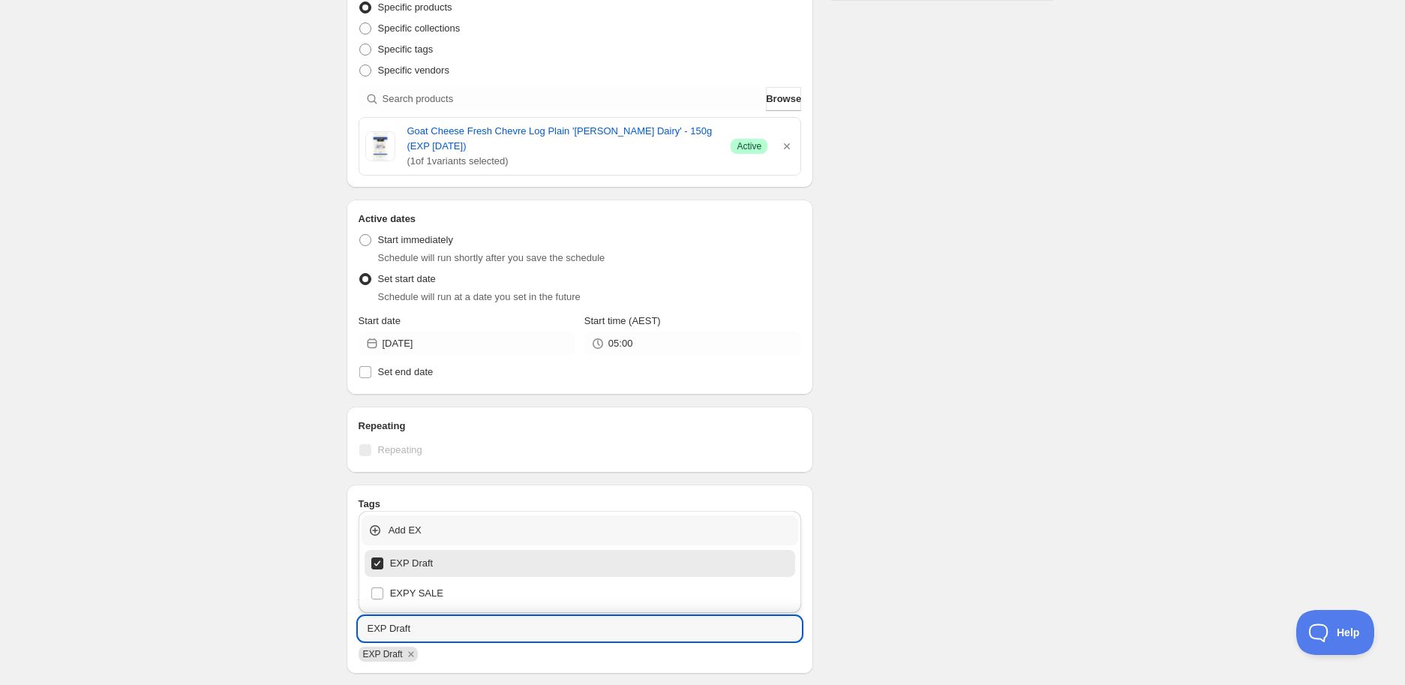
click at [797, 543] on div "Add EX" at bounding box center [580, 531] width 437 height 30
type input "EXP Draft"
click at [979, 528] on div "Schedule name Goat Cheese Fresh Chevre Log Plain '[PERSON_NAME] Dairy' - 150g (…" at bounding box center [697, 362] width 725 height 1301
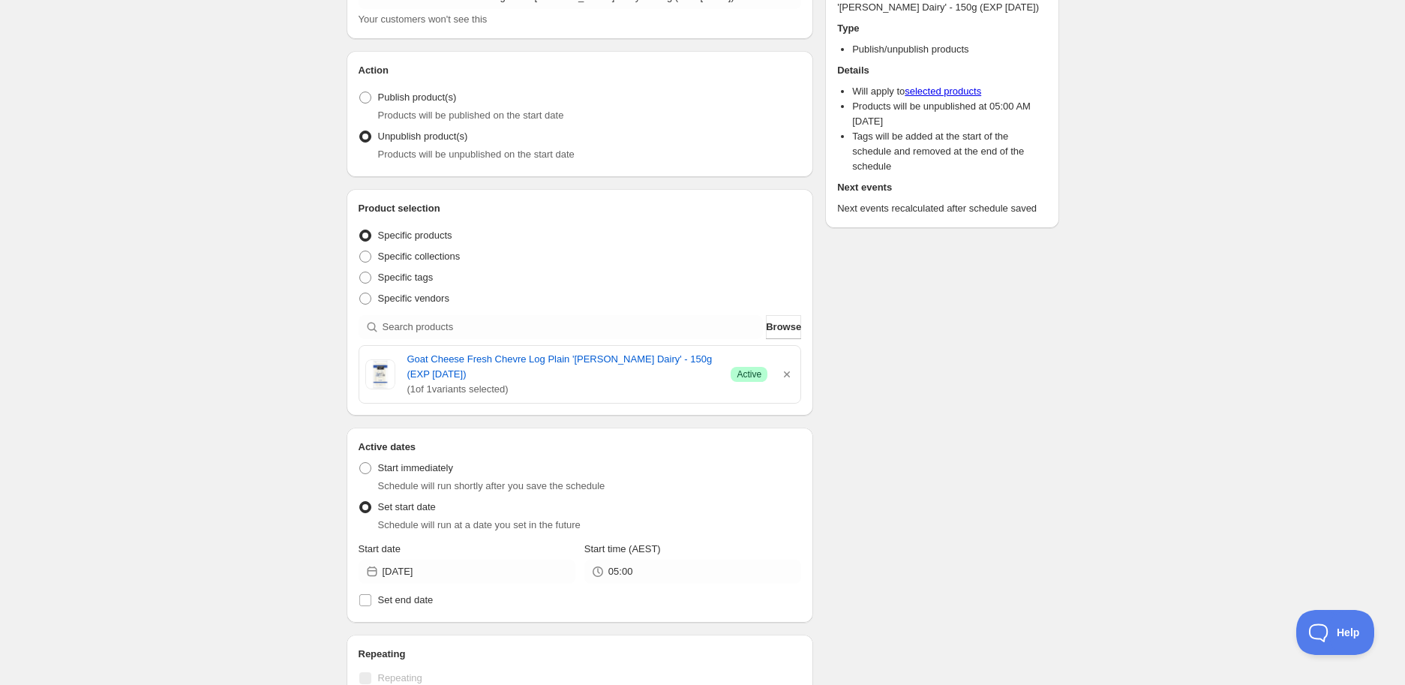
scroll to position [0, 0]
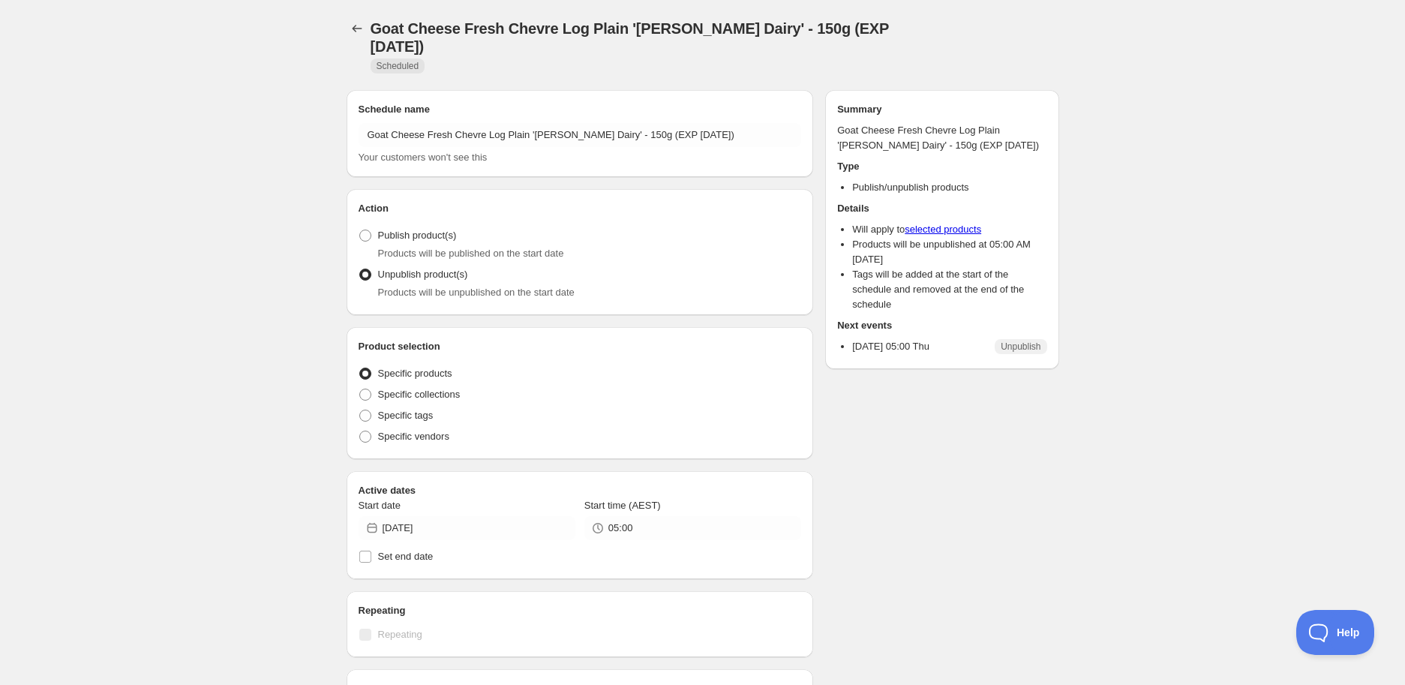
radio input "true"
checkbox input "true"
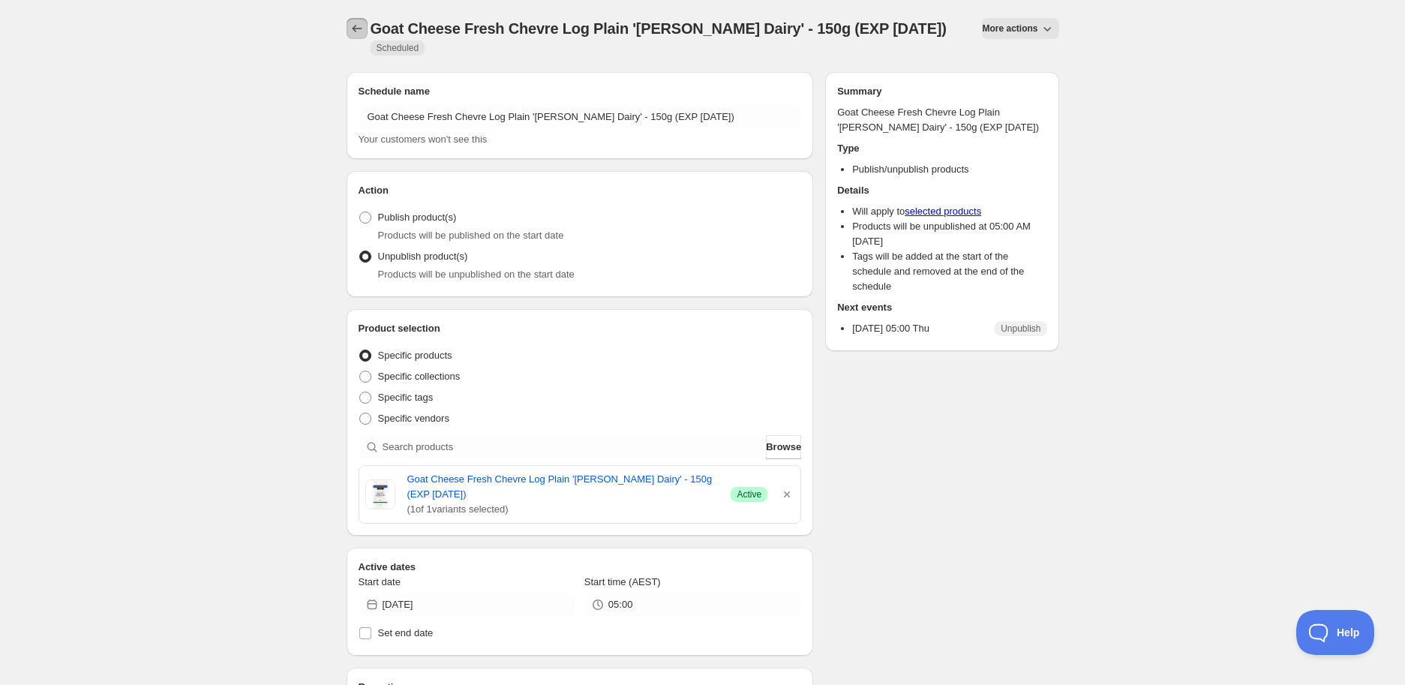
click at [355, 29] on icon "Schedules" at bounding box center [357, 28] width 15 height 15
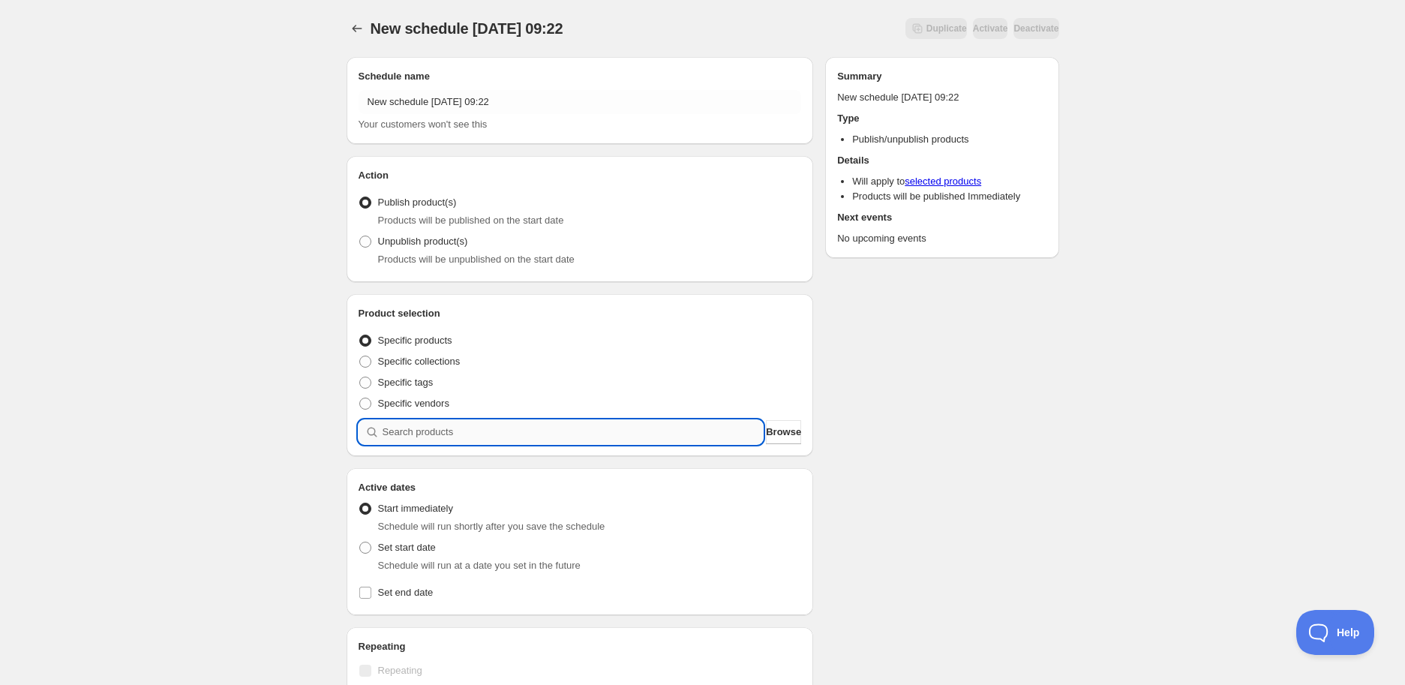
click at [499, 437] on input "search" at bounding box center [573, 432] width 381 height 24
paste input "search"
click at [471, 434] on input "search" at bounding box center [573, 432] width 381 height 24
paste input "search"
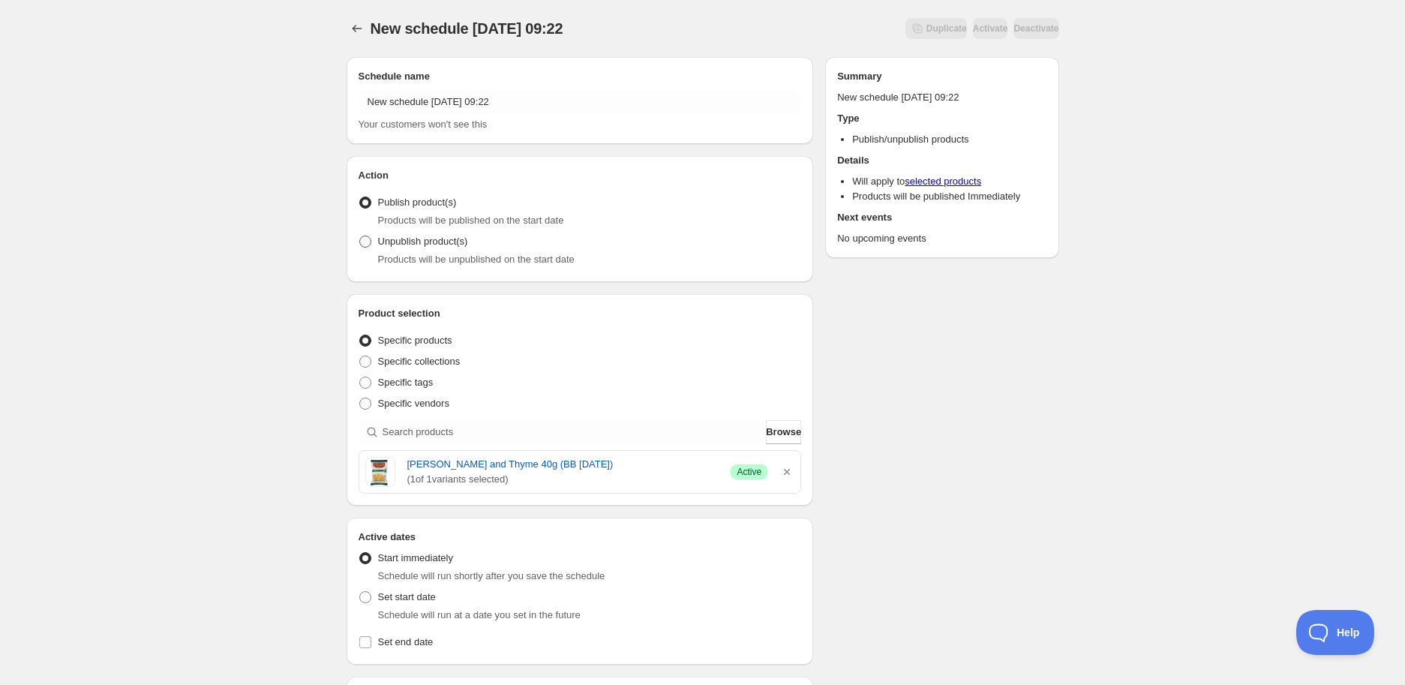
click at [425, 247] on span "Unpublish product(s)" at bounding box center [423, 241] width 90 height 11
click at [360, 236] on input "Unpublish product(s)" at bounding box center [359, 236] width 1 height 1
radio input "true"
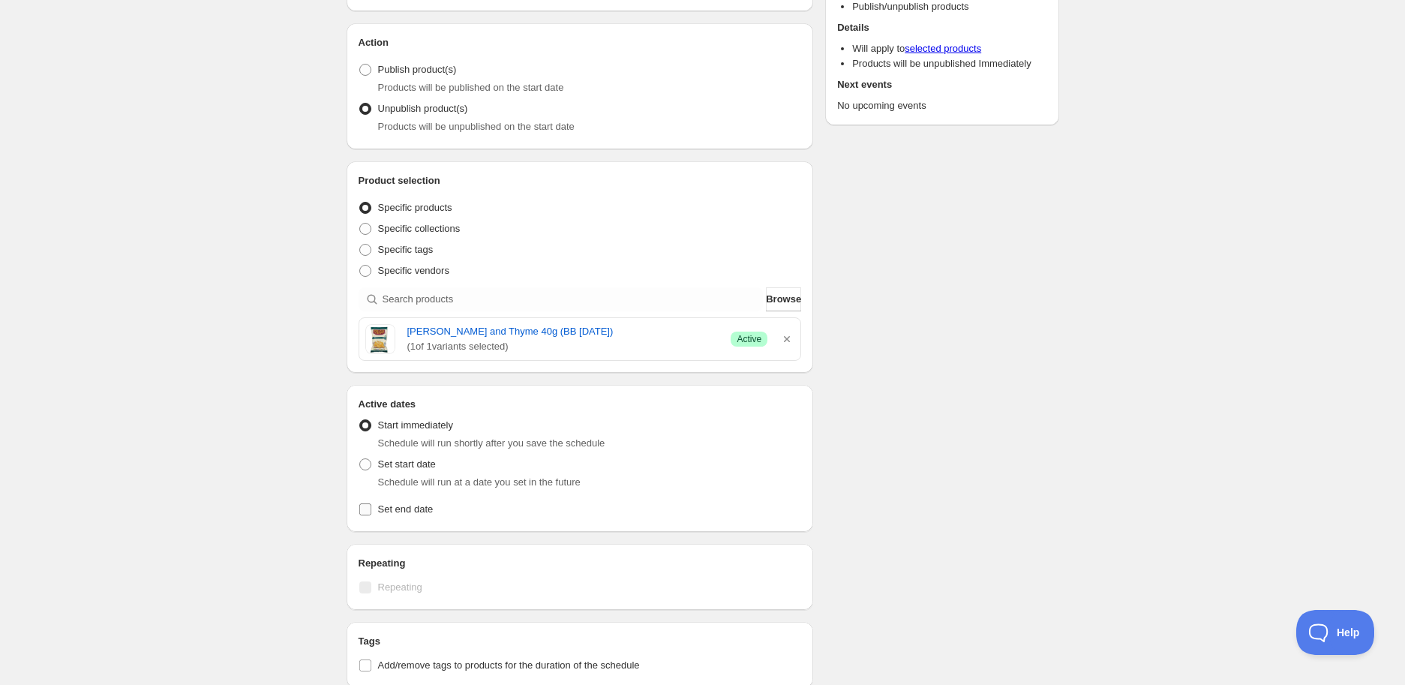
scroll to position [250, 0]
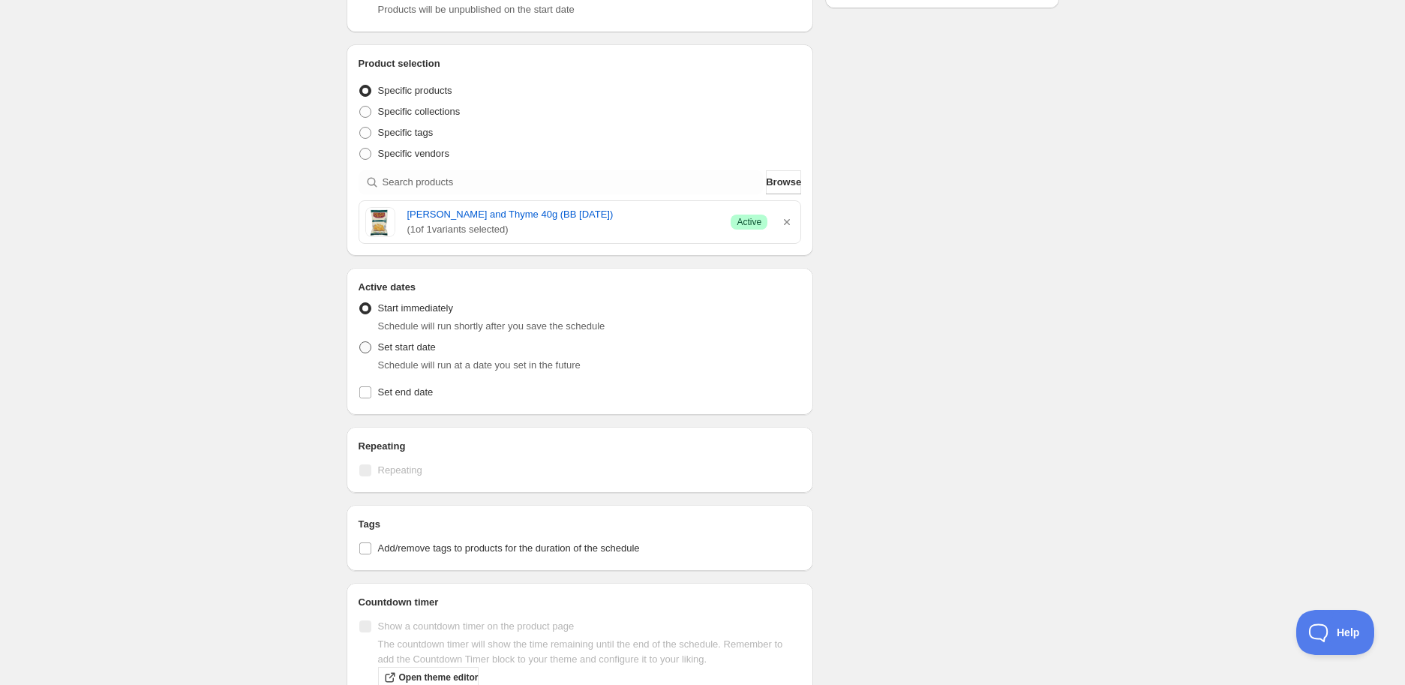
click at [424, 353] on span "Set start date" at bounding box center [407, 346] width 58 height 11
click at [360, 342] on input "Set start date" at bounding box center [359, 341] width 1 height 1
radio input "true"
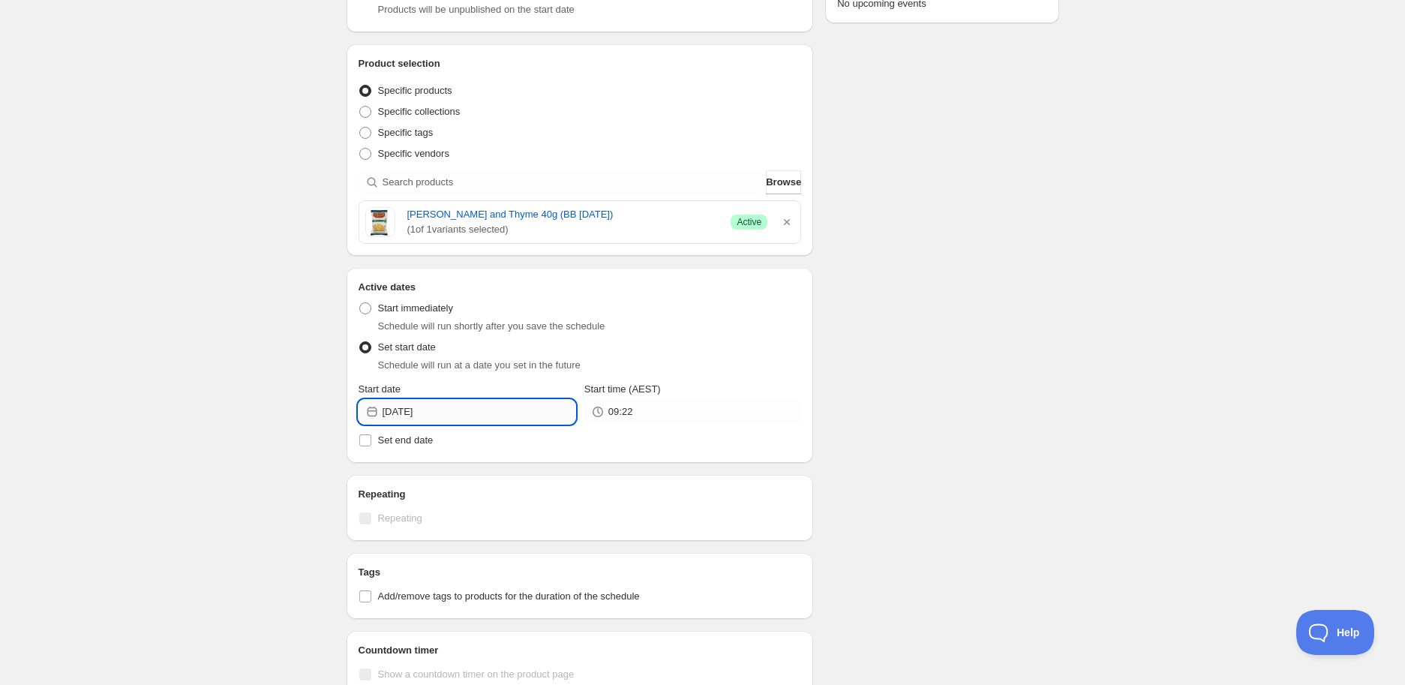
click at [447, 410] on input "[DATE]" at bounding box center [479, 412] width 193 height 24
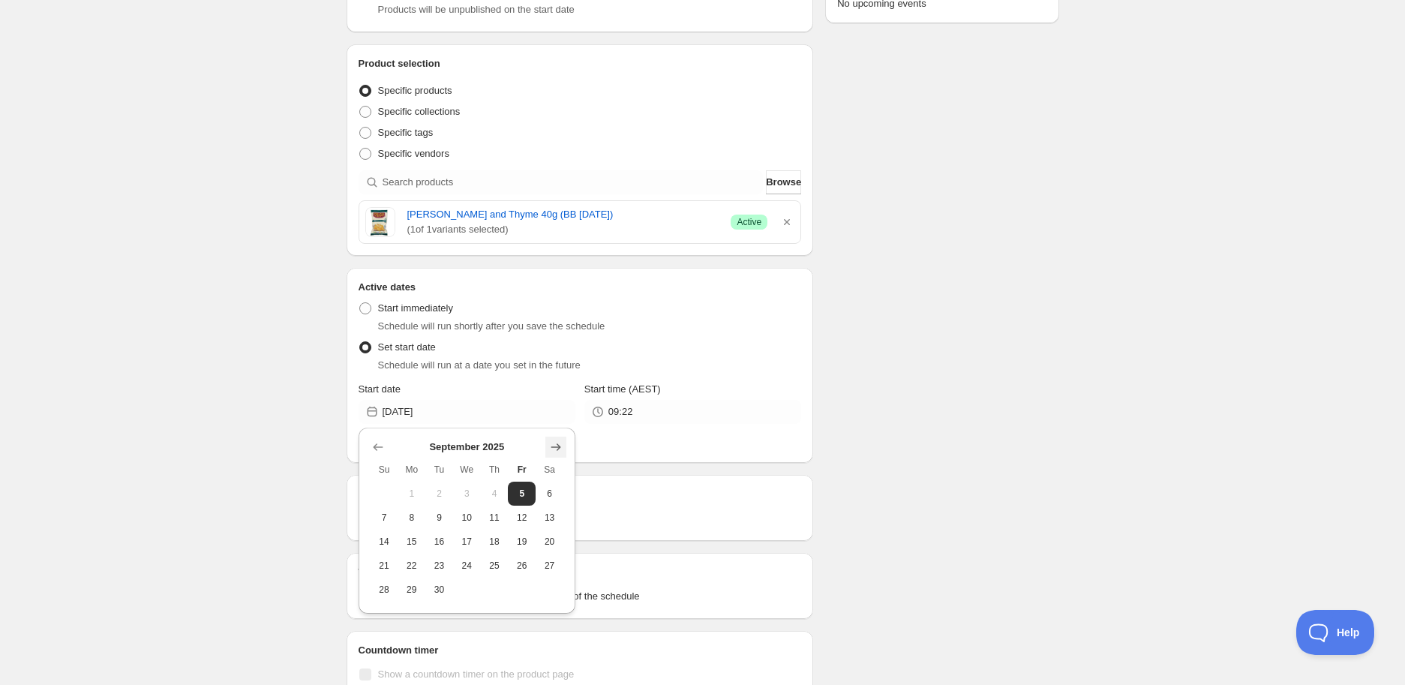
click at [549, 441] on icon "Show next month, October 2025" at bounding box center [556, 447] width 15 height 15
click at [410, 539] on span "13" at bounding box center [412, 542] width 16 height 12
type input "[DATE]"
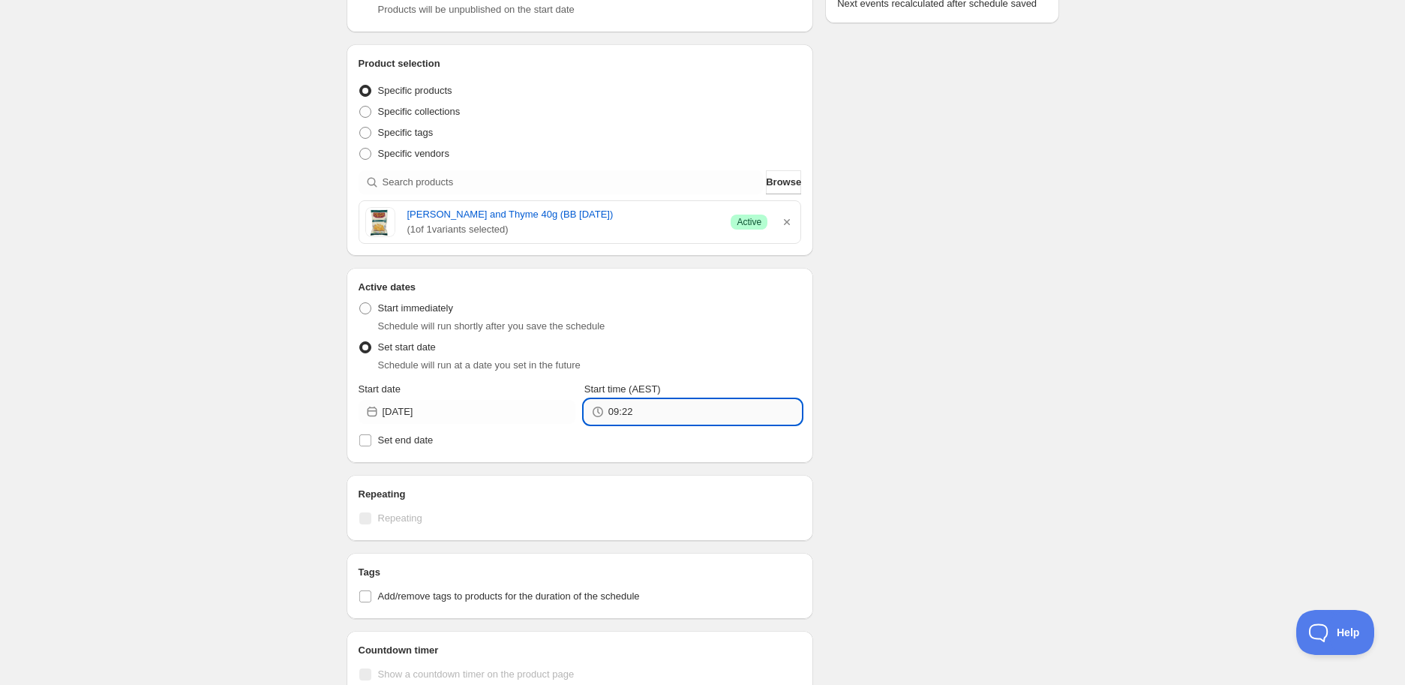
click at [673, 419] on input "09:22" at bounding box center [705, 412] width 193 height 24
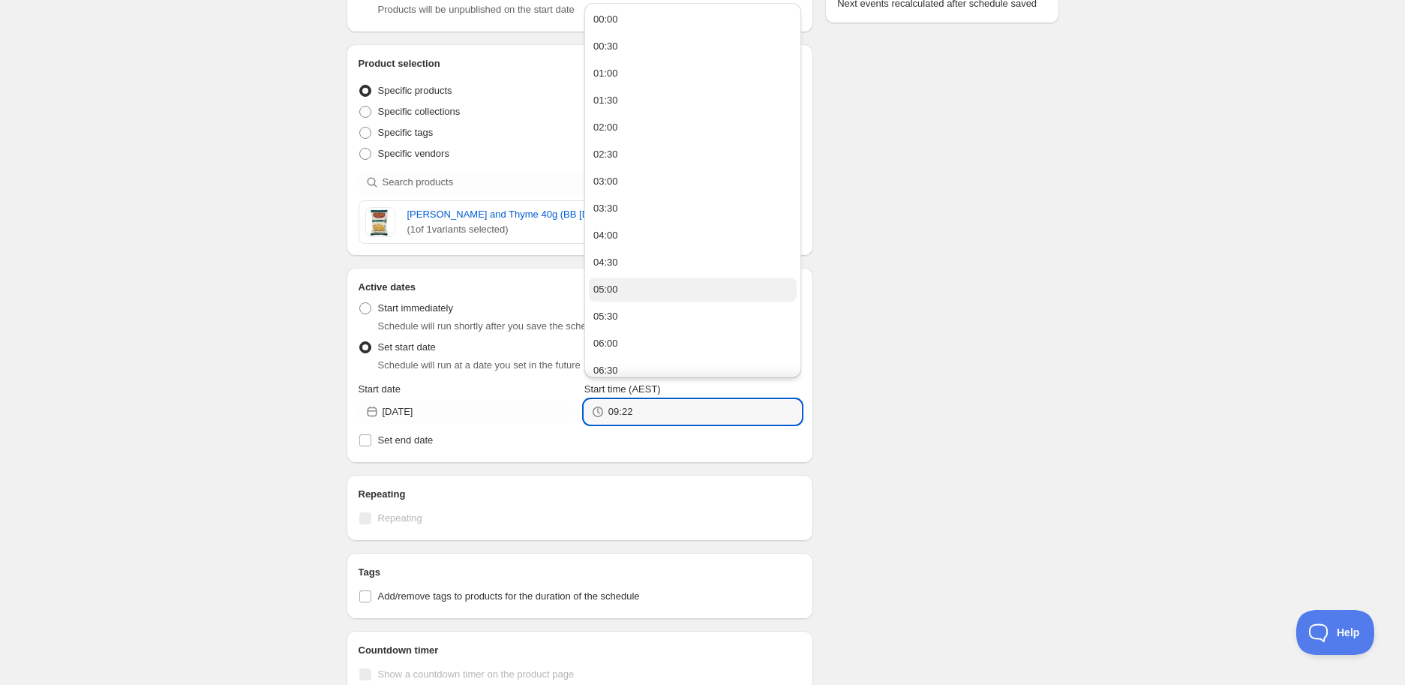
click at [621, 290] on button "05:00" at bounding box center [693, 290] width 208 height 24
type input "05:00"
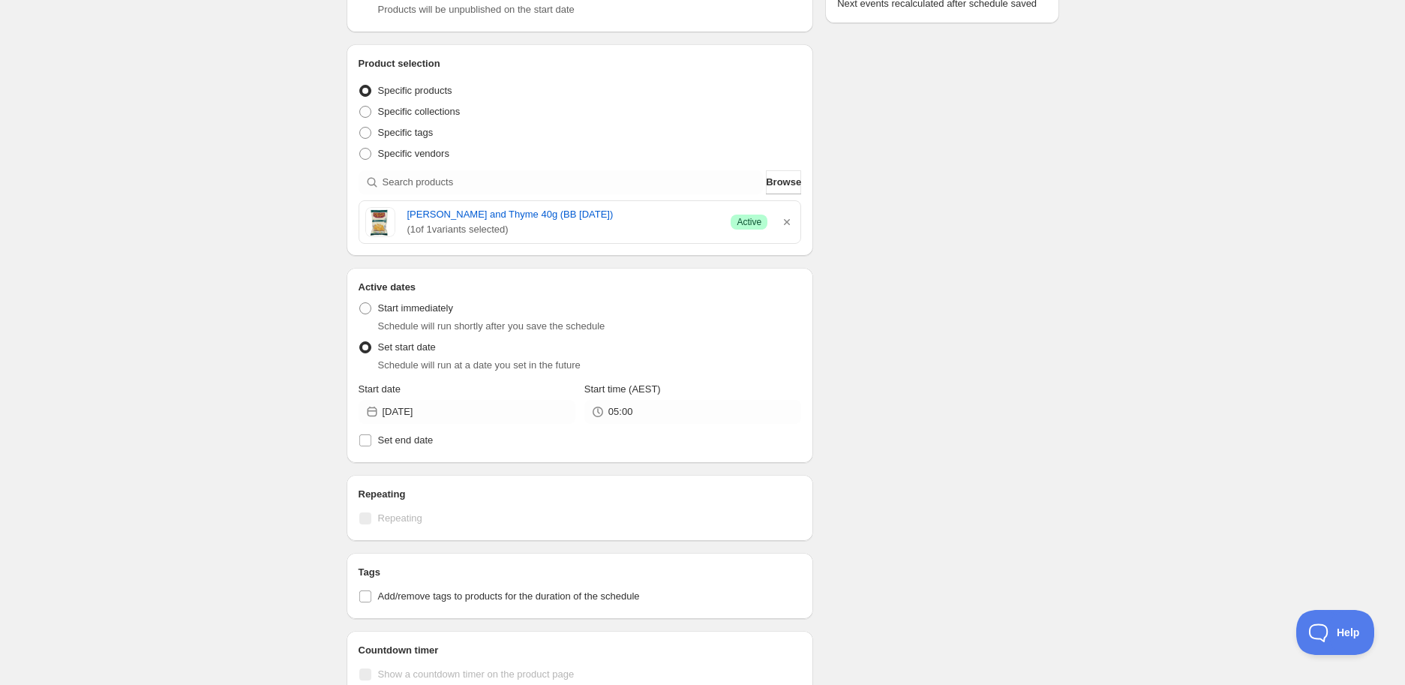
scroll to position [333, 0]
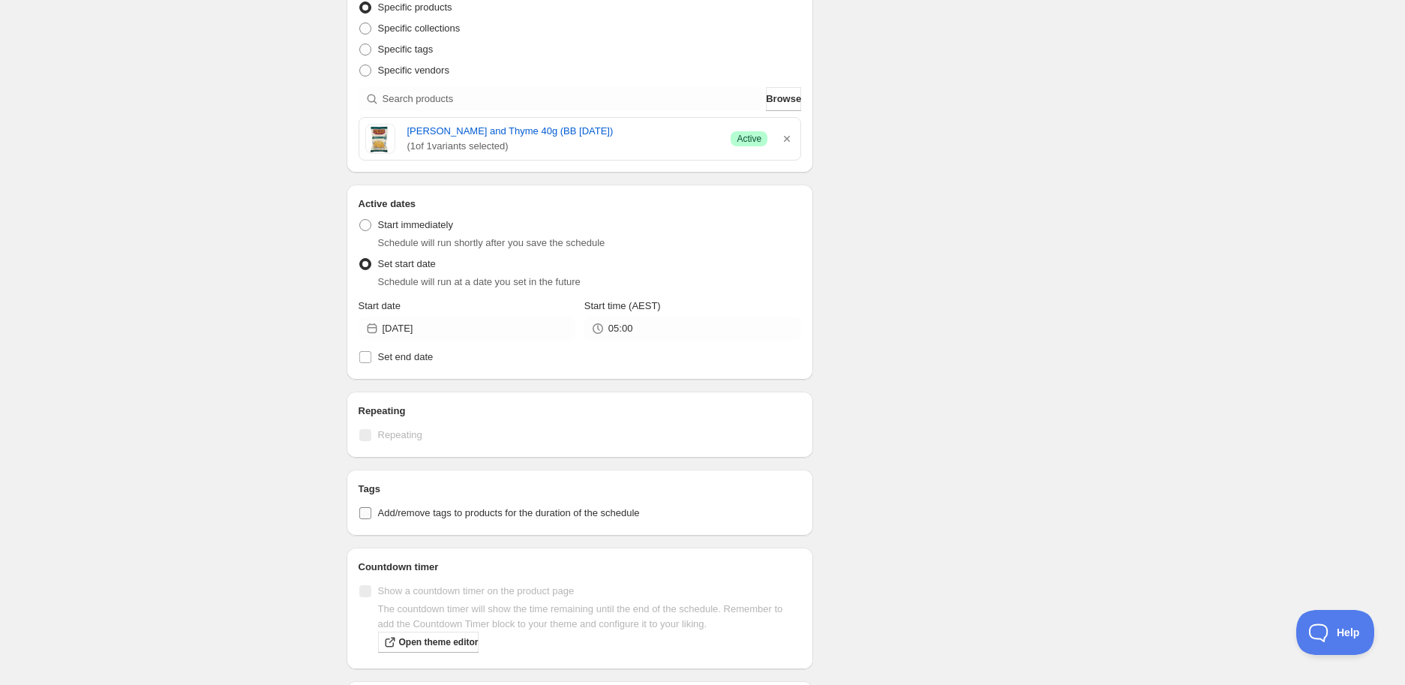
click at [514, 511] on span "Add/remove tags to products for the duration of the schedule" at bounding box center [509, 512] width 262 height 11
click at [371, 511] on input "Add/remove tags to products for the duration of the schedule" at bounding box center [365, 513] width 12 height 12
checkbox input "true"
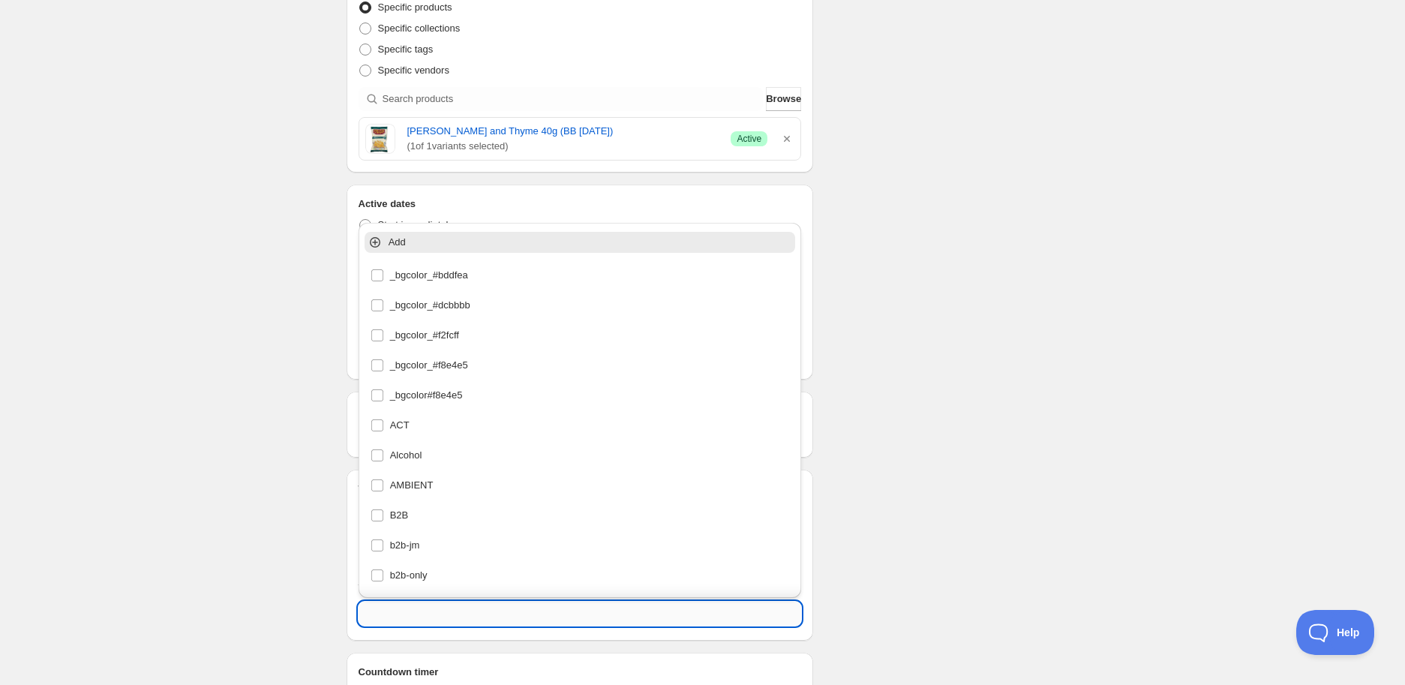
click at [490, 602] on input "text" at bounding box center [580, 614] width 443 height 24
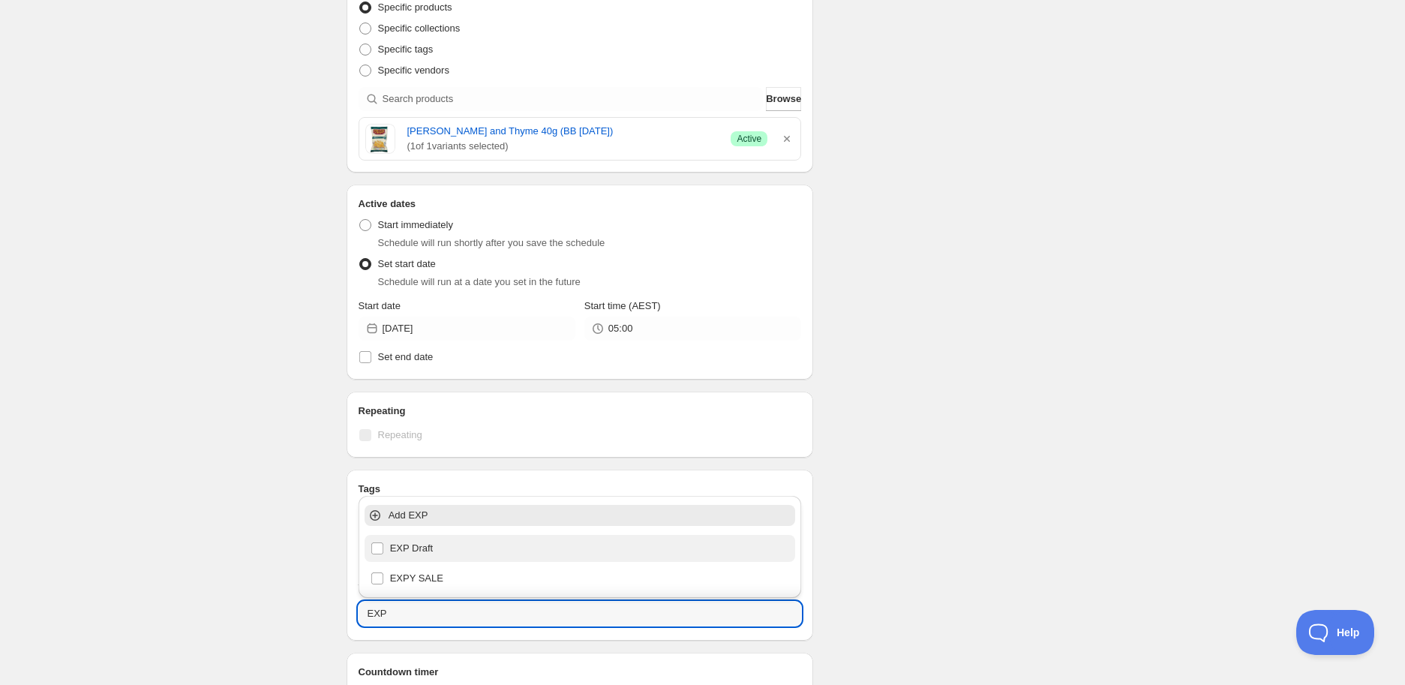
click at [486, 550] on div "EXP Draft" at bounding box center [580, 548] width 419 height 21
type input "EXP Draft"
checkbox input "true"
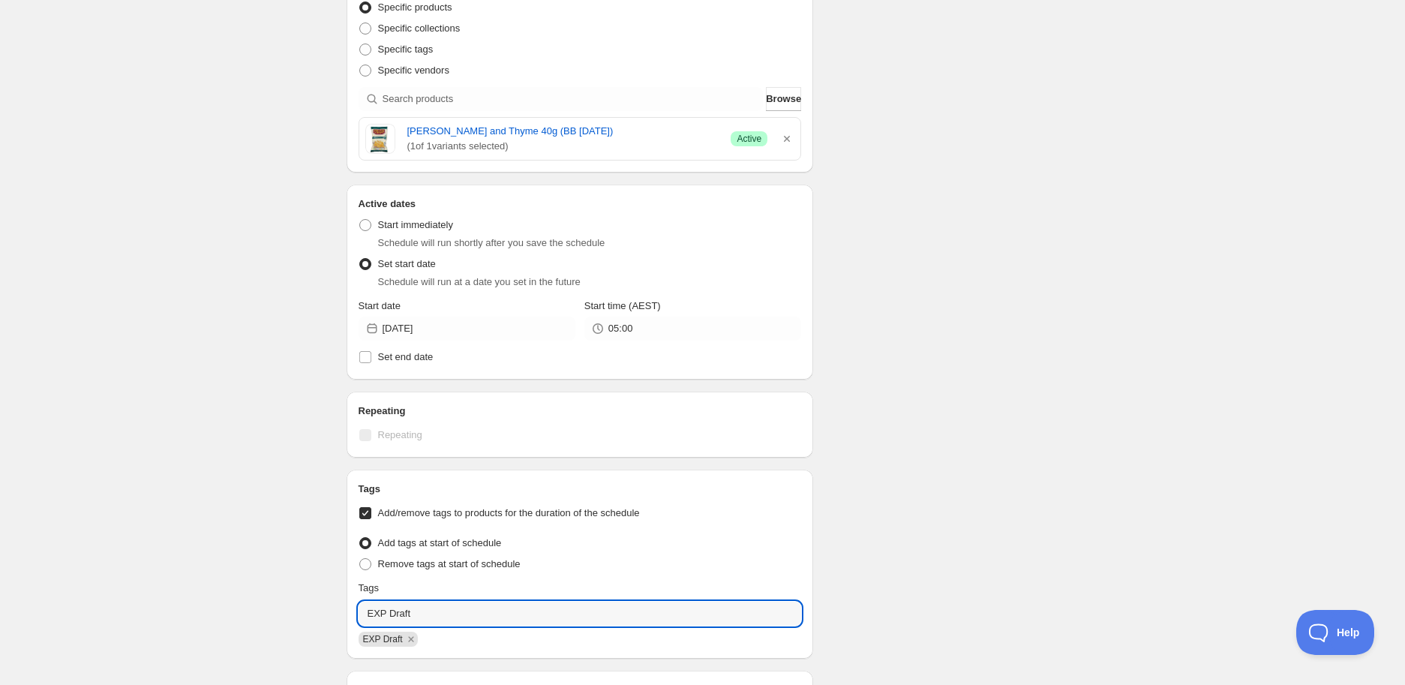
scroll to position [0, 0]
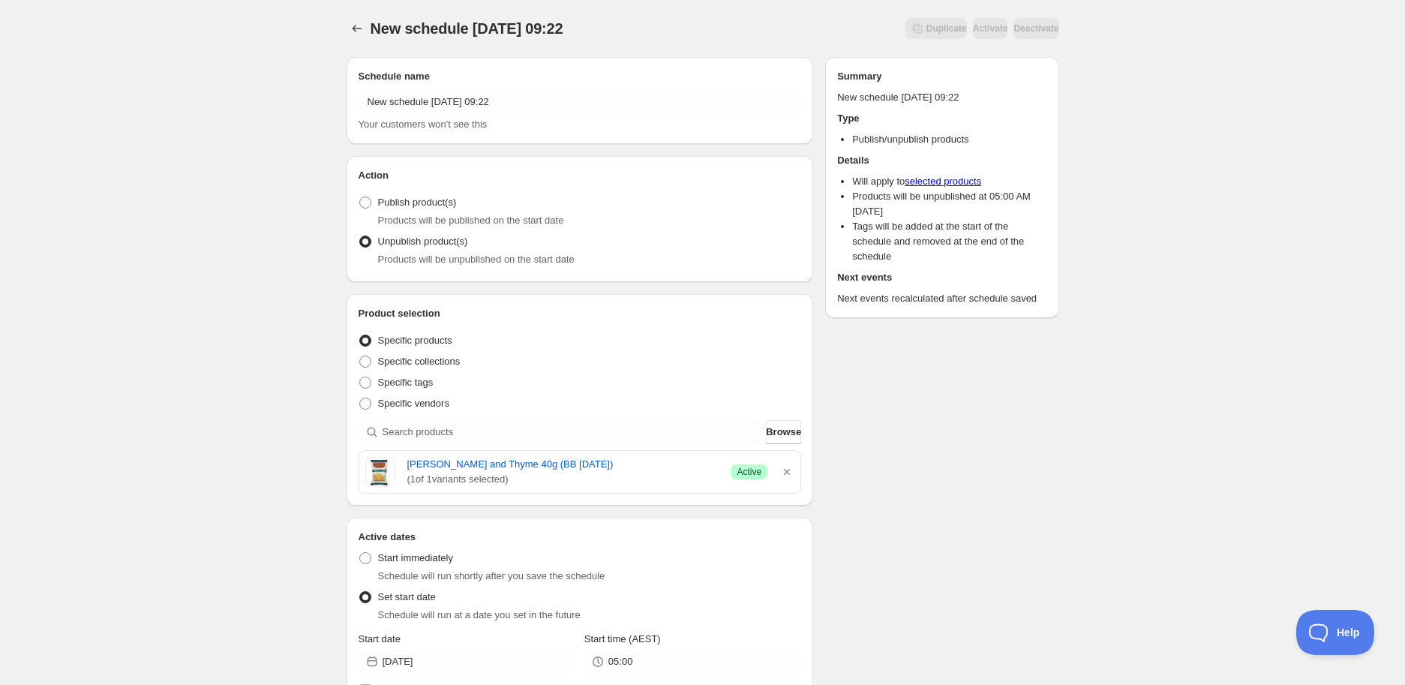
type input "EXP Draft"
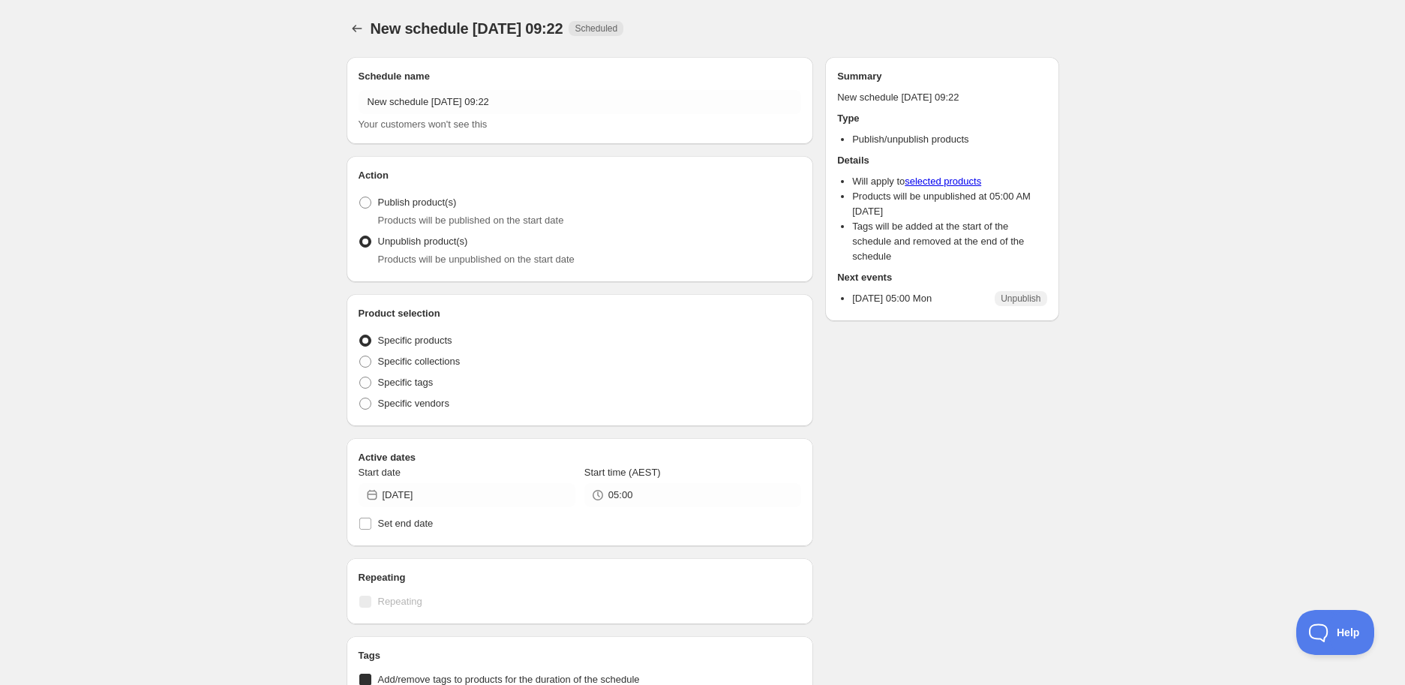
radio input "true"
checkbox input "true"
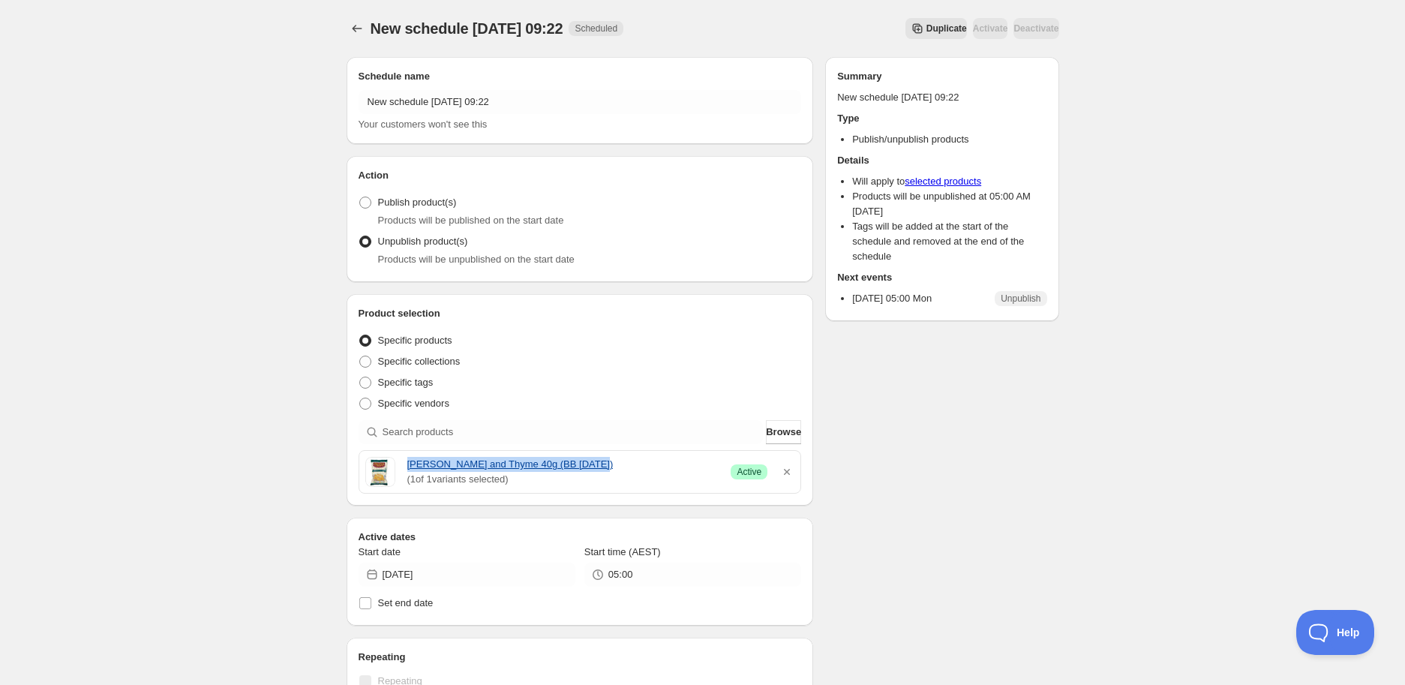
drag, startPoint x: 402, startPoint y: 464, endPoint x: 606, endPoint y: 465, distance: 203.4
click at [606, 465] on div "[PERSON_NAME] and Thyme 40g (BB [DATE]) ( 1 of 1 variants selected) Success Act…" at bounding box center [580, 472] width 430 height 30
copy link "[PERSON_NAME] and Thyme 40g (BB [DATE])"
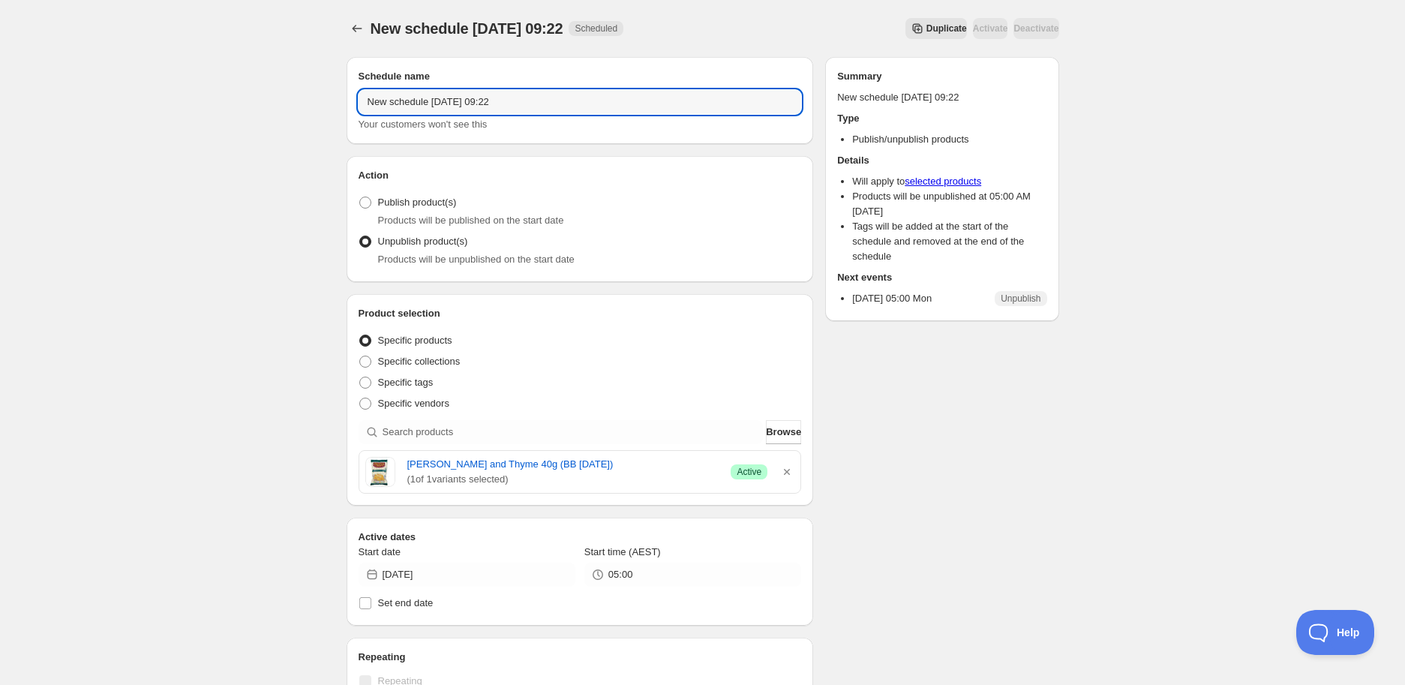
drag, startPoint x: 603, startPoint y: 100, endPoint x: -151, endPoint y: 159, distance: 755.7
click at [0, 159] on html "New schedule [DATE] 09:22. This page is ready New schedule [DATE] 09:22 Schedul…" at bounding box center [702, 342] width 1405 height 685
paste input "[PERSON_NAME] and Thyme 40g (BB [DATE])"
type input "[PERSON_NAME] and Thyme 40g (BB [DATE])"
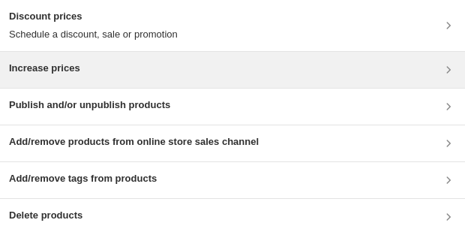
click at [203, 70] on div "Increase prices" at bounding box center [232, 70] width 447 height 18
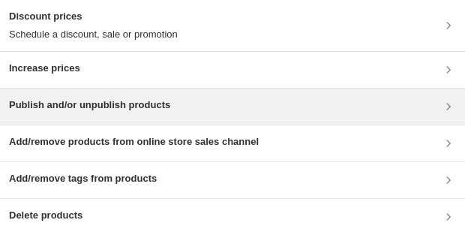
click at [70, 103] on h3 "Publish and/or unpublish products" at bounding box center [89, 105] width 161 height 15
click at [216, 108] on div "Publish and/or unpublish products" at bounding box center [232, 107] width 447 height 18
click at [115, 99] on h3 "Publish and/or unpublish products" at bounding box center [89, 105] width 161 height 15
click at [181, 113] on div "Publish and/or unpublish products" at bounding box center [232, 107] width 447 height 18
click at [328, 112] on div "Publish and/or unpublish products" at bounding box center [232, 107] width 447 height 18
